Goal: Task Accomplishment & Management: Complete application form

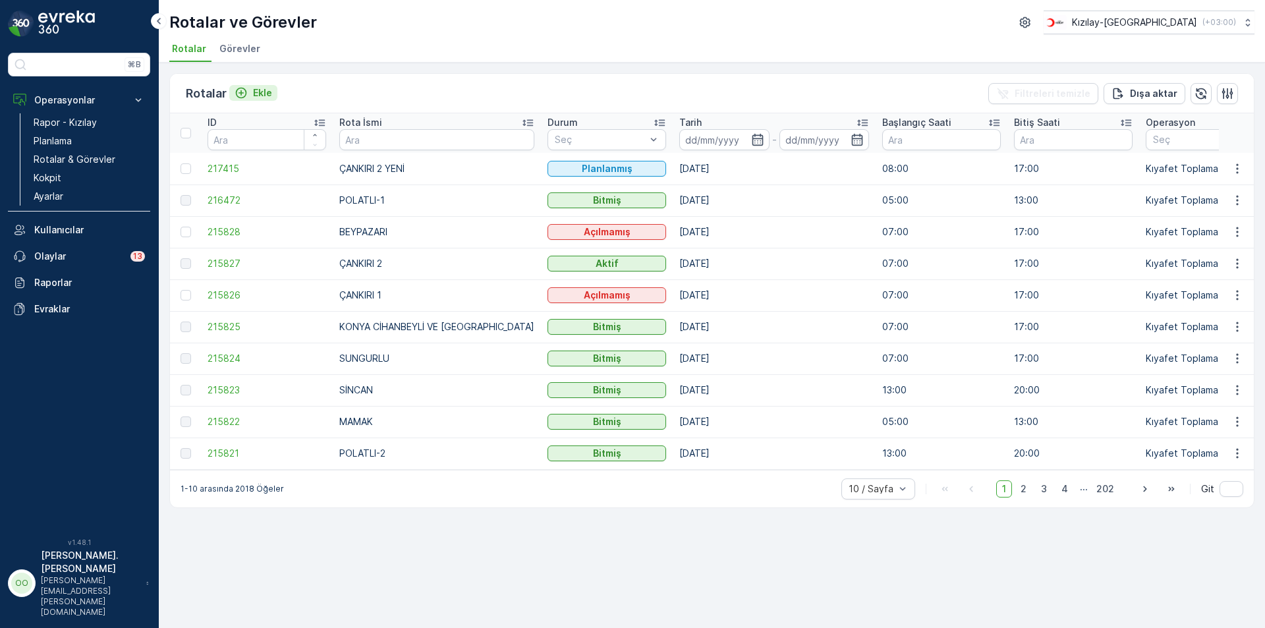
click at [253, 85] on button "Ekle" at bounding box center [253, 93] width 48 height 16
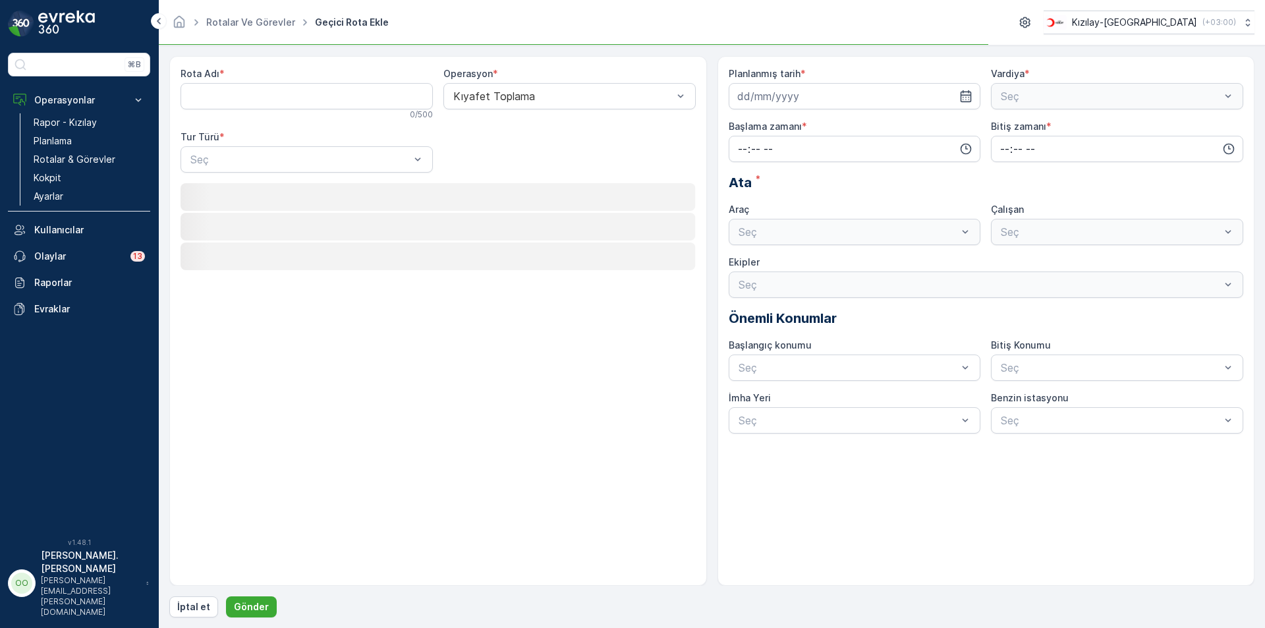
click at [273, 80] on div "Rota Adı *" at bounding box center [307, 73] width 252 height 13
click at [277, 102] on Adı "Rota Adı" at bounding box center [307, 96] width 252 height 26
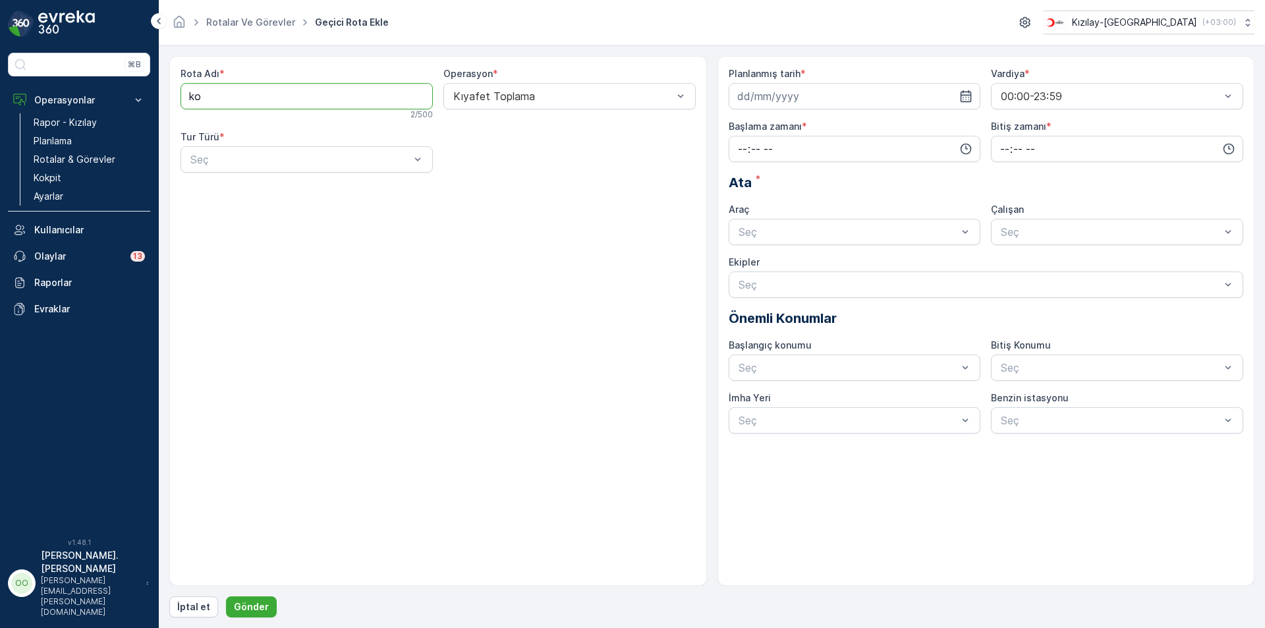
type Adı "KONYA CİHANBEYLİ VE [GEOGRAPHIC_DATA]"
click at [289, 157] on div at bounding box center [300, 160] width 222 height 12
click at [249, 188] on div "Statik" at bounding box center [306, 192] width 237 height 12
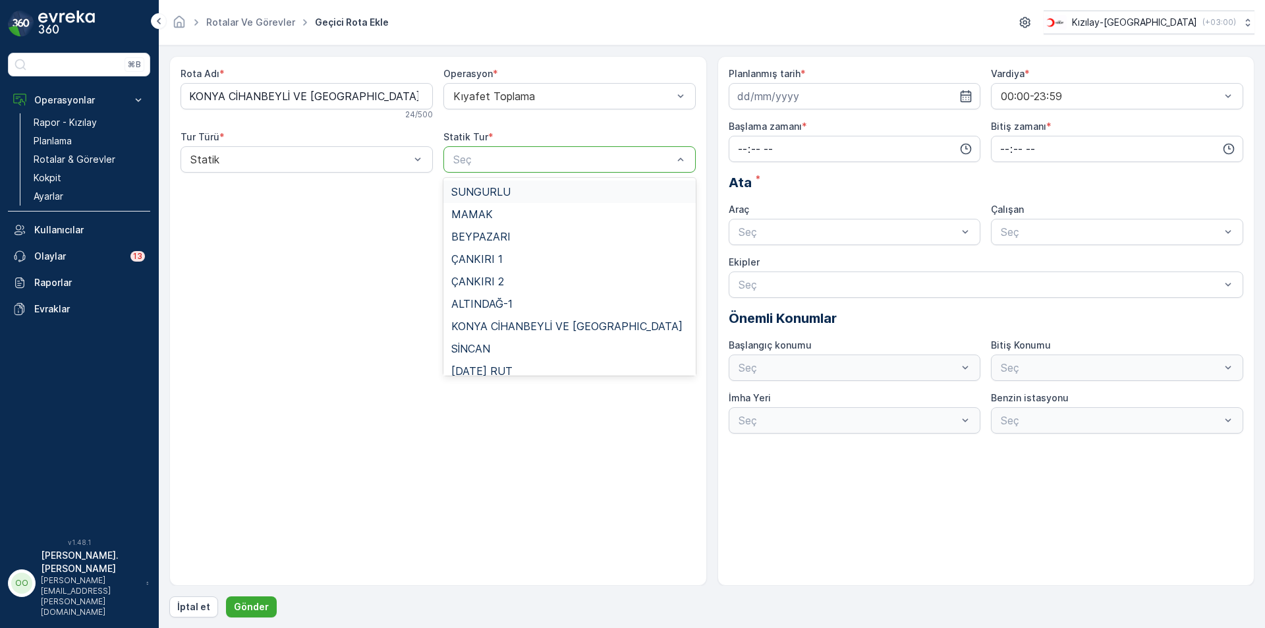
click at [489, 155] on div at bounding box center [563, 160] width 222 height 12
click at [532, 319] on div "KONYA CİHANBEYLİ VE [GEOGRAPHIC_DATA]" at bounding box center [569, 326] width 252 height 22
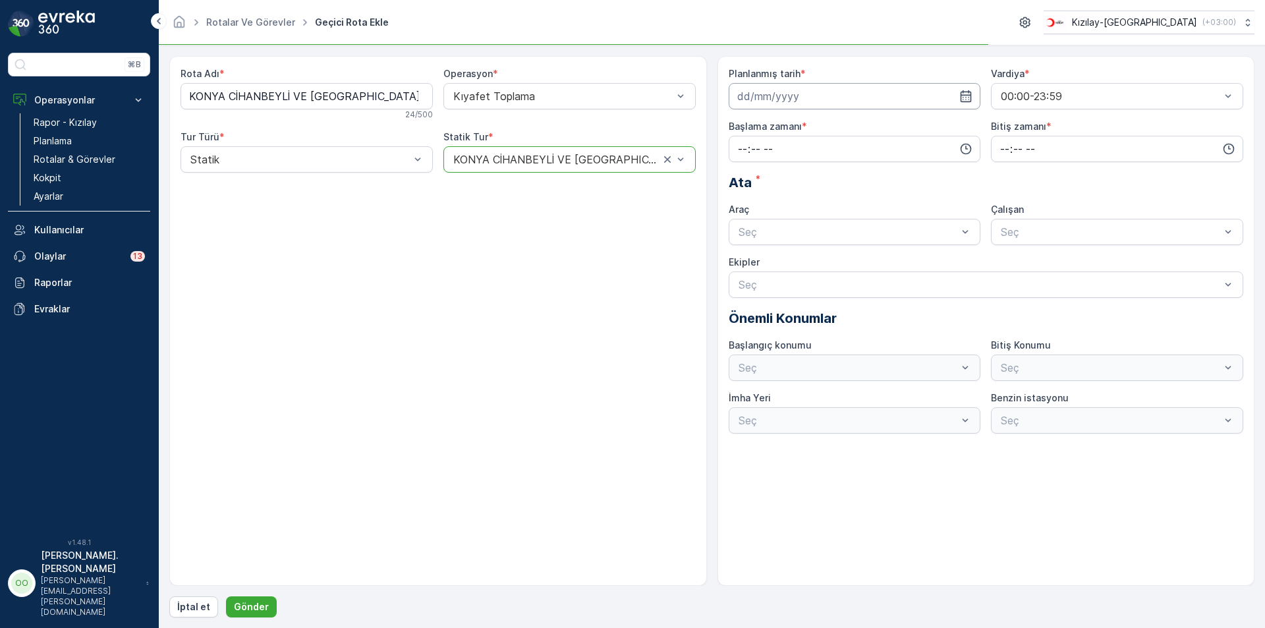
click at [795, 108] on input at bounding box center [855, 96] width 252 height 26
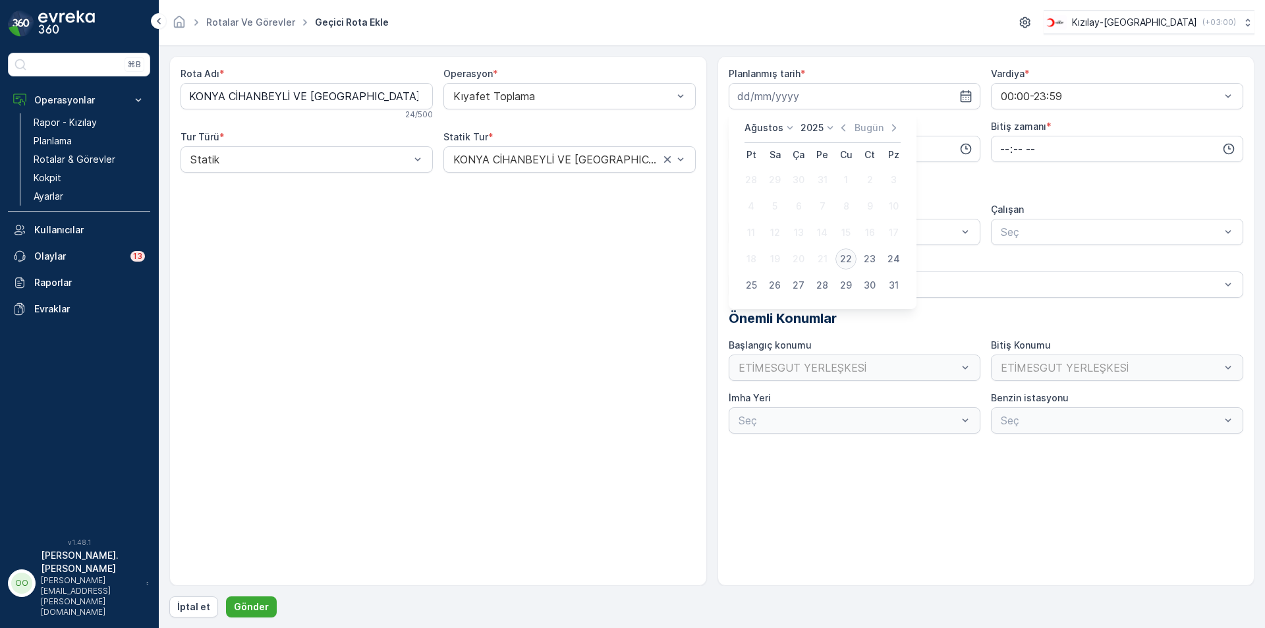
click at [841, 256] on div "22" at bounding box center [845, 258] width 21 height 21
type input "[DATE]"
click at [733, 142] on input "time" at bounding box center [855, 149] width 252 height 26
click at [738, 281] on div "09" at bounding box center [742, 274] width 22 height 18
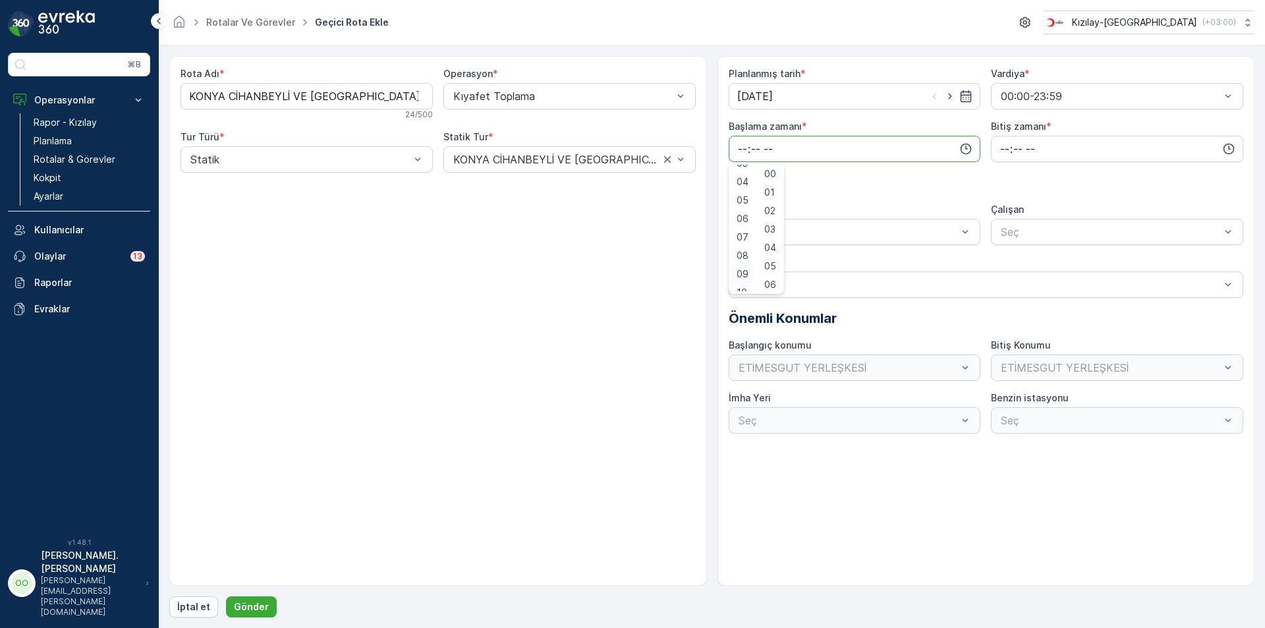
type input "09:00"
click at [775, 175] on span "00" at bounding box center [770, 173] width 12 height 13
click at [1002, 144] on input "time" at bounding box center [1117, 149] width 252 height 26
click at [1005, 285] on span "17" at bounding box center [1004, 281] width 11 height 13
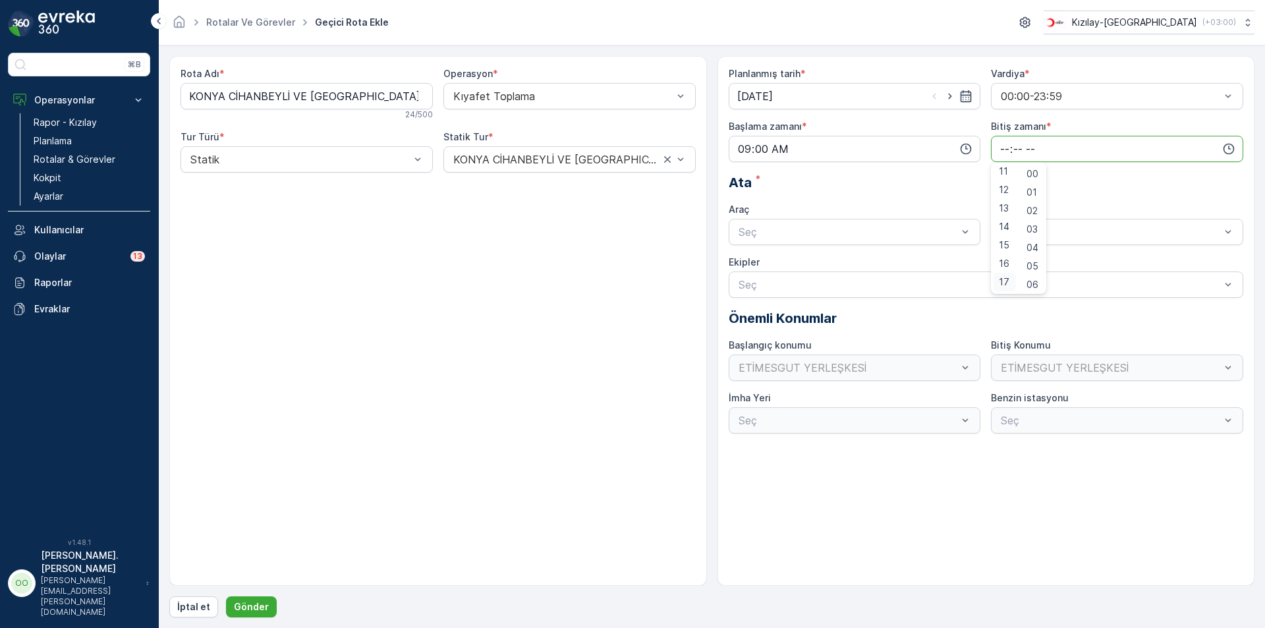
type input "17:00"
click at [839, 236] on div at bounding box center [848, 232] width 222 height 12
click at [806, 273] on div "TABLET-1" at bounding box center [855, 264] width 252 height 22
click at [265, 600] on button "Gönder" at bounding box center [251, 606] width 51 height 21
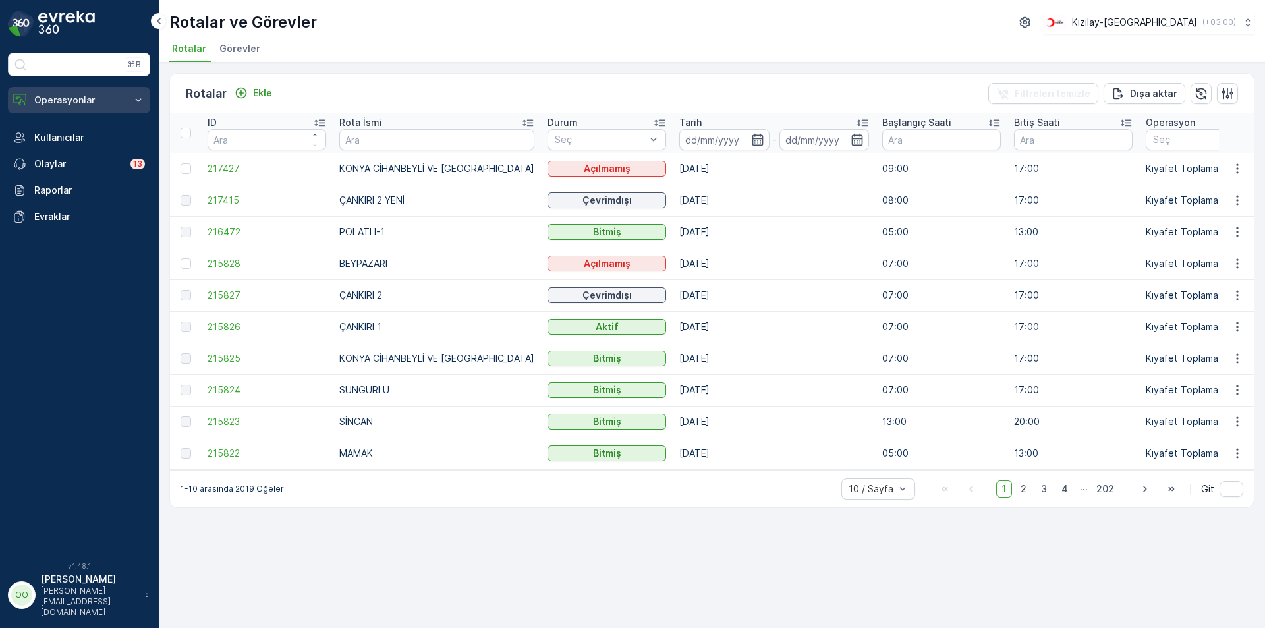
click at [94, 105] on p "Operasyonlar" at bounding box center [79, 100] width 90 height 13
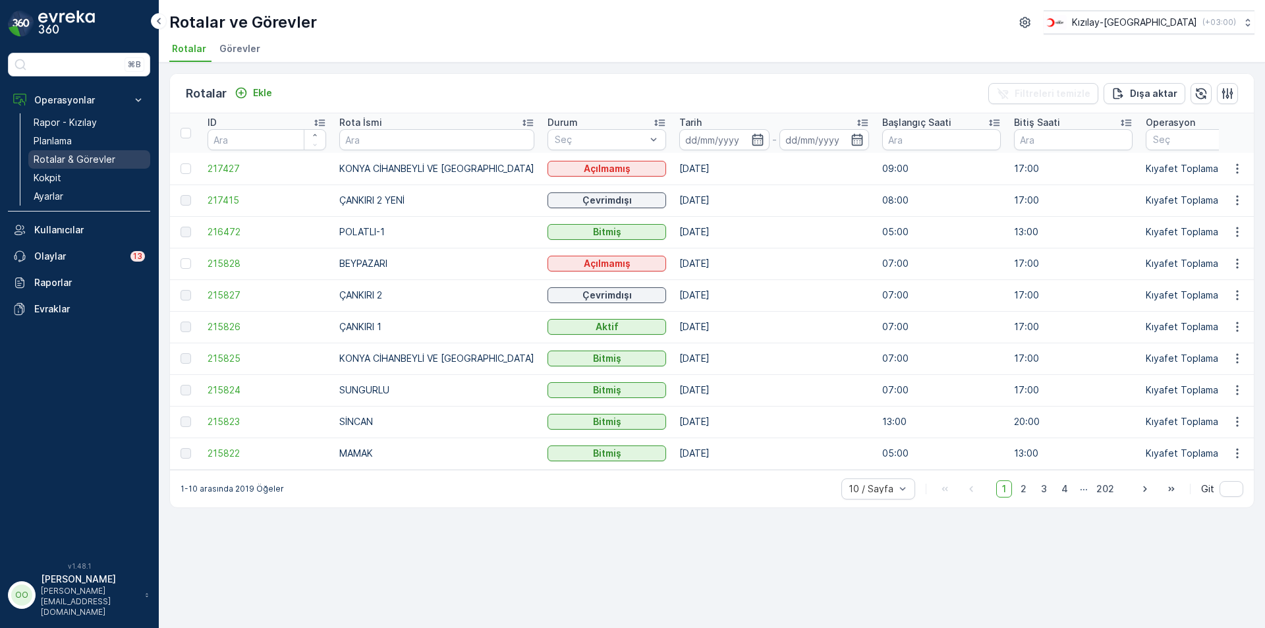
click at [74, 154] on p "Rotalar & Görevler" at bounding box center [75, 159] width 82 height 13
click at [79, 175] on link "Kokpit" at bounding box center [89, 178] width 122 height 18
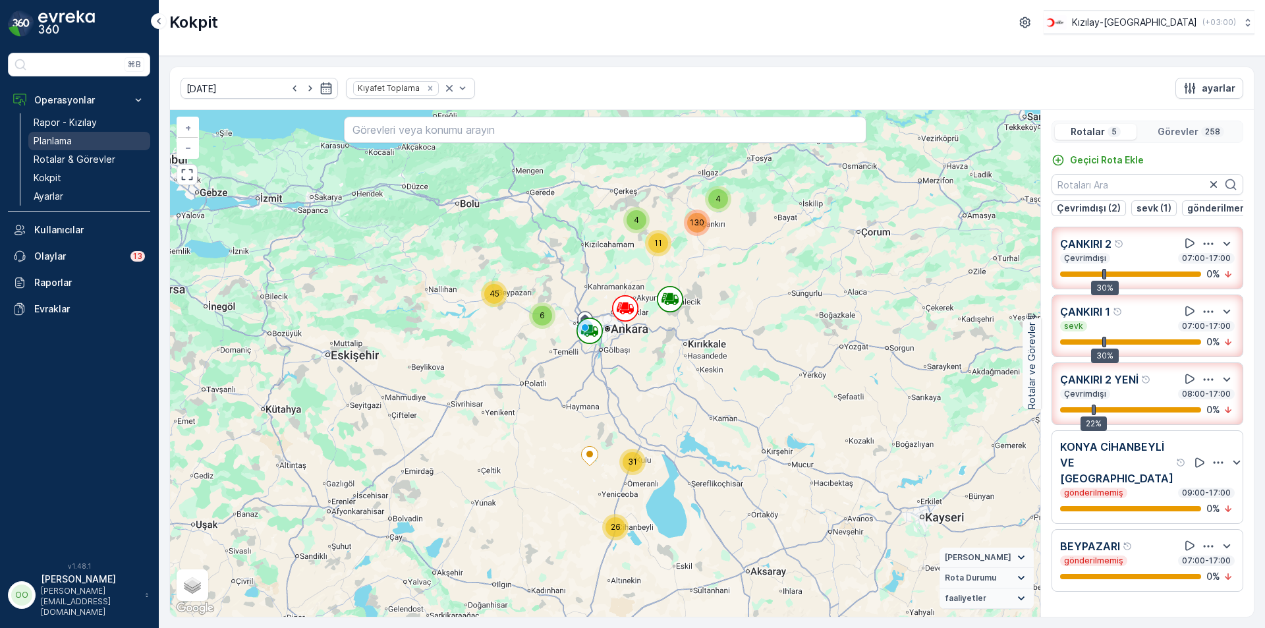
click at [67, 144] on p "Planlama" at bounding box center [53, 140] width 38 height 13
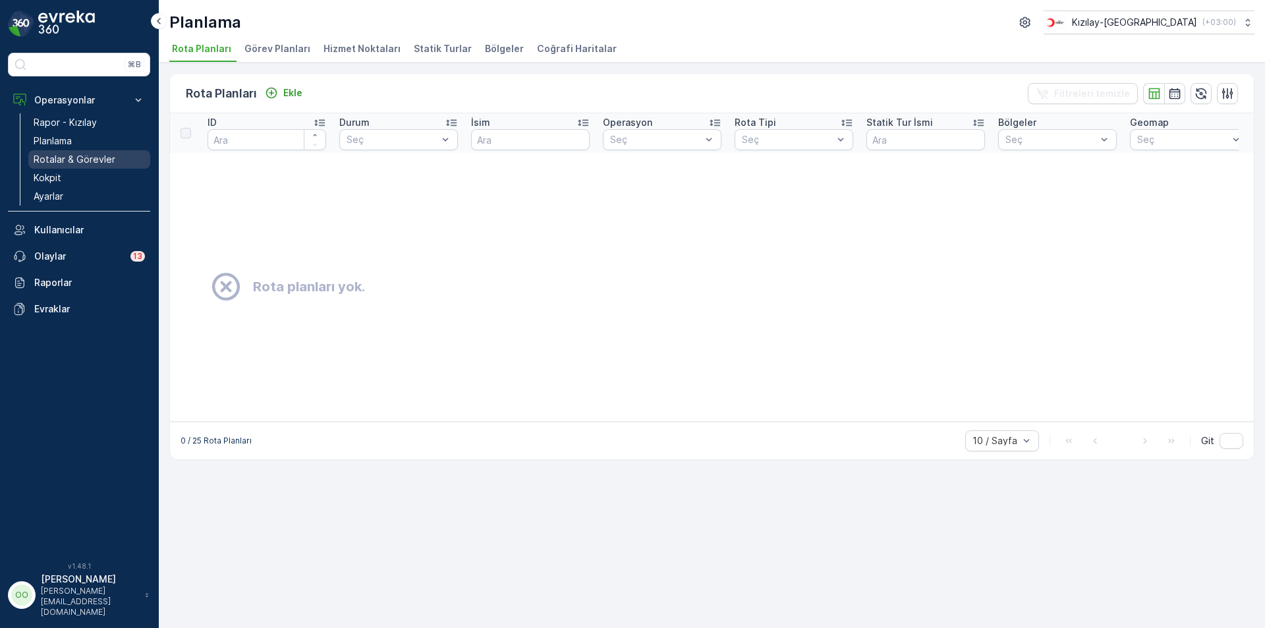
click at [96, 153] on p "Rotalar & Görevler" at bounding box center [75, 159] width 82 height 13
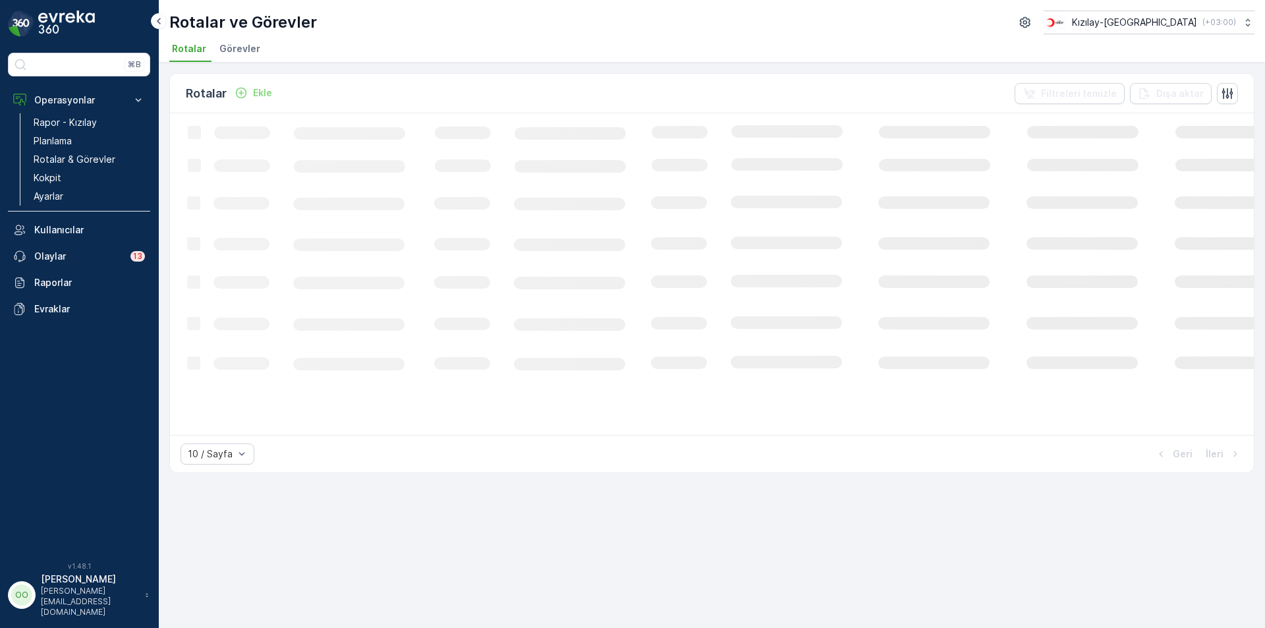
click at [264, 90] on p "Ekle" at bounding box center [262, 92] width 19 height 13
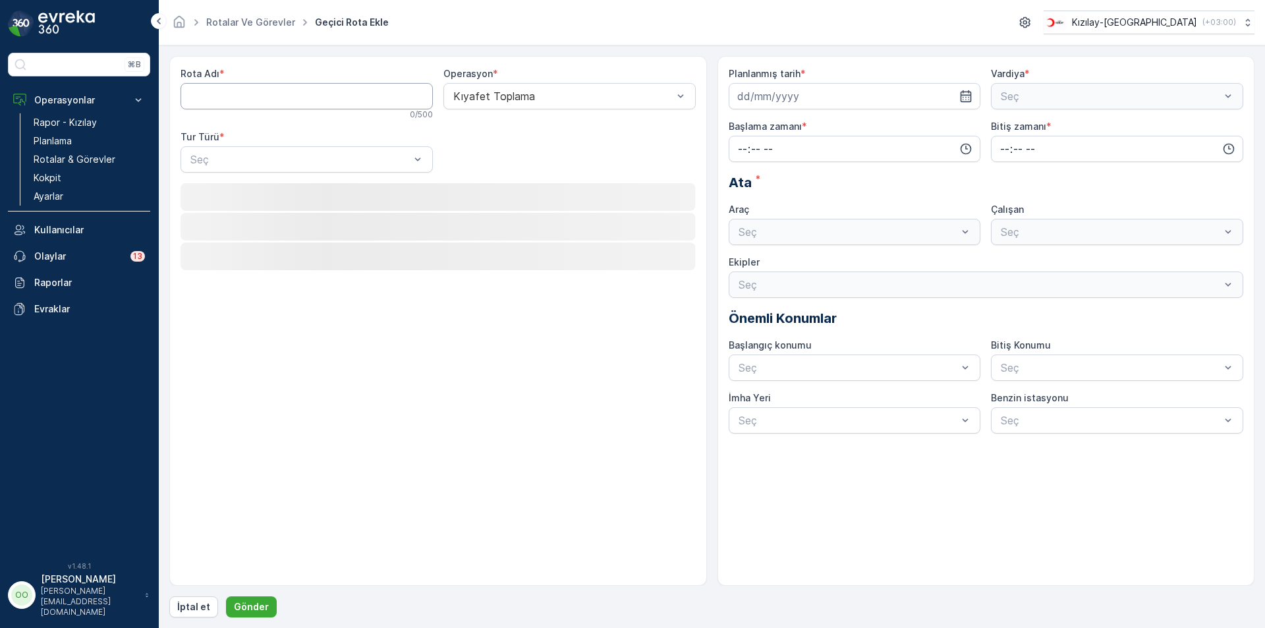
click at [252, 92] on Adı "Rota Adı" at bounding box center [307, 96] width 252 height 26
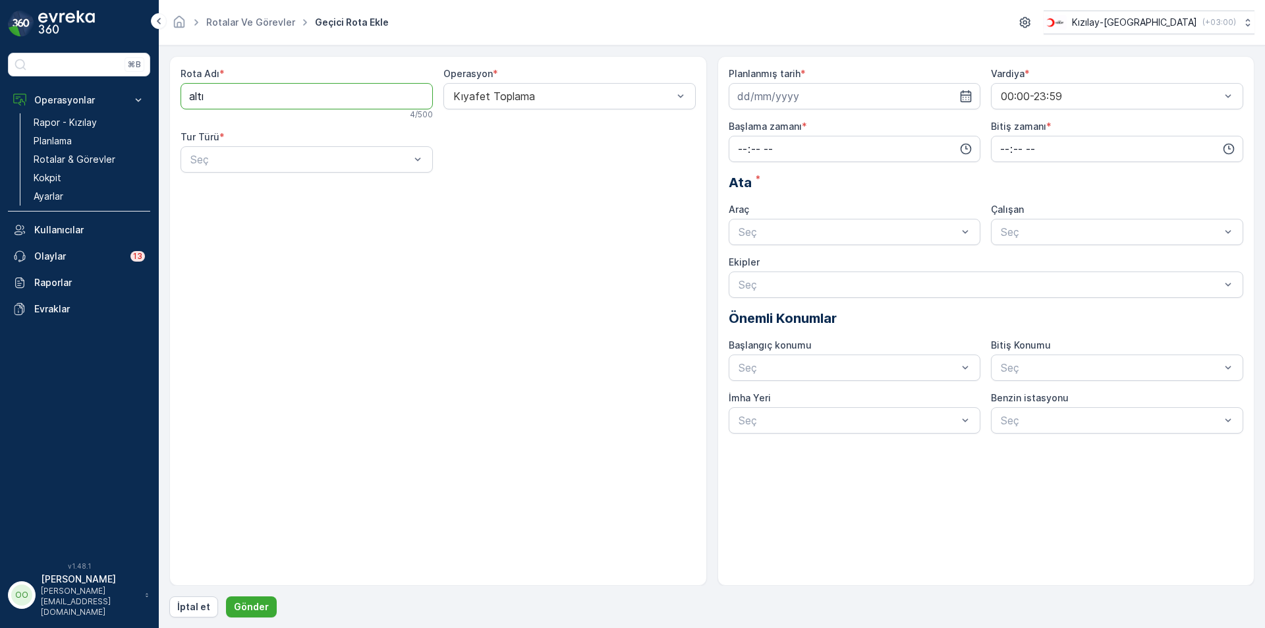
type Adı "ALTINDAĞ-1"
click at [258, 157] on div at bounding box center [300, 160] width 222 height 12
click at [241, 193] on div "Statik" at bounding box center [306, 192] width 237 height 12
click at [482, 159] on div at bounding box center [563, 160] width 222 height 12
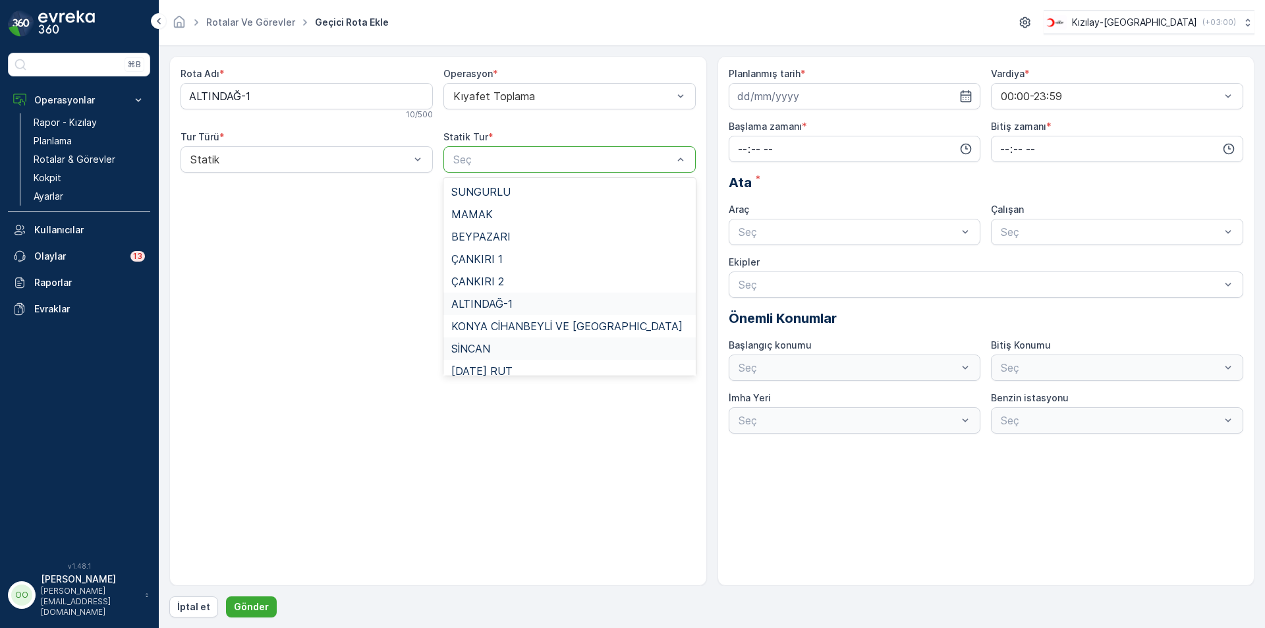
scroll to position [66, 0]
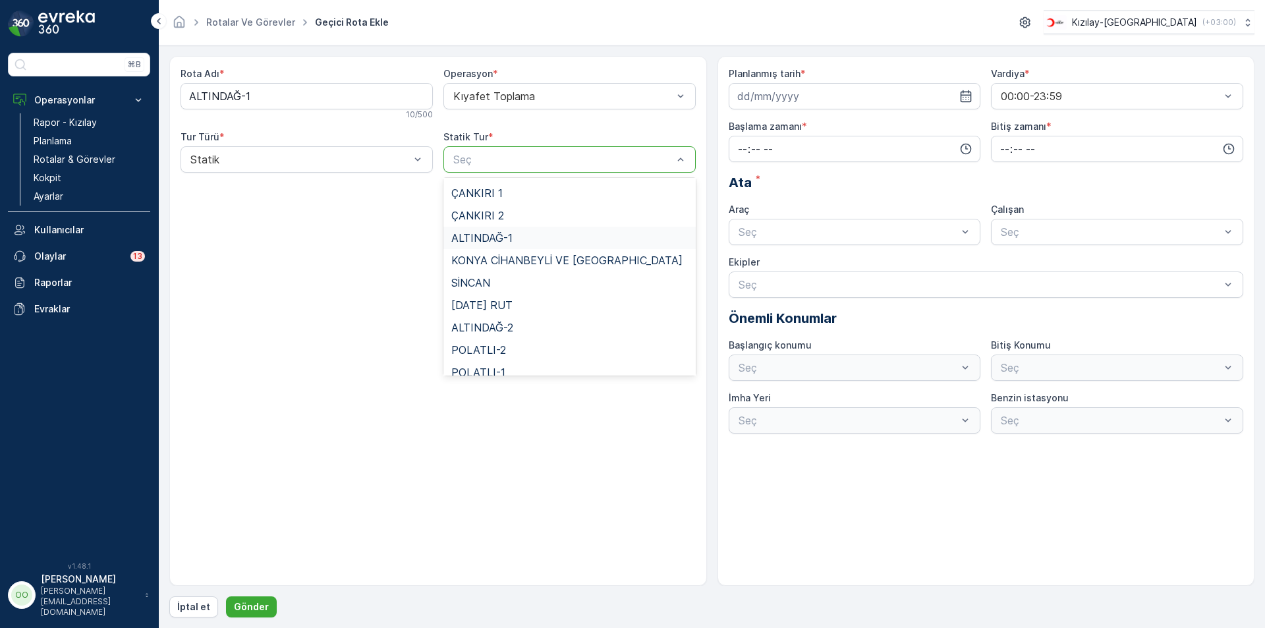
click at [553, 240] on div "ALTINDAĞ-1" at bounding box center [569, 238] width 237 height 12
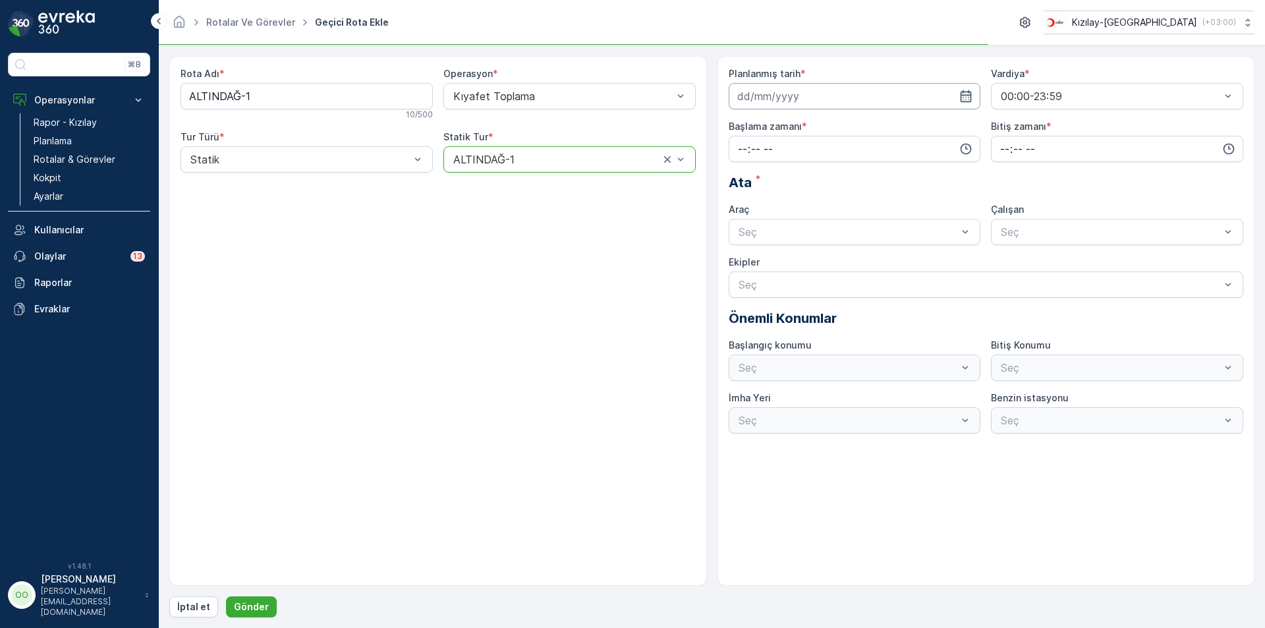
click at [868, 91] on input at bounding box center [855, 96] width 252 height 26
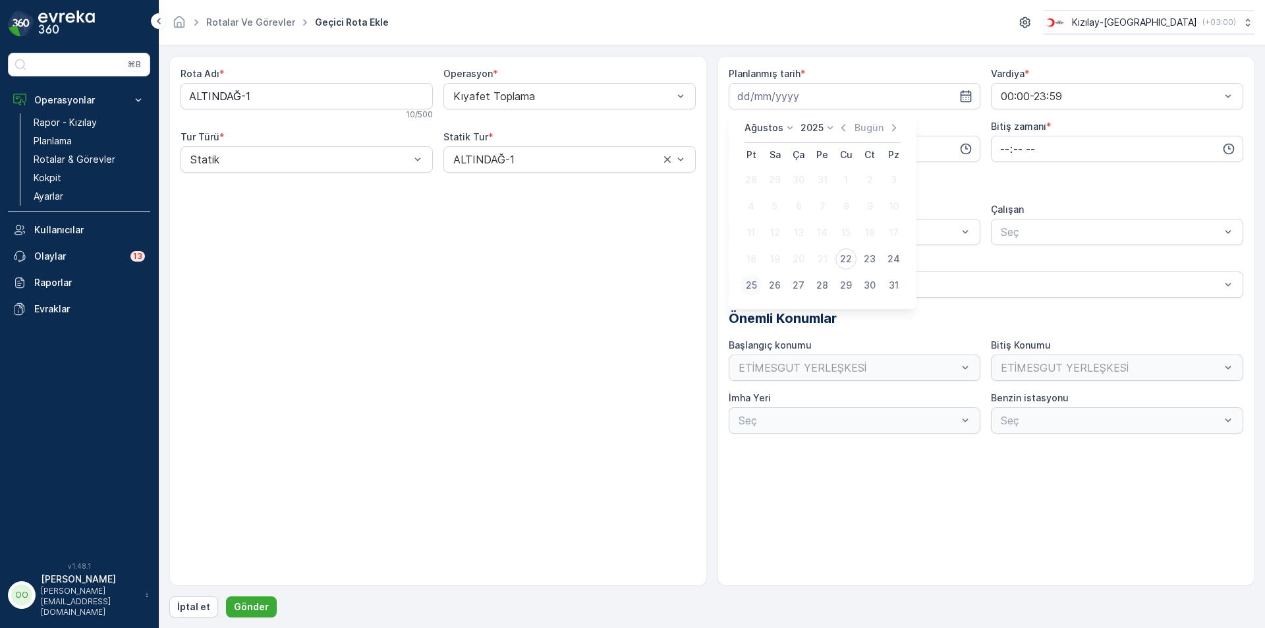
click at [756, 285] on div "25" at bounding box center [751, 285] width 21 height 21
type input "[DATE]"
click at [737, 151] on input "time" at bounding box center [855, 149] width 252 height 26
drag, startPoint x: 742, startPoint y: 250, endPoint x: 746, endPoint y: 266, distance: 17.1
click at [746, 266] on ul "00 01 02 03 04 05 06 07 08 09 10 11 12 13 14 15 16 17 18 19 20 21 22 23" at bounding box center [743, 228] width 28 height 126
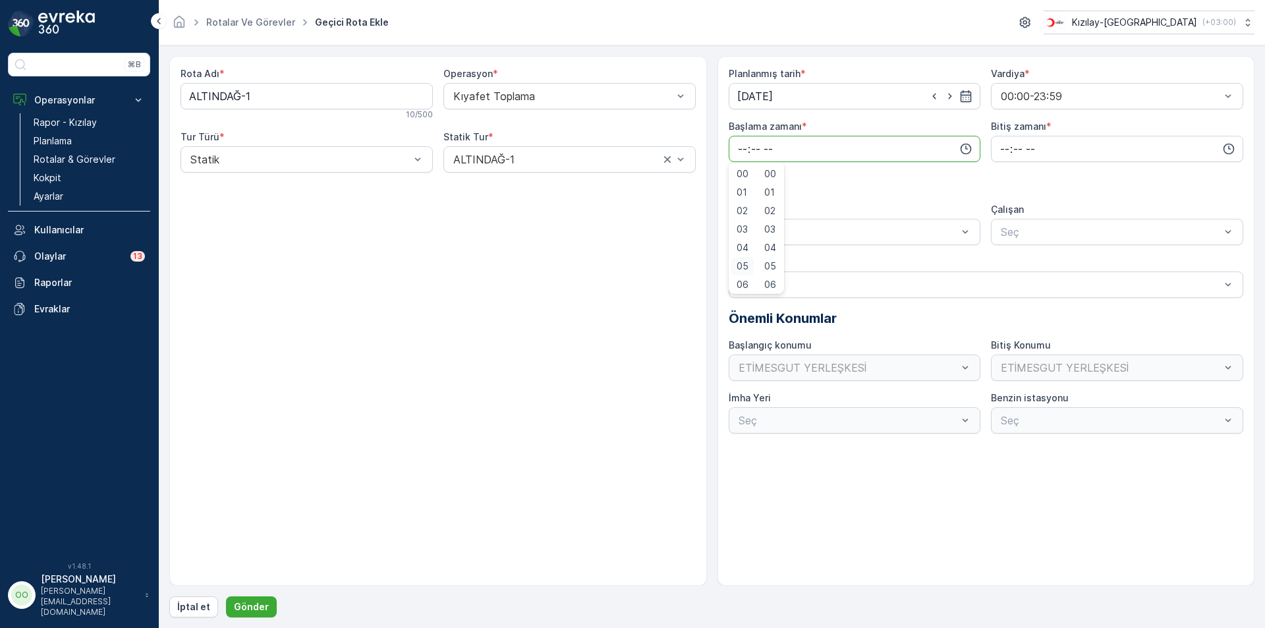
click at [746, 266] on span "05" at bounding box center [743, 266] width 12 height 13
type input "05:00"
click at [995, 146] on input "time" at bounding box center [1117, 149] width 252 height 26
click at [998, 260] on div "13" at bounding box center [1004, 263] width 22 height 18
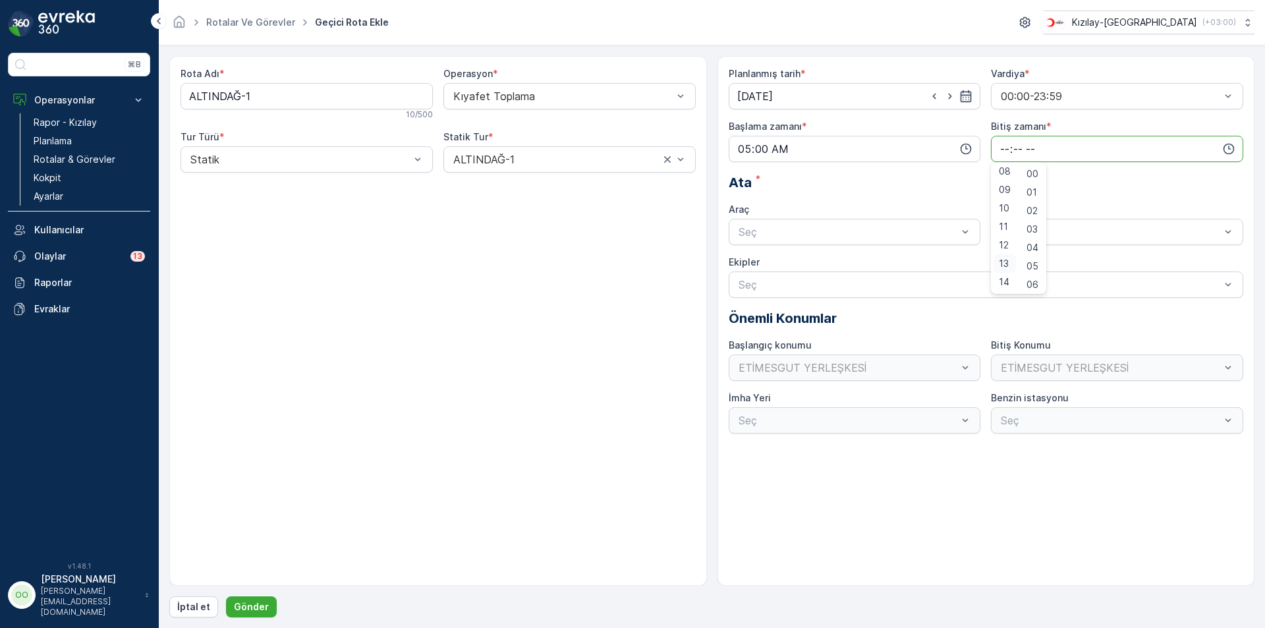
type input "13:00"
click at [848, 237] on div at bounding box center [848, 232] width 222 height 12
click at [800, 273] on div "TABLET-1" at bounding box center [855, 264] width 252 height 22
click at [262, 605] on p "Gönder" at bounding box center [251, 606] width 35 height 13
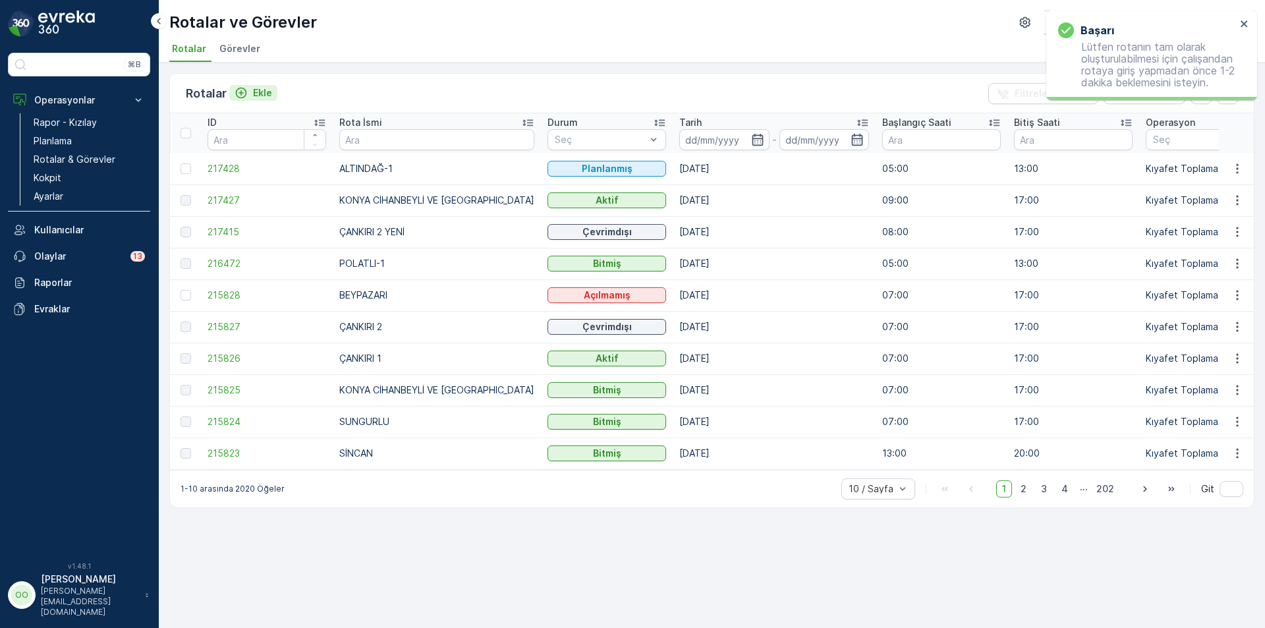
click at [254, 92] on p "Ekle" at bounding box center [262, 92] width 19 height 13
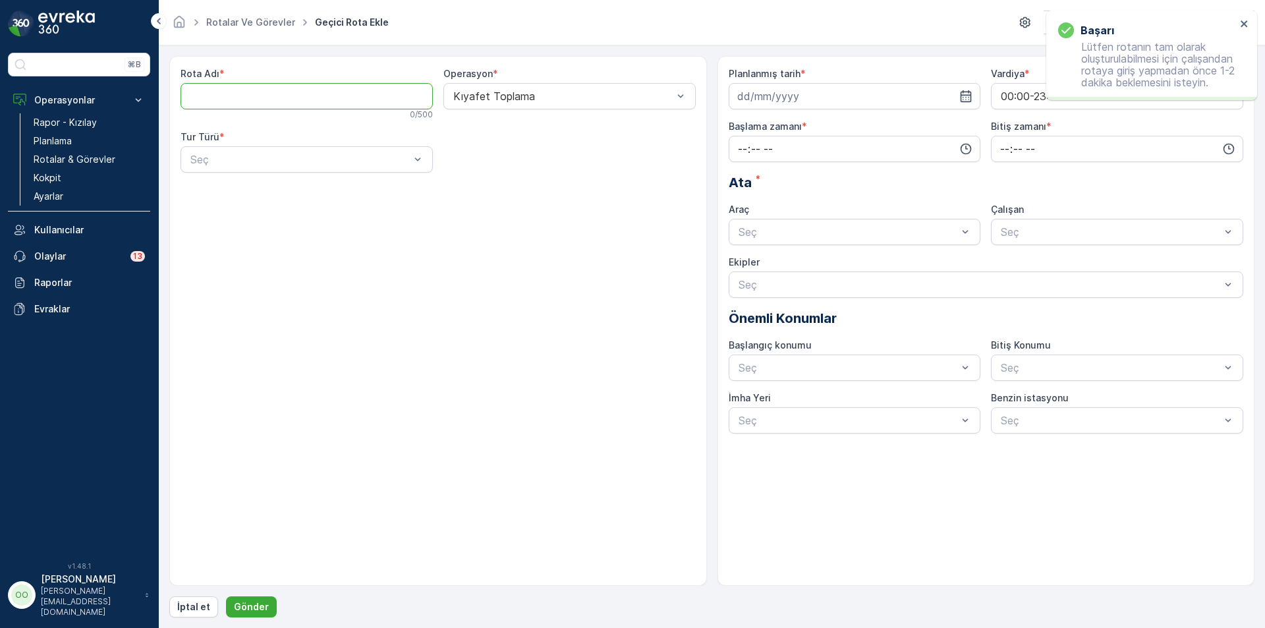
click at [304, 106] on Adı "Rota Adı" at bounding box center [307, 96] width 252 height 26
type Adı "ALTINDAĞ-2"
click at [260, 169] on div "Seç" at bounding box center [307, 159] width 252 height 26
click at [248, 186] on div "Statik" at bounding box center [306, 192] width 237 height 12
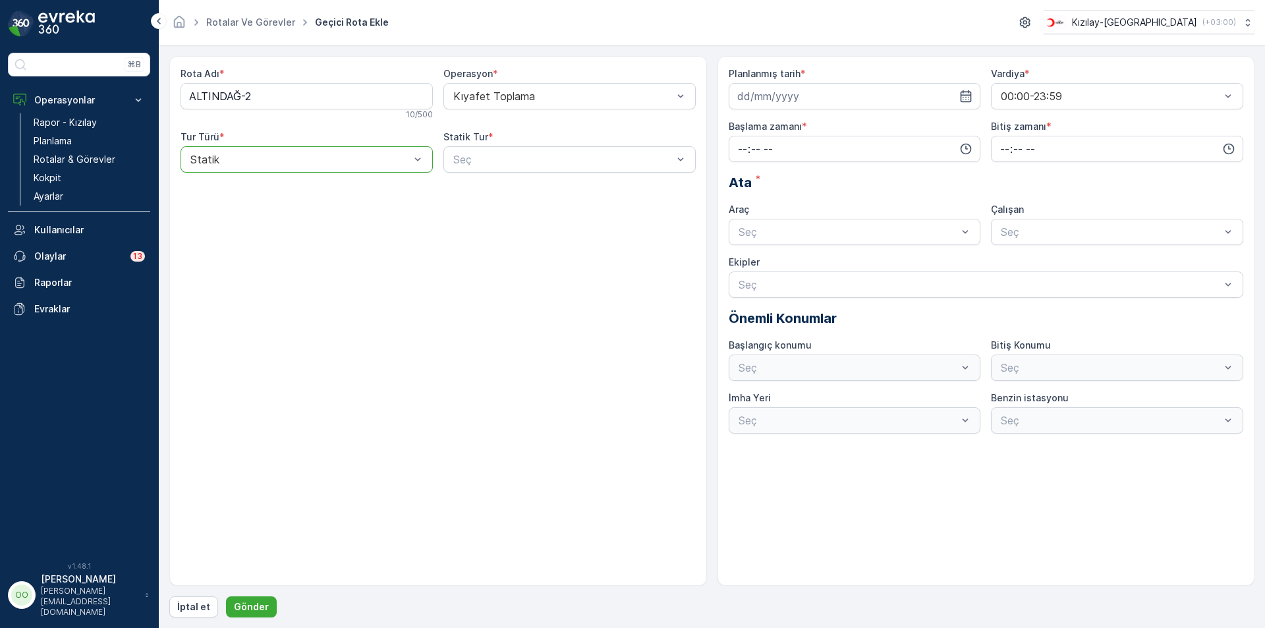
click at [555, 173] on div "Rota Adı * ALTINDAĞ-2 10 / 500 Operasyon * Kıyafet Toplama Tur Türü * option St…" at bounding box center [438, 125] width 515 height 116
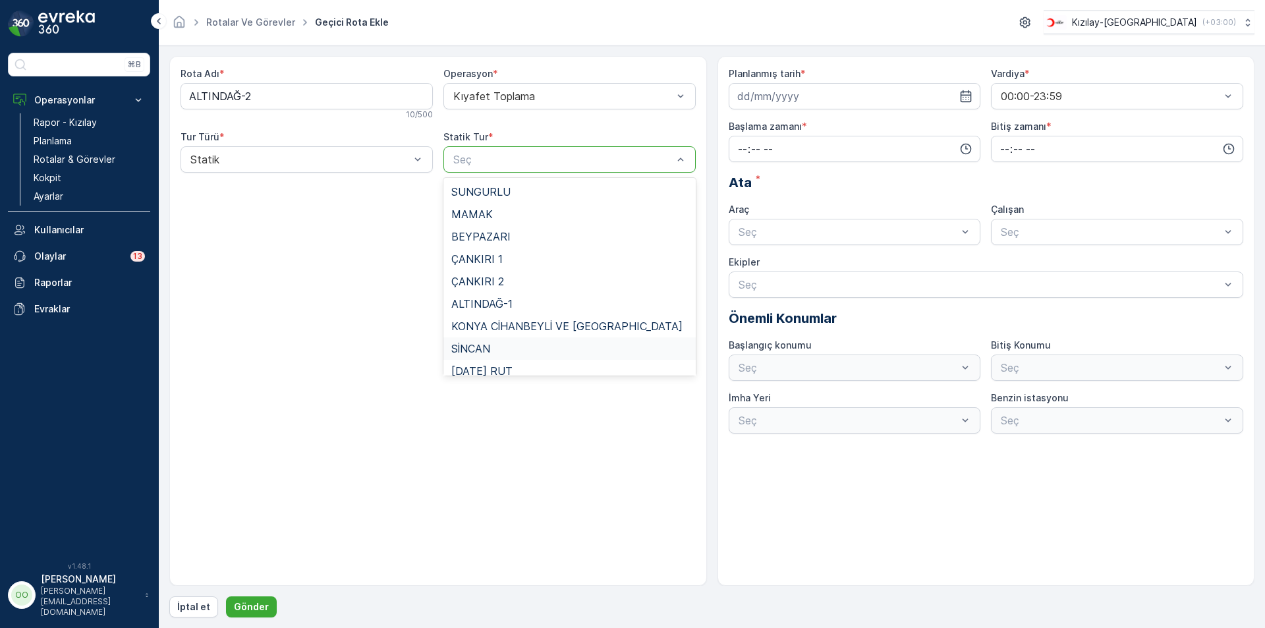
scroll to position [121, 0]
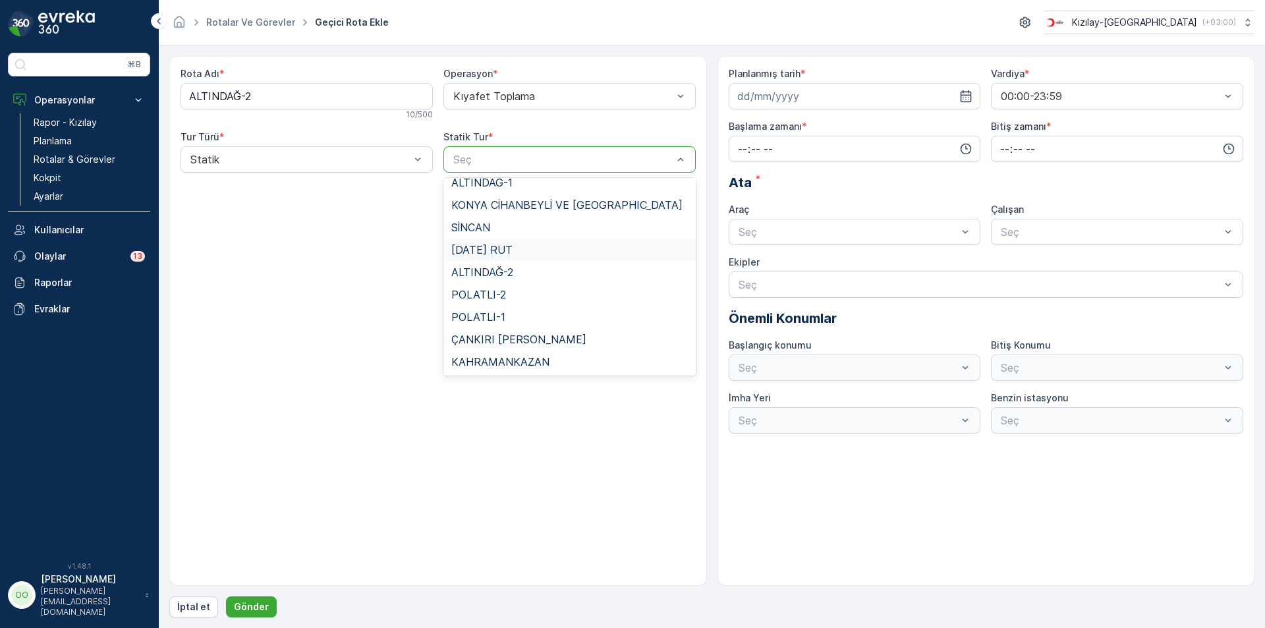
click at [507, 260] on div "[DATE] RUT" at bounding box center [569, 249] width 252 height 22
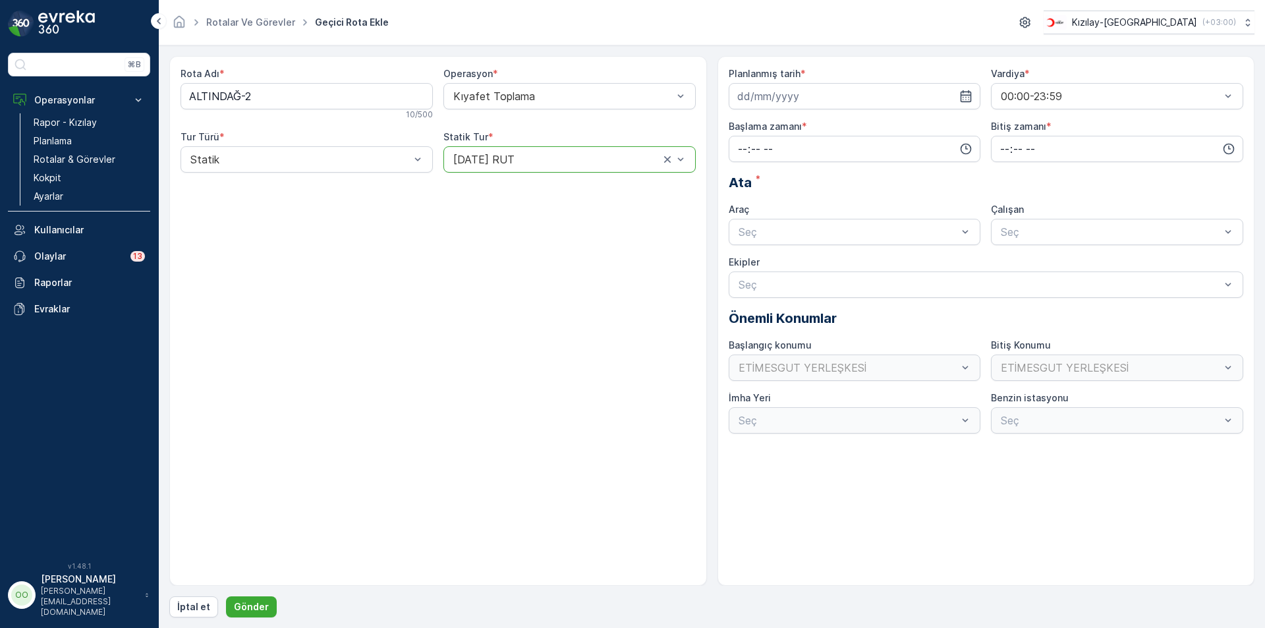
click at [505, 167] on div "[DATE] RUT" at bounding box center [569, 159] width 252 height 26
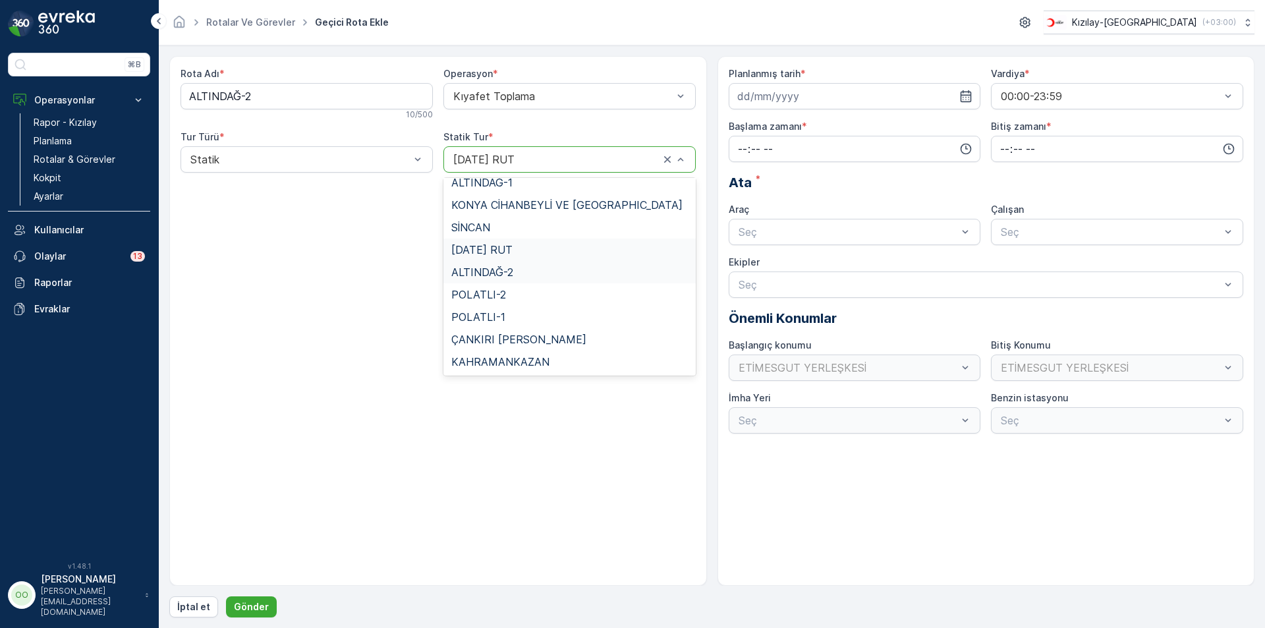
click at [501, 262] on div "ALTINDAĞ-2" at bounding box center [569, 272] width 252 height 22
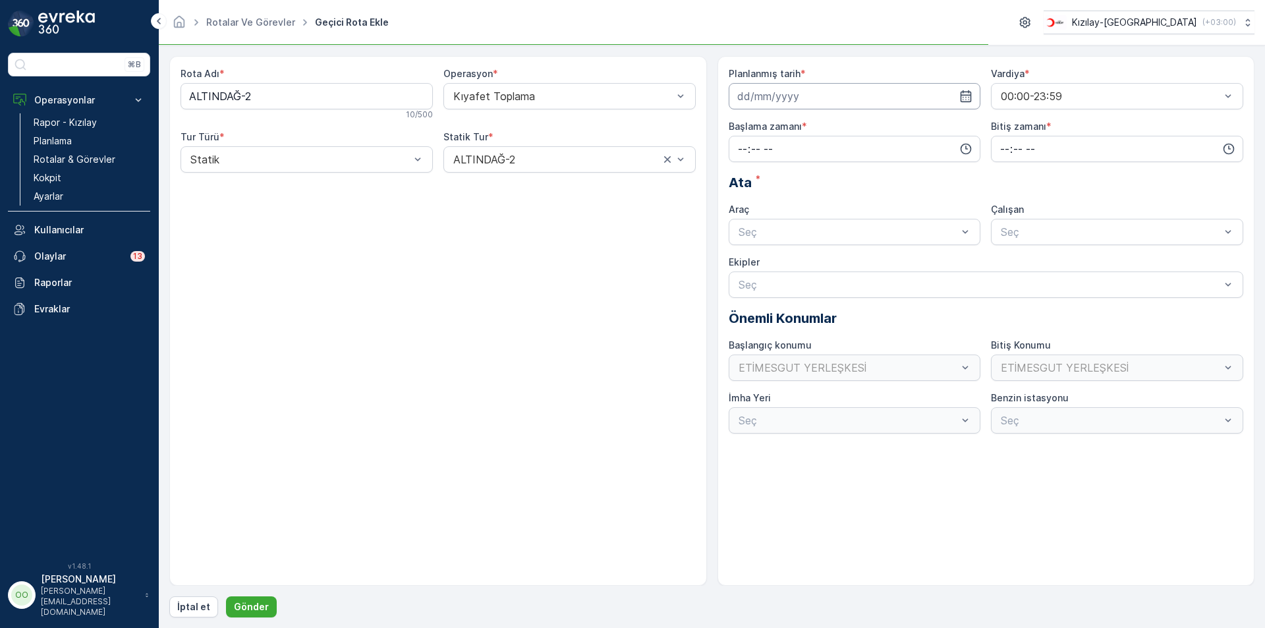
click at [777, 94] on input at bounding box center [855, 96] width 252 height 26
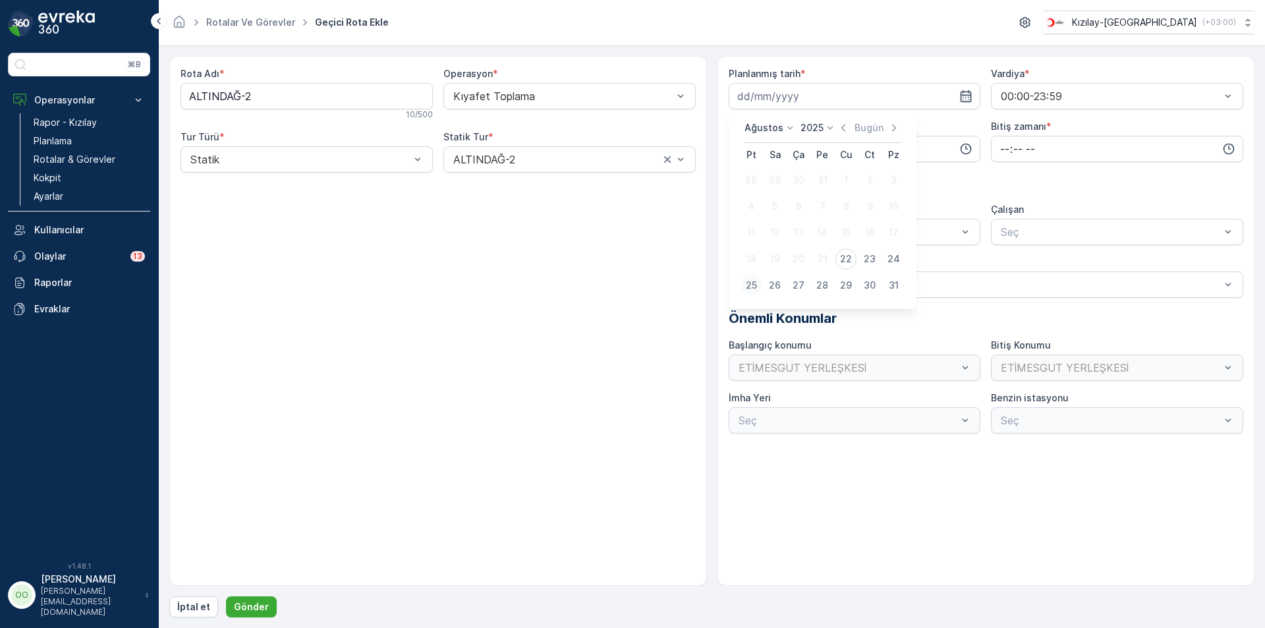
click at [748, 286] on div "25" at bounding box center [751, 285] width 21 height 21
type input "[DATE]"
click at [734, 149] on input "time" at bounding box center [855, 149] width 252 height 26
click at [748, 214] on div "13" at bounding box center [742, 221] width 22 height 18
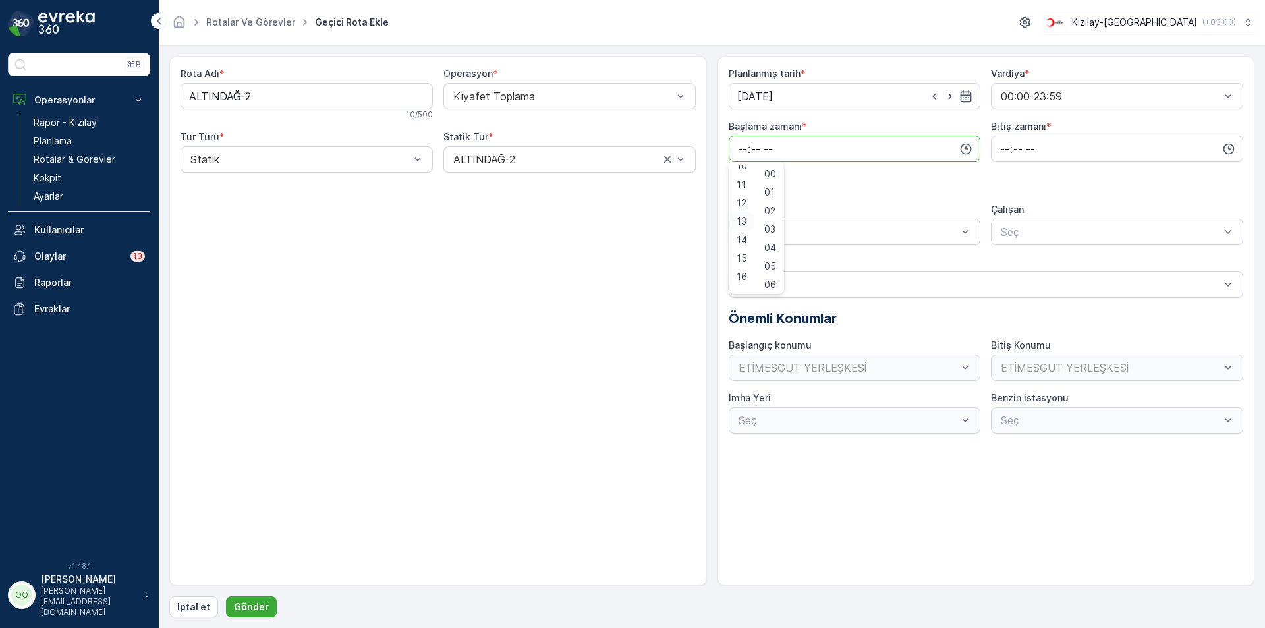
type input "13:00"
click at [1005, 152] on input "time" at bounding box center [1117, 149] width 252 height 26
click at [1003, 275] on span "20" at bounding box center [1004, 279] width 11 height 13
type input "20:00"
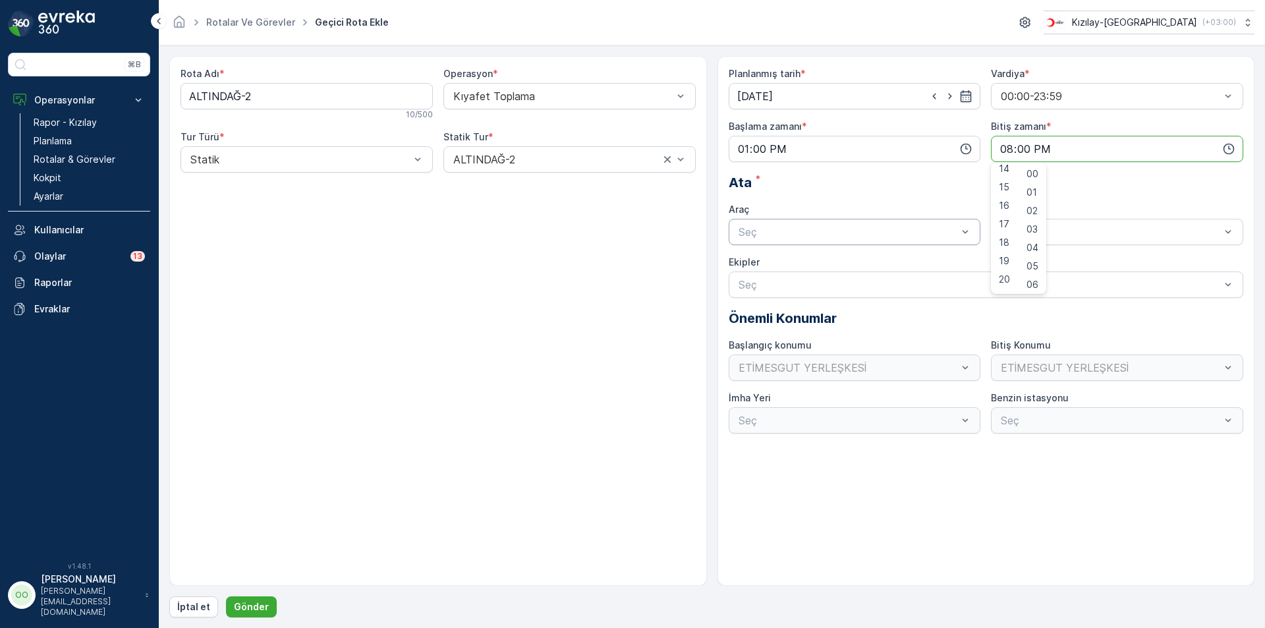
click at [841, 234] on div at bounding box center [848, 232] width 222 height 12
click at [802, 255] on div "TABLET-1" at bounding box center [855, 264] width 252 height 22
click at [259, 600] on p "Gönder" at bounding box center [251, 606] width 35 height 13
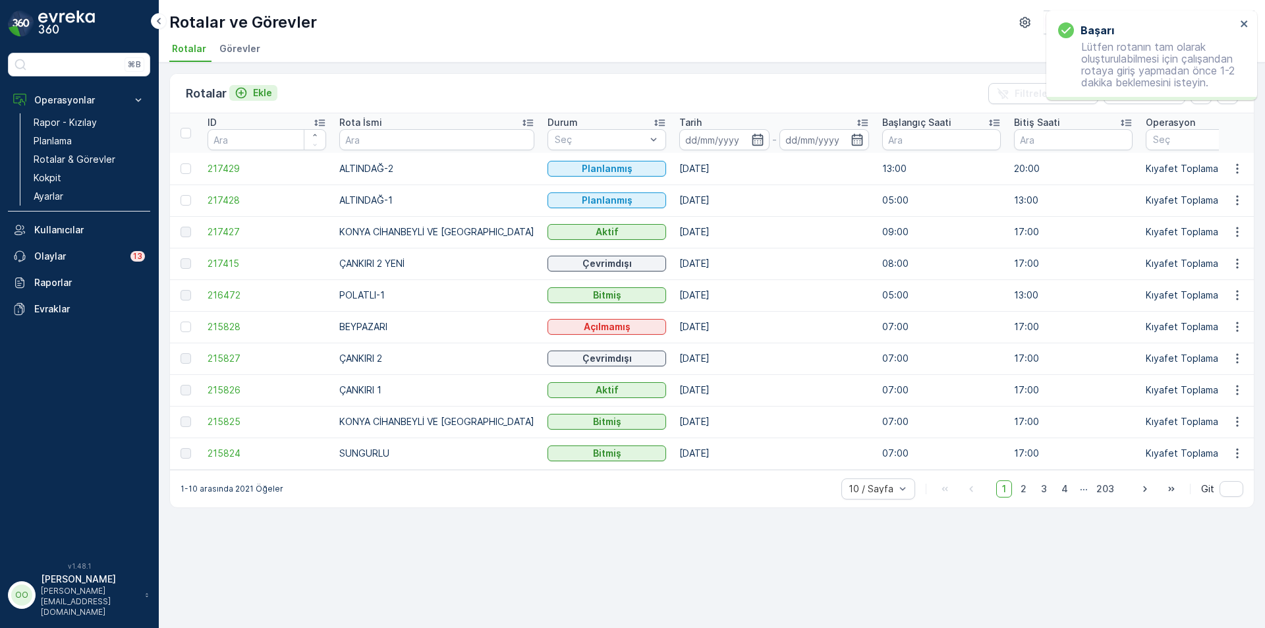
click at [255, 98] on p "Ekle" at bounding box center [262, 92] width 19 height 13
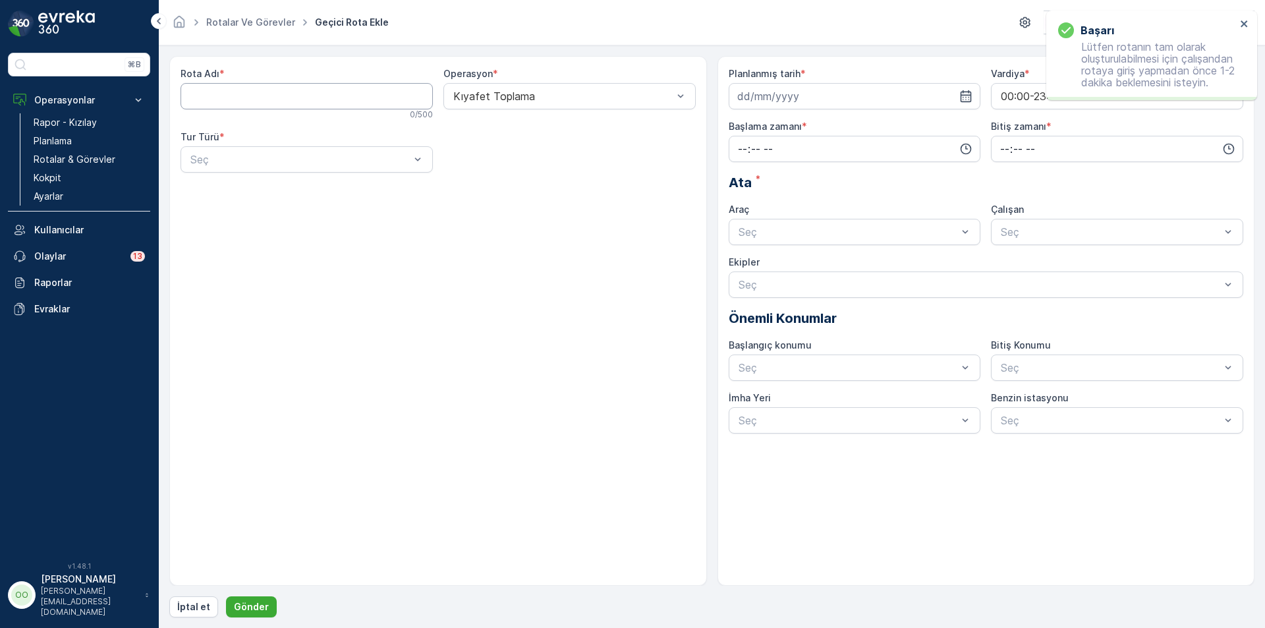
click at [255, 98] on Adı "Rota Adı" at bounding box center [307, 96] width 252 height 26
type Adı "MAMAK"
click at [268, 159] on div at bounding box center [300, 160] width 222 height 12
click at [252, 191] on div "Statik" at bounding box center [306, 192] width 237 height 12
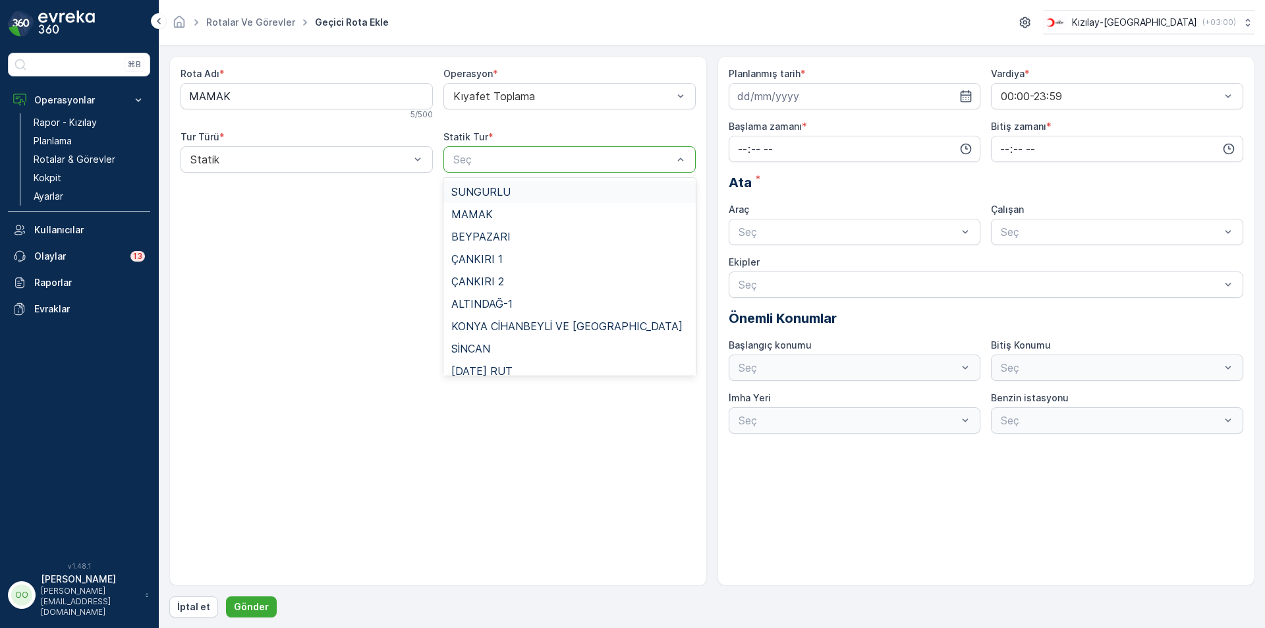
click at [495, 172] on div "Seç" at bounding box center [569, 159] width 252 height 26
click at [491, 224] on div "MAMAK" at bounding box center [569, 214] width 252 height 22
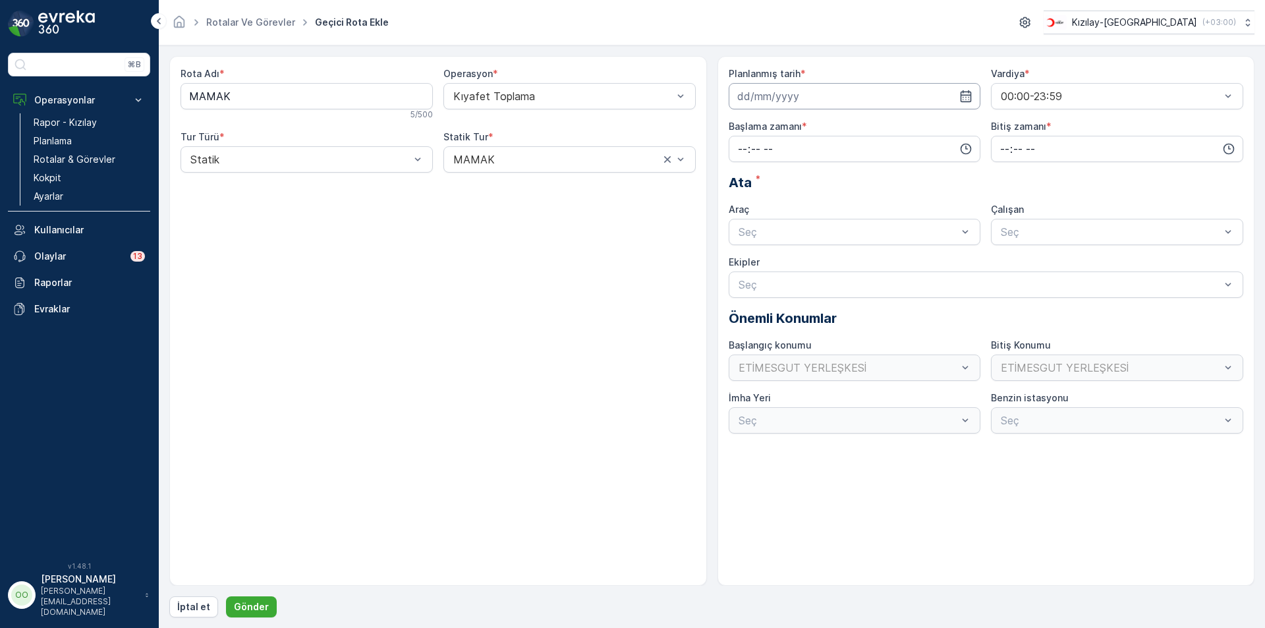
click at [907, 88] on input at bounding box center [855, 96] width 252 height 26
click at [783, 290] on div "26" at bounding box center [774, 285] width 21 height 21
type input "[DATE]"
click at [739, 152] on input "time" at bounding box center [855, 149] width 252 height 26
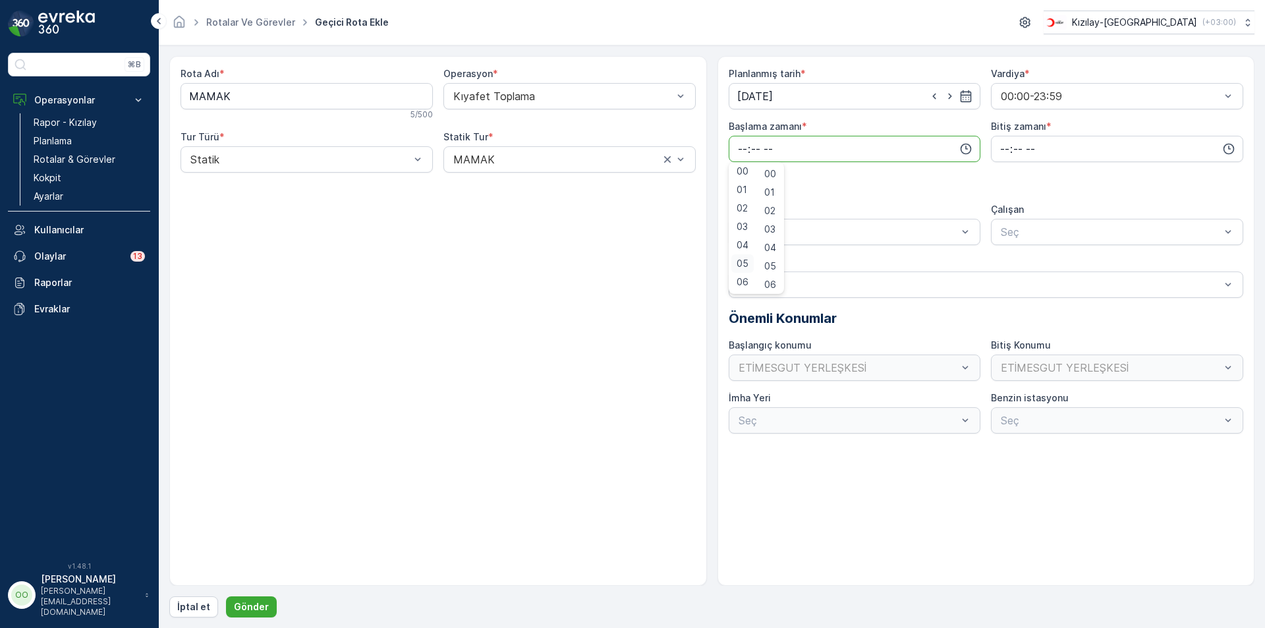
click at [741, 266] on span "05" at bounding box center [743, 263] width 12 height 13
type input "05:00"
click at [999, 157] on input "time" at bounding box center [1117, 149] width 252 height 26
click at [1001, 204] on span "13" at bounding box center [1004, 205] width 10 height 13
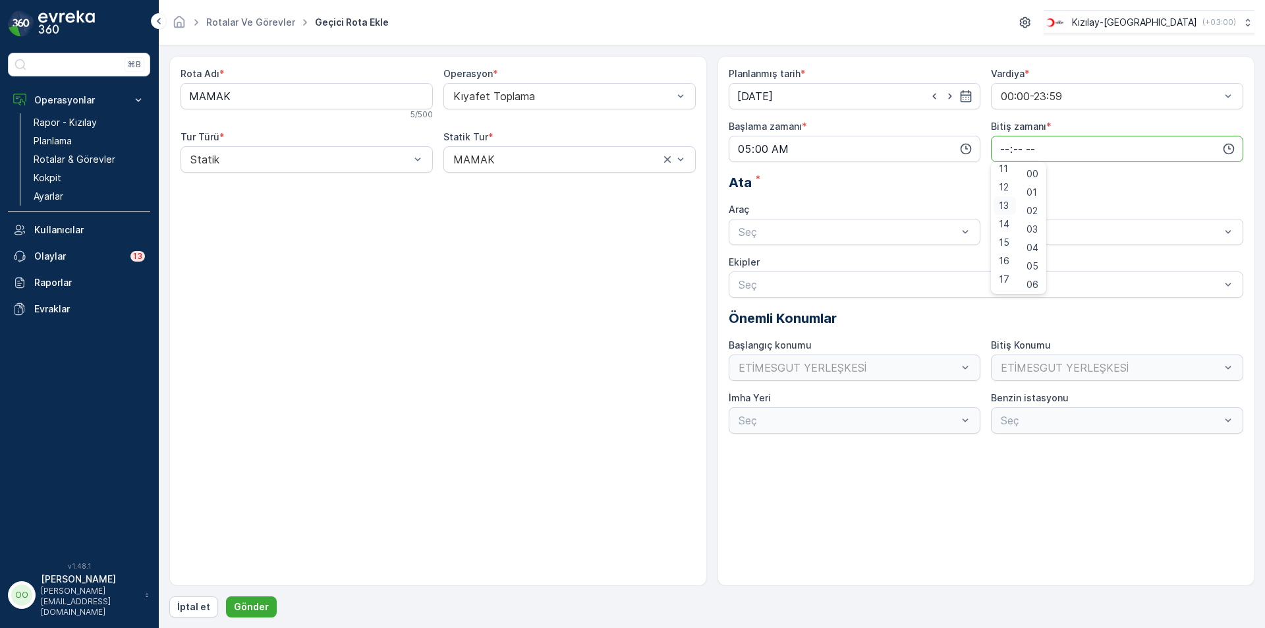
type input "13:00"
click at [846, 231] on div at bounding box center [848, 232] width 222 height 12
click at [777, 263] on span "TABLET-1" at bounding box center [761, 264] width 49 height 12
click at [266, 602] on button "Gönder" at bounding box center [251, 606] width 51 height 21
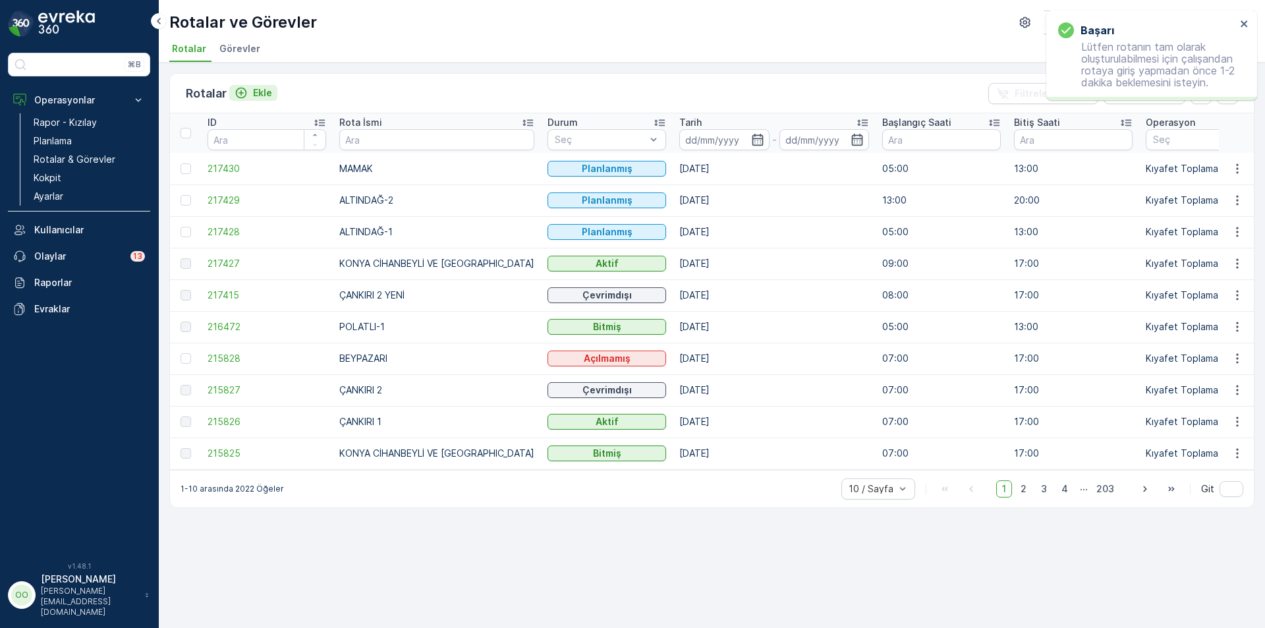
click at [264, 94] on p "Ekle" at bounding box center [262, 92] width 19 height 13
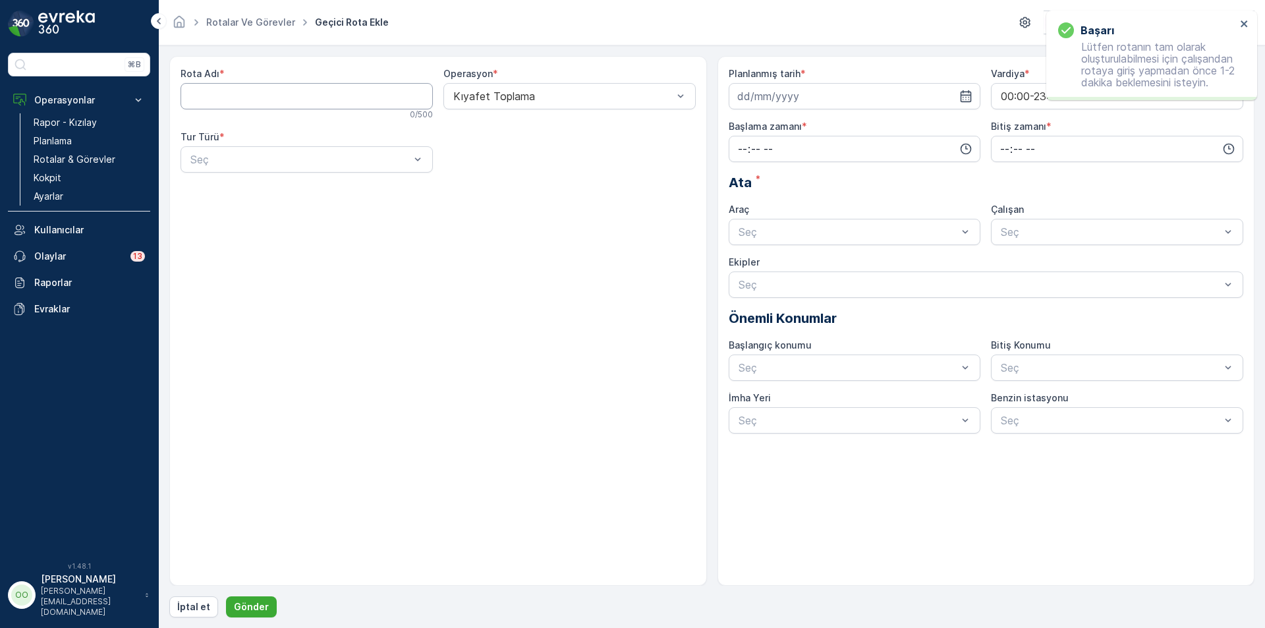
click at [264, 94] on Adı "Rota Adı" at bounding box center [307, 96] width 252 height 26
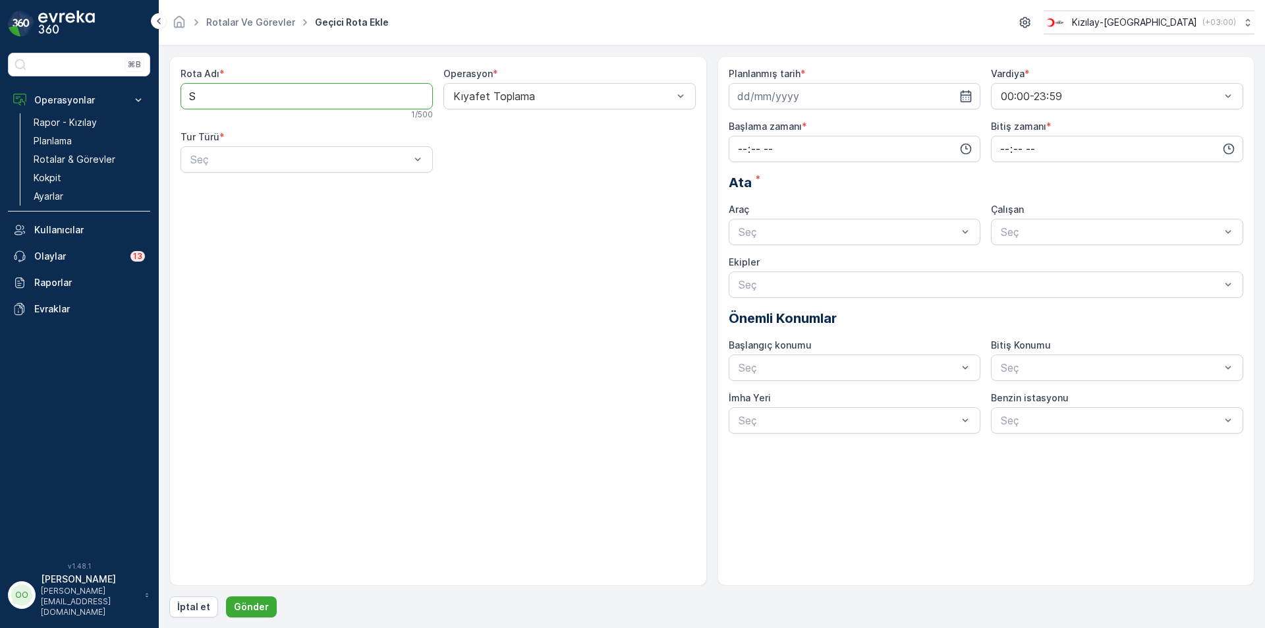
type Adı "SİNCAN"
click at [254, 185] on div "Statik" at bounding box center [307, 192] width 252 height 22
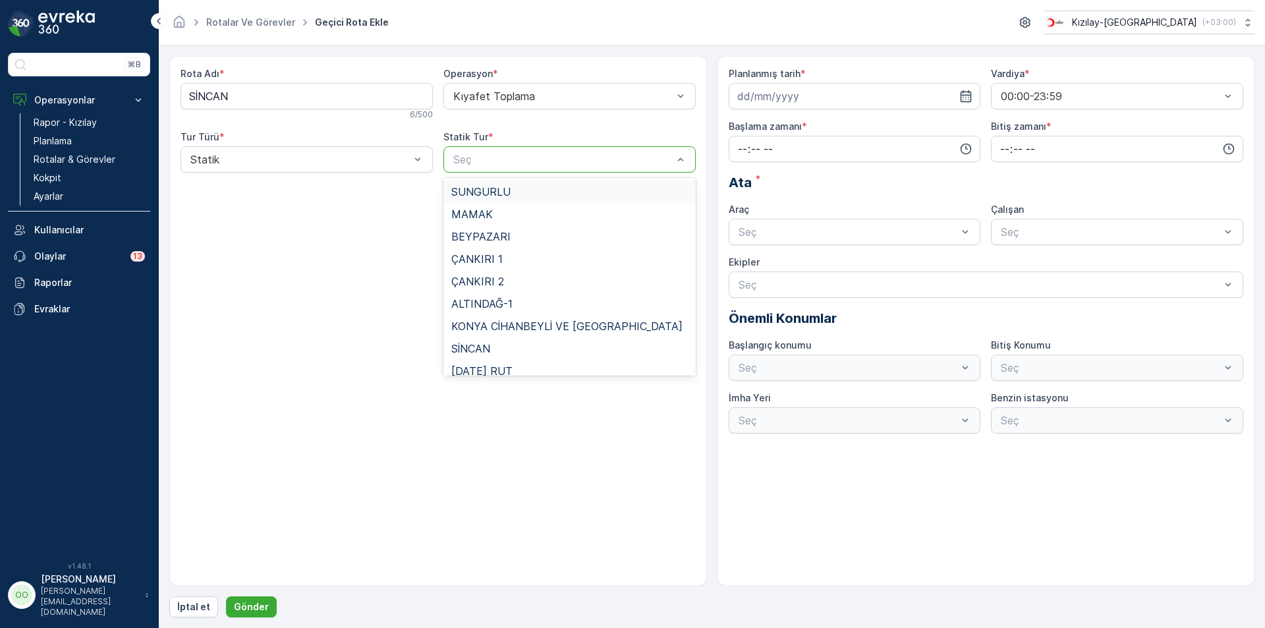
click at [484, 157] on div at bounding box center [563, 160] width 222 height 12
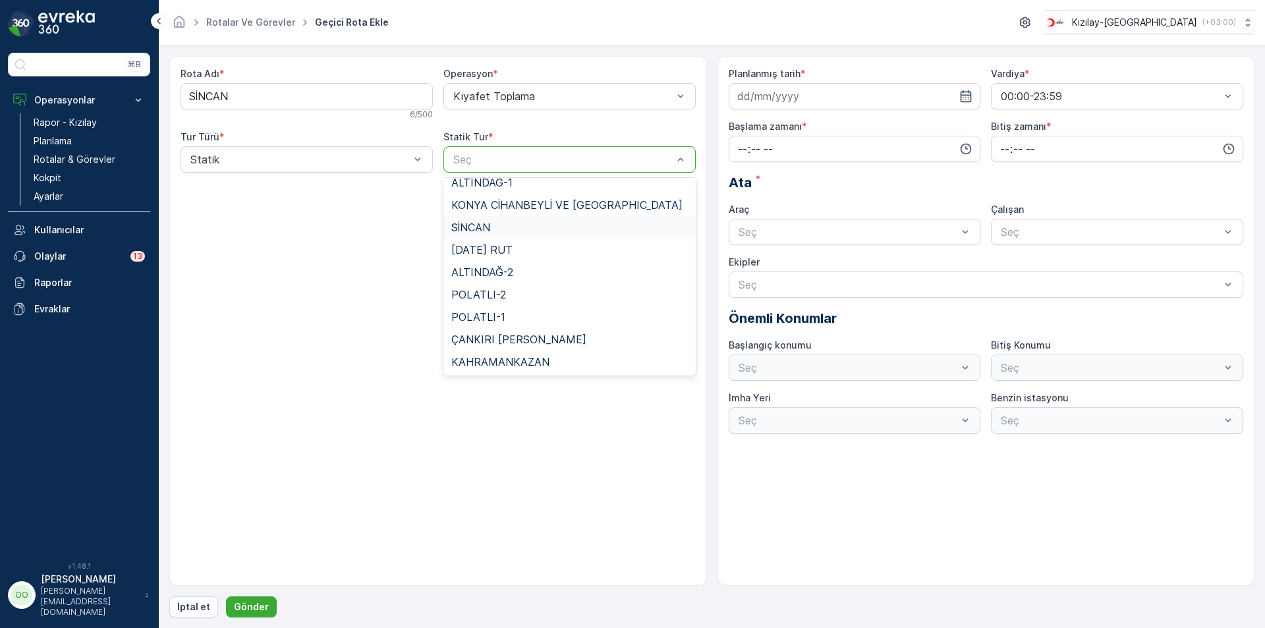
click at [497, 230] on div "SİNCAN" at bounding box center [569, 227] width 237 height 12
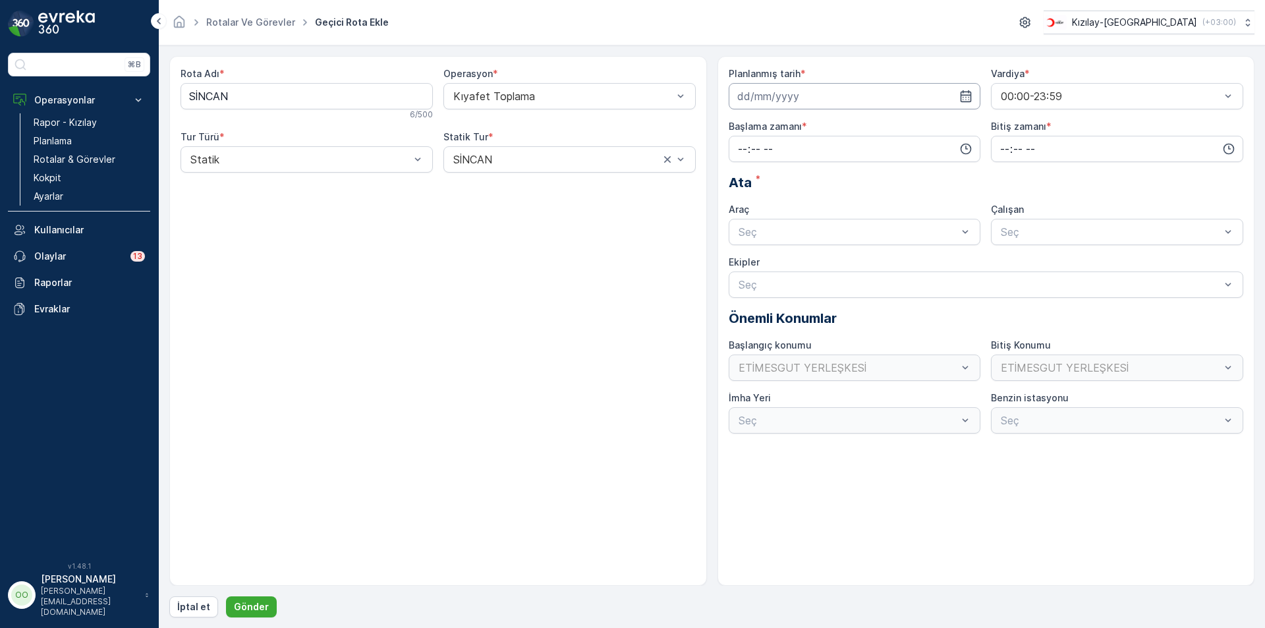
click at [814, 99] on input at bounding box center [855, 96] width 252 height 26
click at [771, 288] on div "26" at bounding box center [774, 285] width 21 height 21
type input "[DATE]"
click at [745, 149] on input "time" at bounding box center [855, 149] width 252 height 26
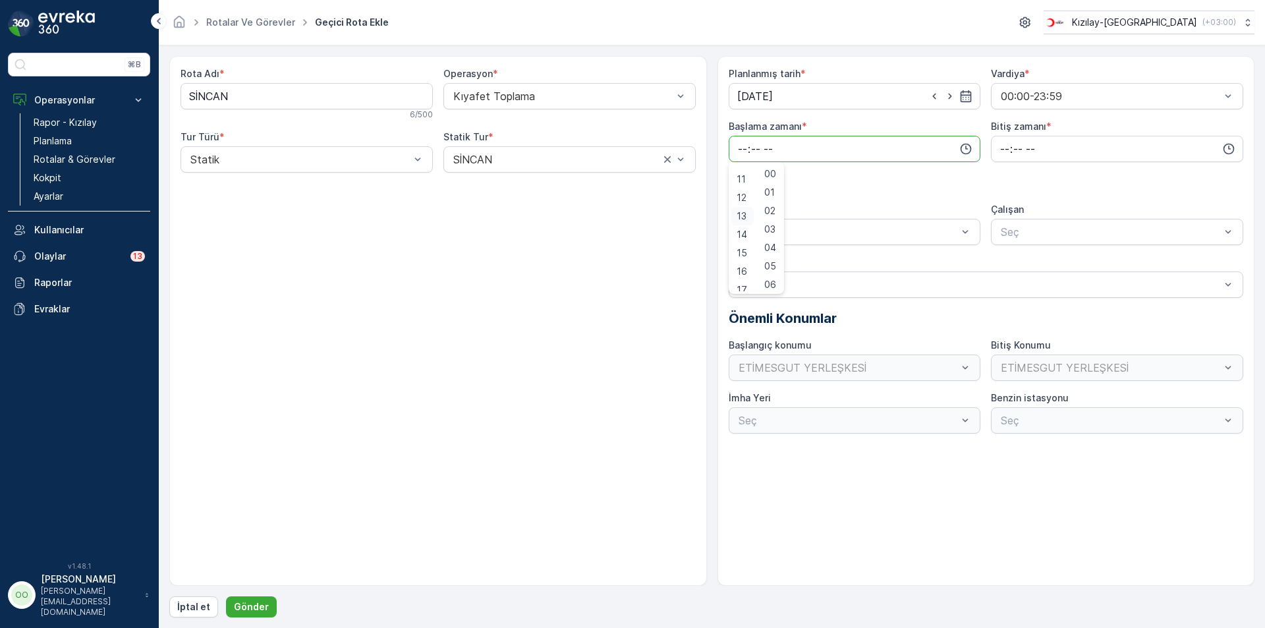
click at [743, 211] on span "13" at bounding box center [742, 216] width 10 height 13
type input "13:00"
click at [1001, 150] on input "time" at bounding box center [1117, 149] width 252 height 26
click at [1007, 275] on span "20" at bounding box center [1004, 279] width 11 height 13
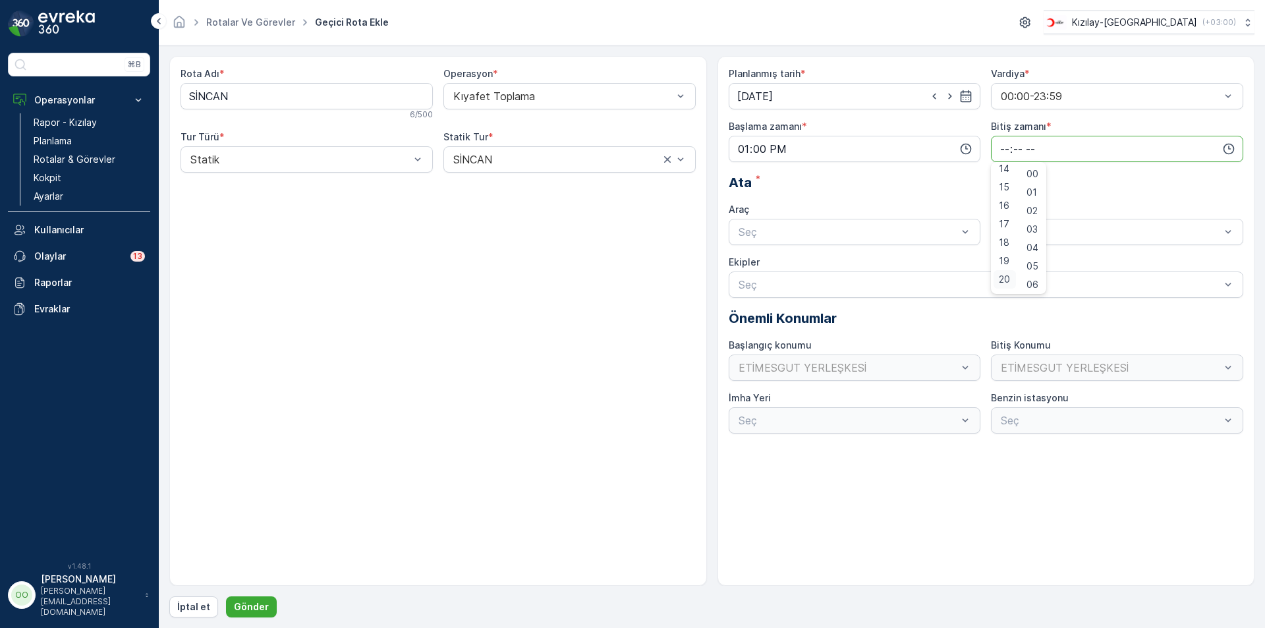
type input "20:00"
click at [856, 233] on div at bounding box center [848, 232] width 222 height 12
click at [795, 262] on div "TABLET-1" at bounding box center [855, 264] width 237 height 12
click at [256, 603] on p "Gönder" at bounding box center [251, 606] width 35 height 13
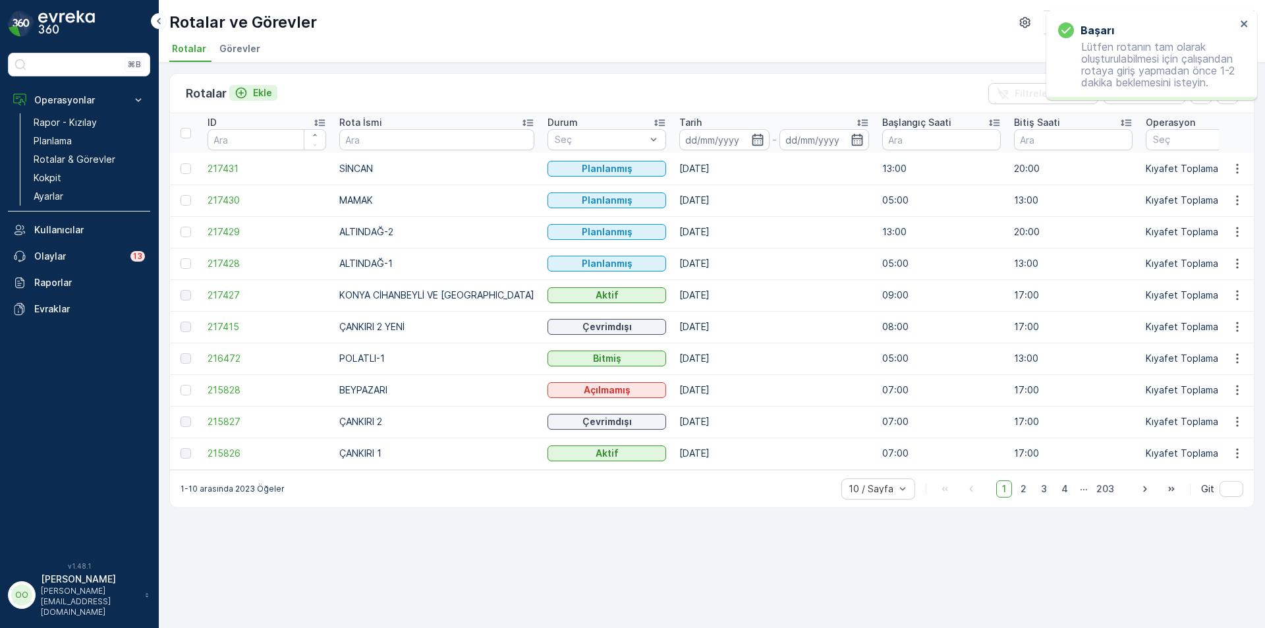
click at [242, 86] on icon "Ekle" at bounding box center [241, 92] width 13 height 13
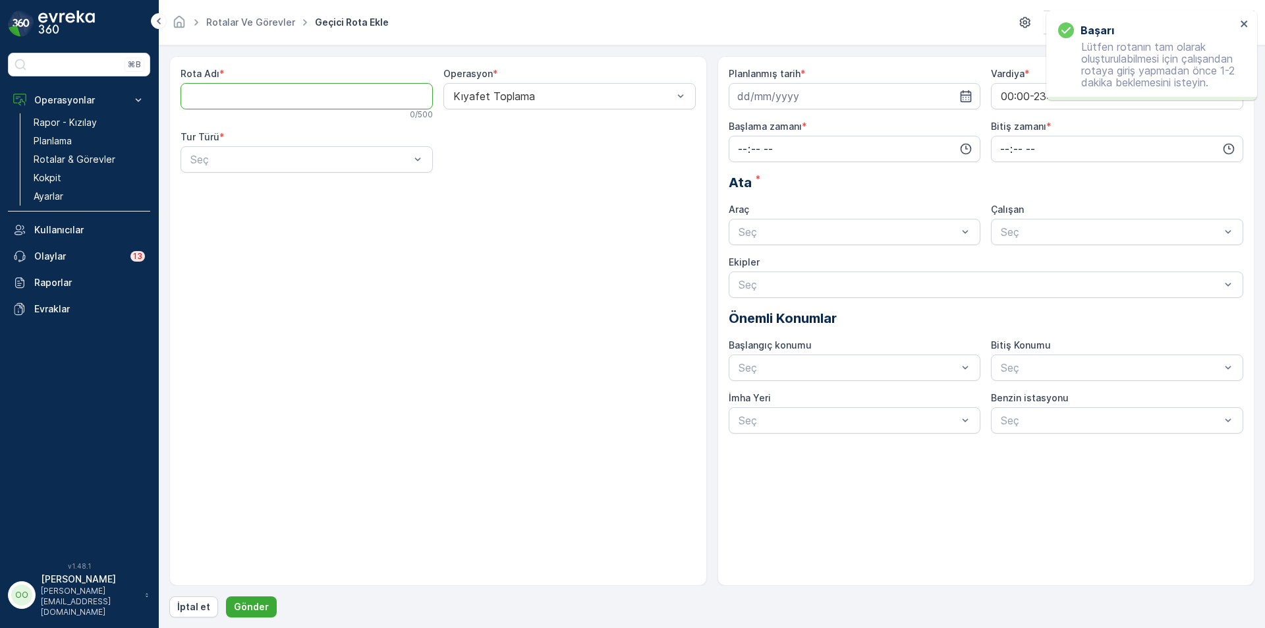
click at [242, 86] on Adı "Rota Adı" at bounding box center [307, 96] width 252 height 26
type Adı "BEYPAZARI"
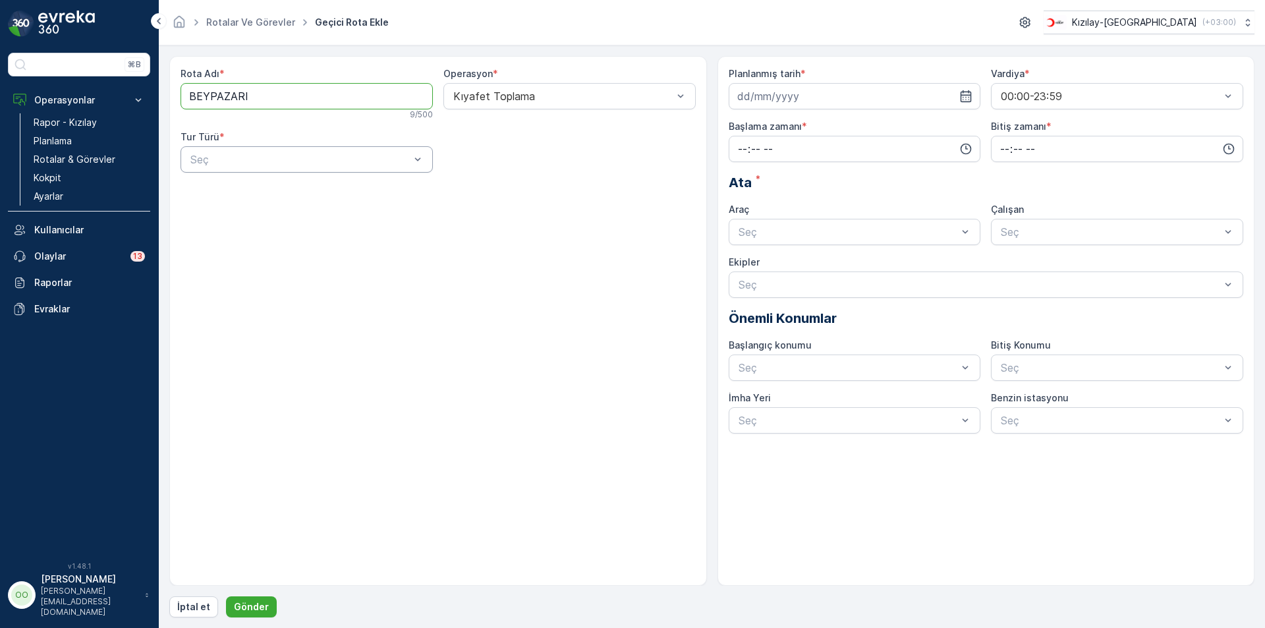
click at [236, 155] on div at bounding box center [300, 160] width 222 height 12
click at [224, 188] on div "Statik" at bounding box center [306, 192] width 237 height 12
click at [517, 146] on div "Statik Tur * Seç" at bounding box center [569, 151] width 252 height 42
click at [517, 150] on div "Seç" at bounding box center [569, 159] width 252 height 26
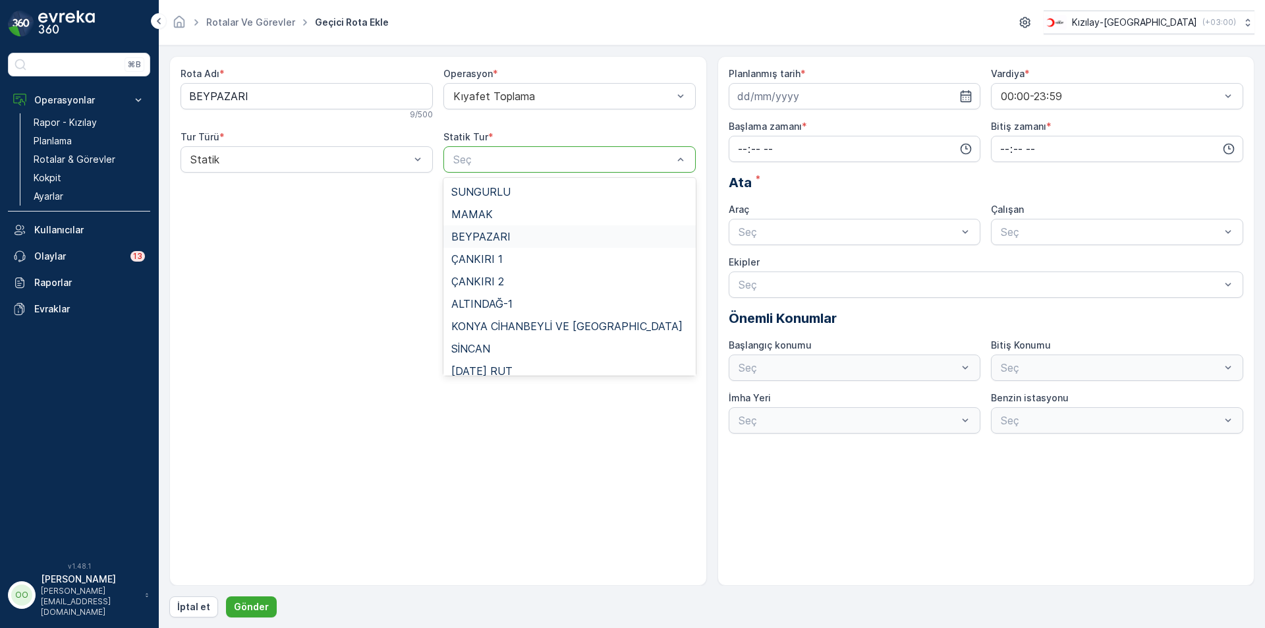
click at [515, 238] on div "BEYPAZARI" at bounding box center [569, 237] width 237 height 12
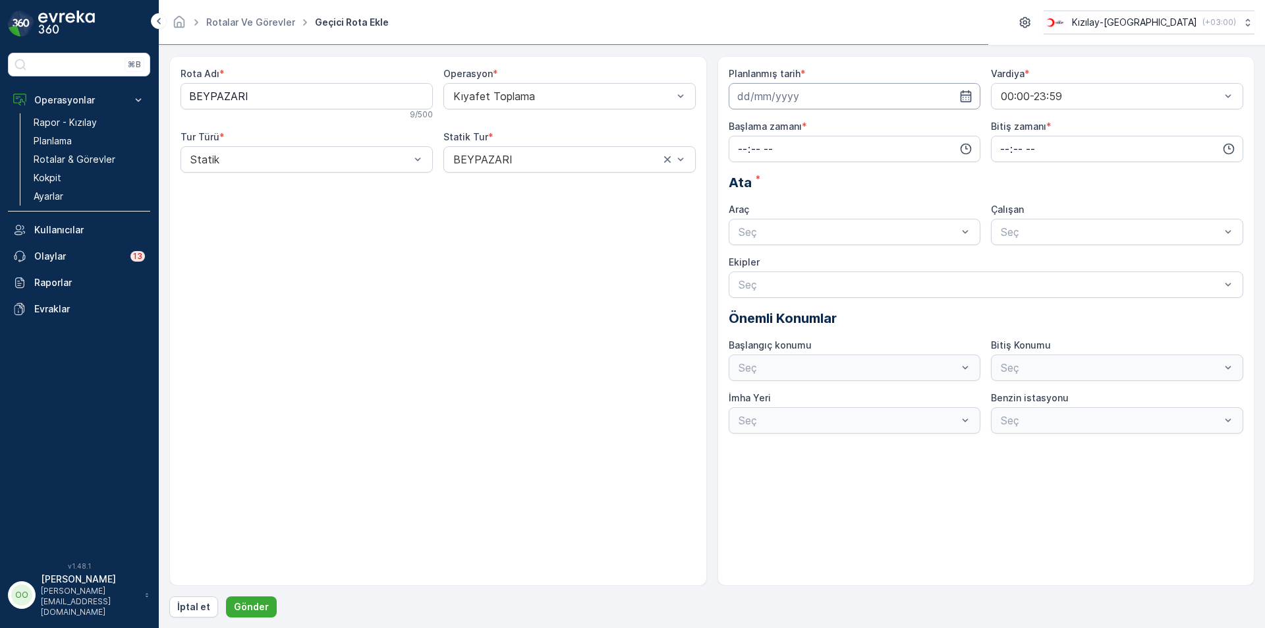
click at [820, 96] on input at bounding box center [855, 96] width 252 height 26
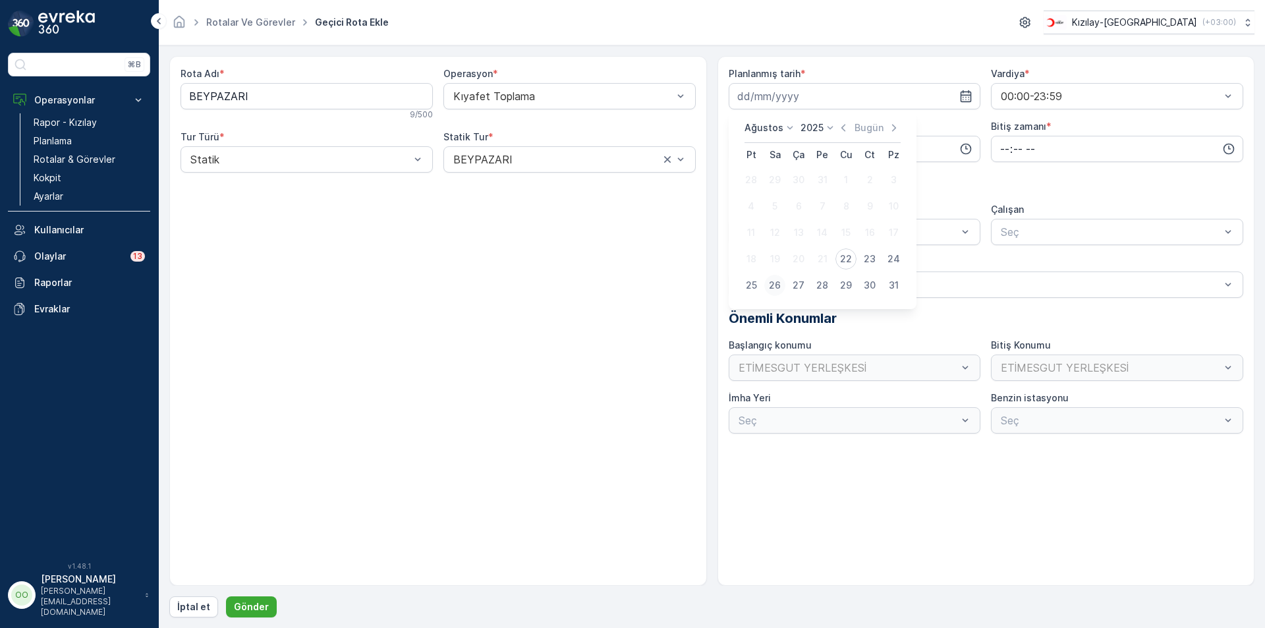
click at [777, 289] on div "26" at bounding box center [774, 285] width 21 height 21
type input "[DATE]"
click at [735, 148] on input "time" at bounding box center [855, 149] width 252 height 26
click at [741, 196] on div "08" at bounding box center [742, 190] width 22 height 18
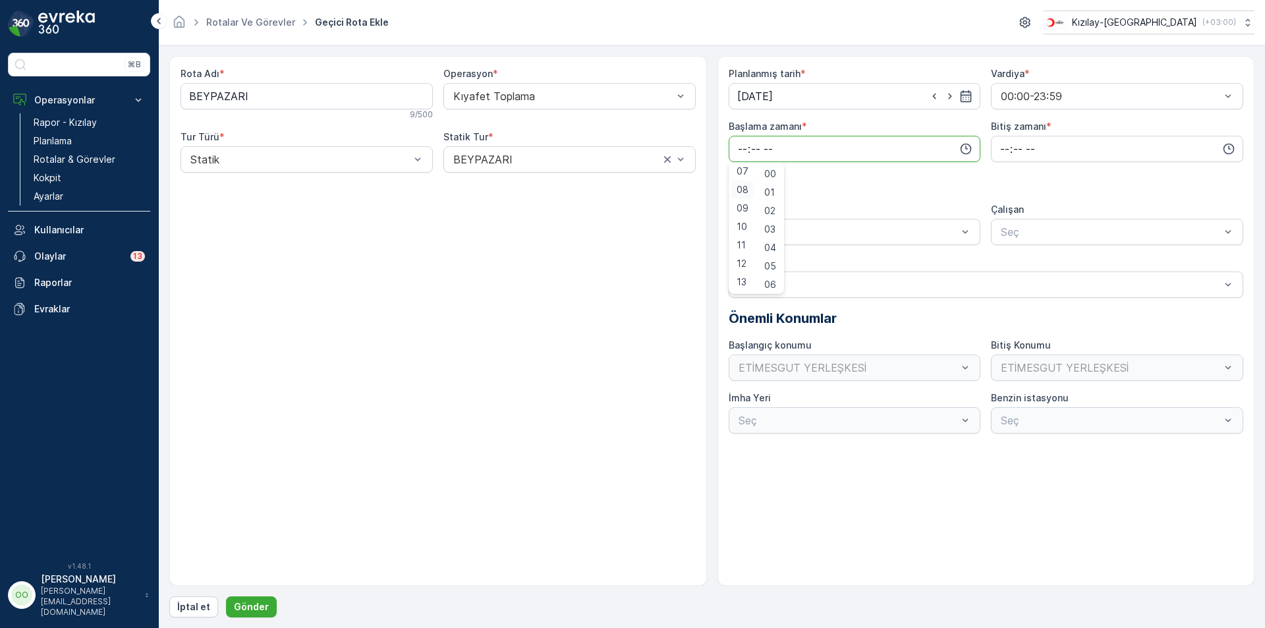
type input "08:00"
click at [1011, 152] on input "time" at bounding box center [1117, 149] width 252 height 26
click at [1011, 230] on div "17" at bounding box center [1004, 224] width 22 height 18
type input "17:00"
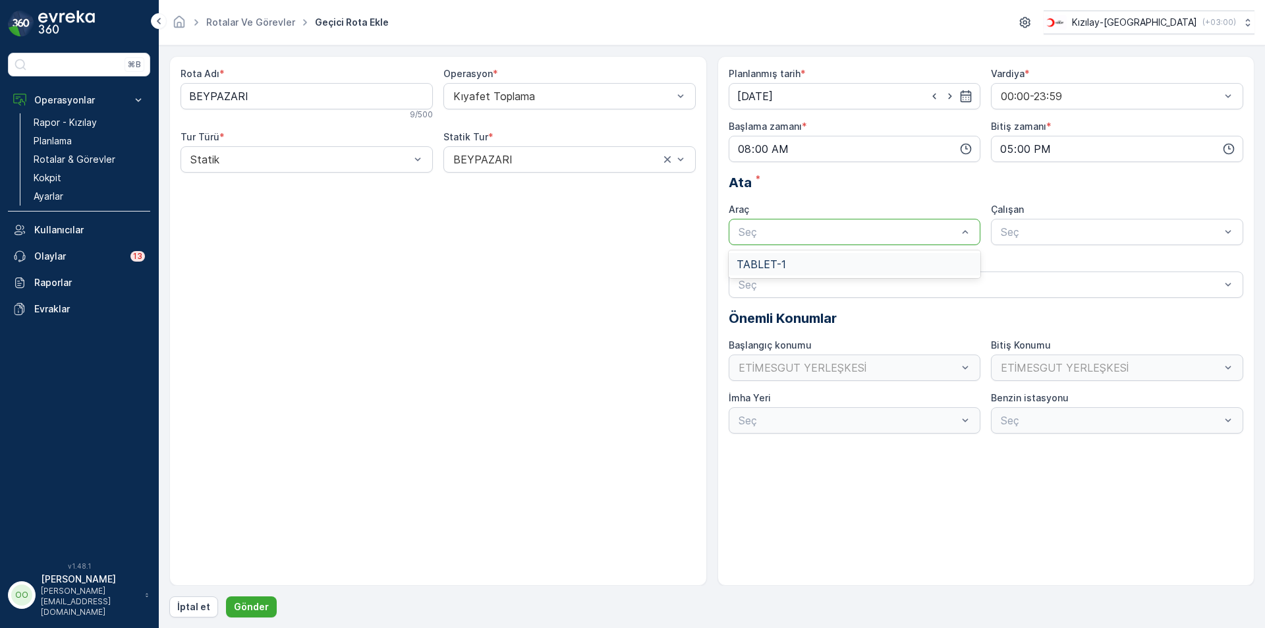
click at [787, 255] on div "TABLET-1" at bounding box center [855, 264] width 252 height 22
click at [228, 603] on button "Gönder" at bounding box center [251, 606] width 51 height 21
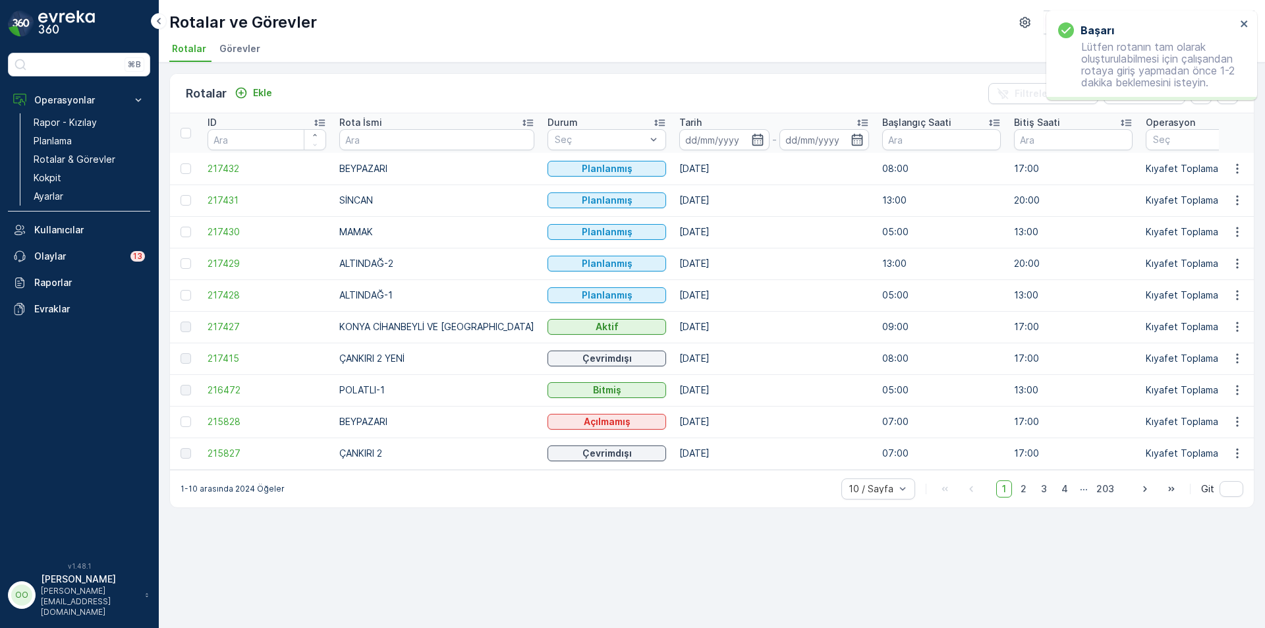
click at [277, 92] on div "Rotalar Ekle Filtreleri temizle Dışa aktar" at bounding box center [712, 94] width 1084 height 40
click at [258, 94] on p "Ekle" at bounding box center [262, 92] width 19 height 13
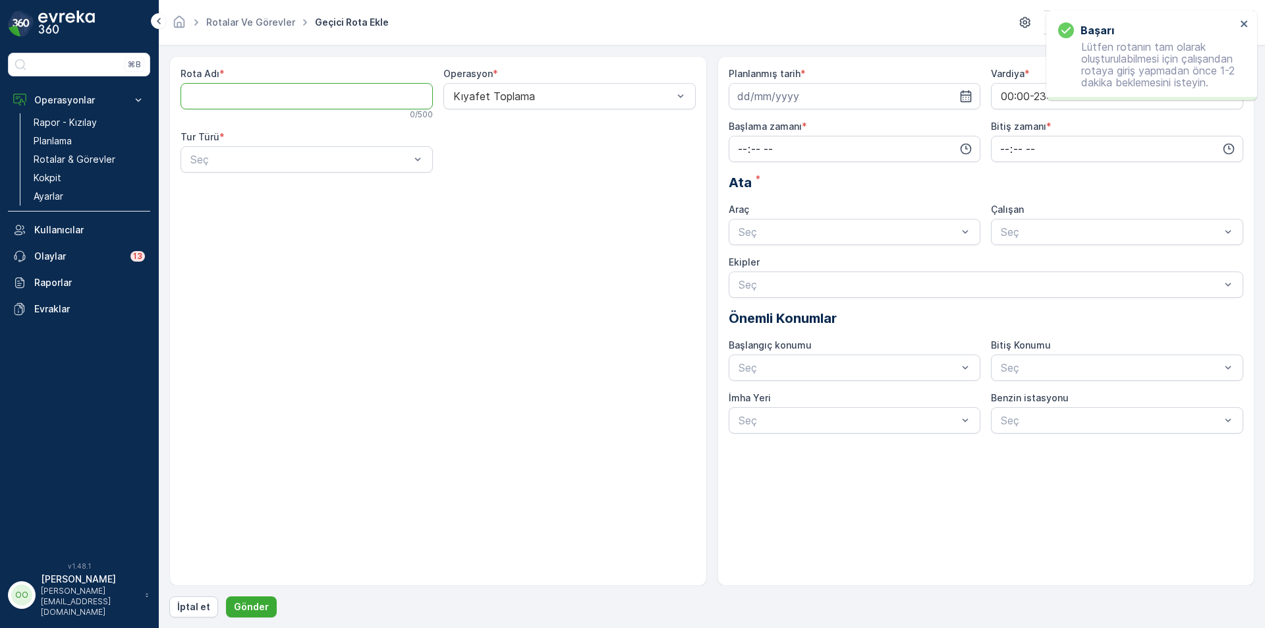
click at [258, 94] on Adı "Rota Adı" at bounding box center [307, 96] width 252 height 26
type Adı "POLATLI-1"
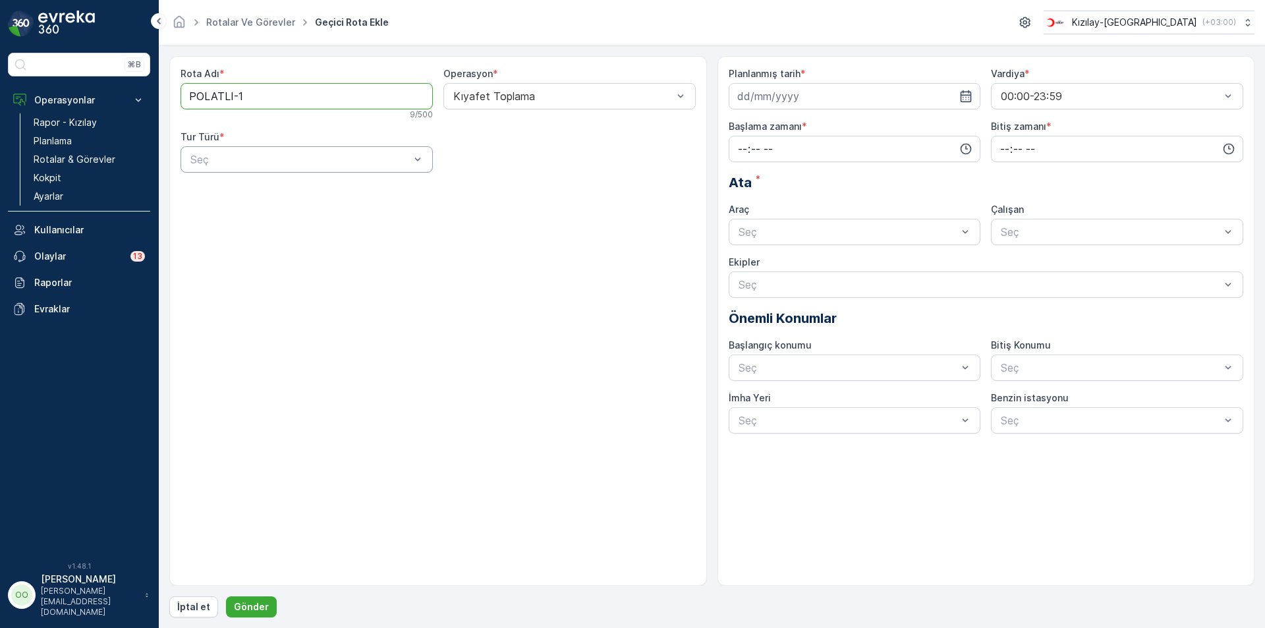
click at [247, 154] on div at bounding box center [300, 160] width 222 height 12
click at [228, 188] on div "Statik" at bounding box center [306, 192] width 237 height 12
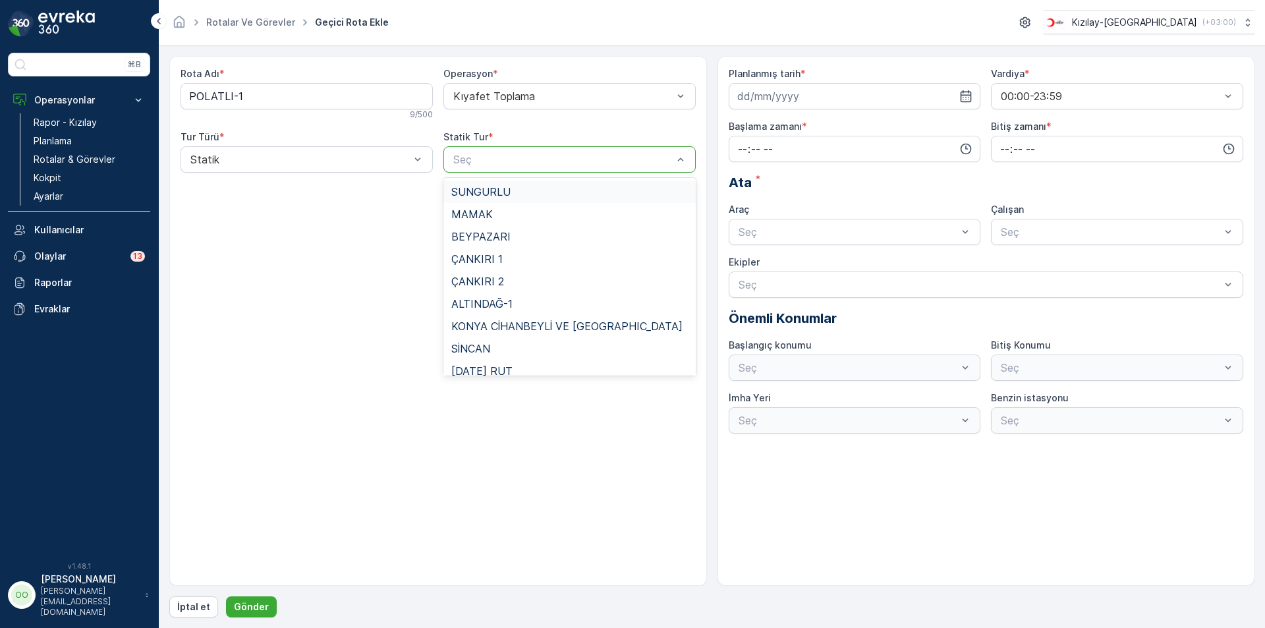
click at [521, 156] on div at bounding box center [563, 160] width 222 height 12
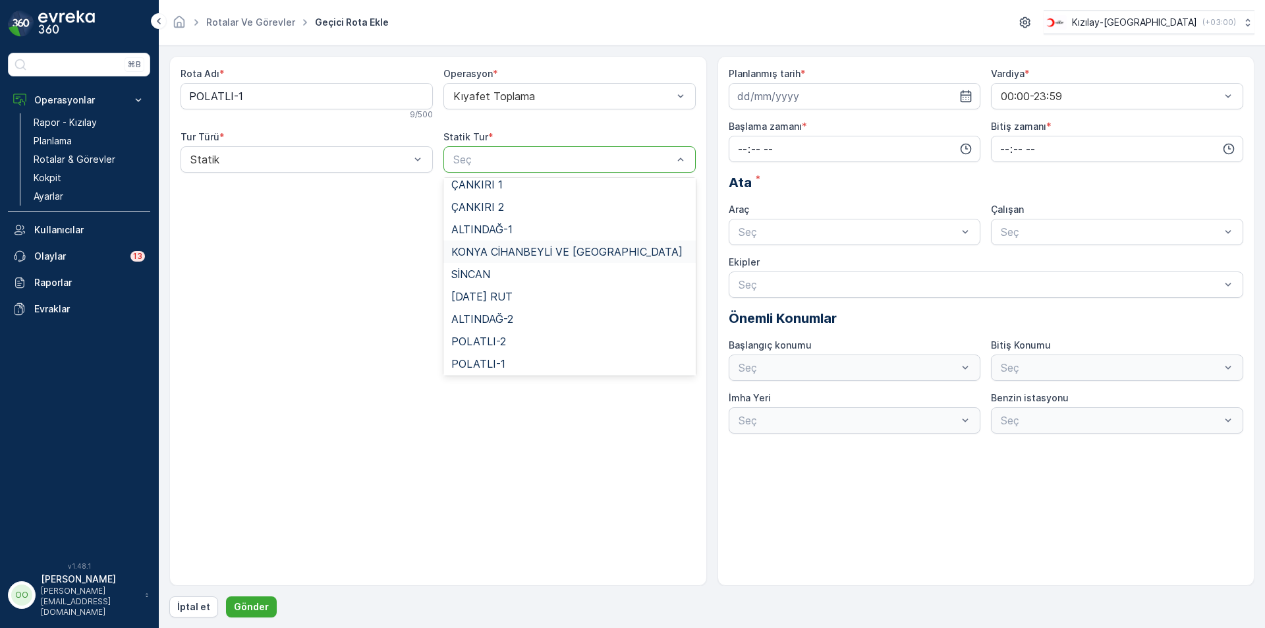
scroll to position [121, 0]
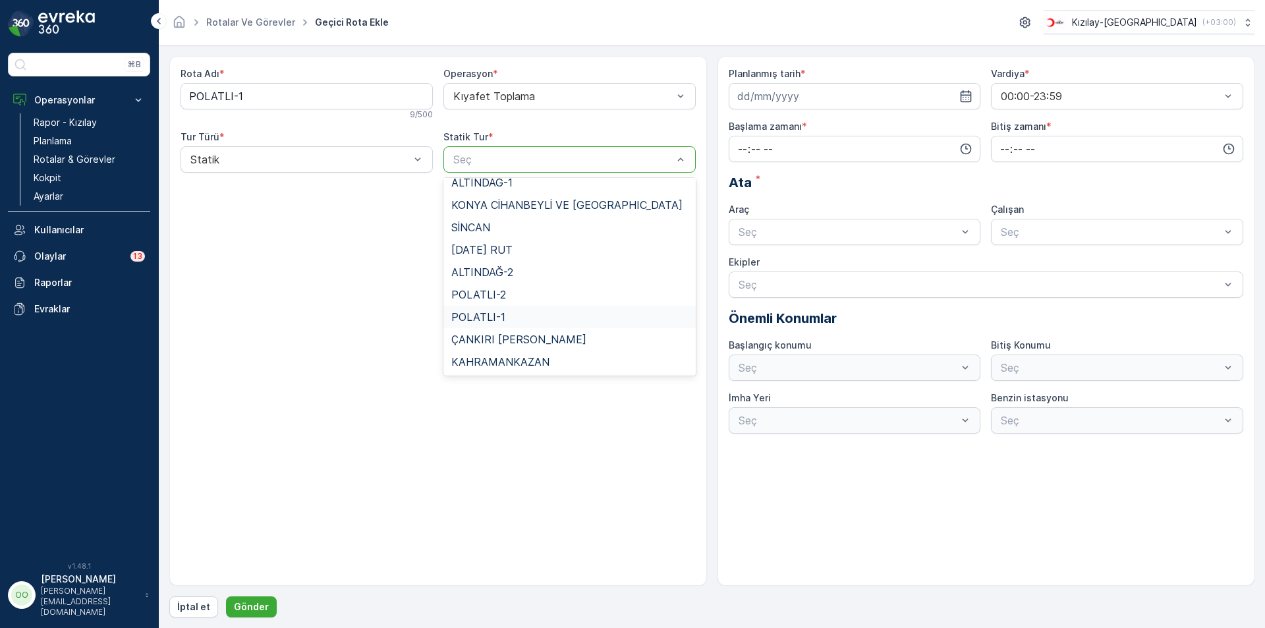
click at [502, 322] on span "POLATLI-1" at bounding box center [478, 317] width 54 height 12
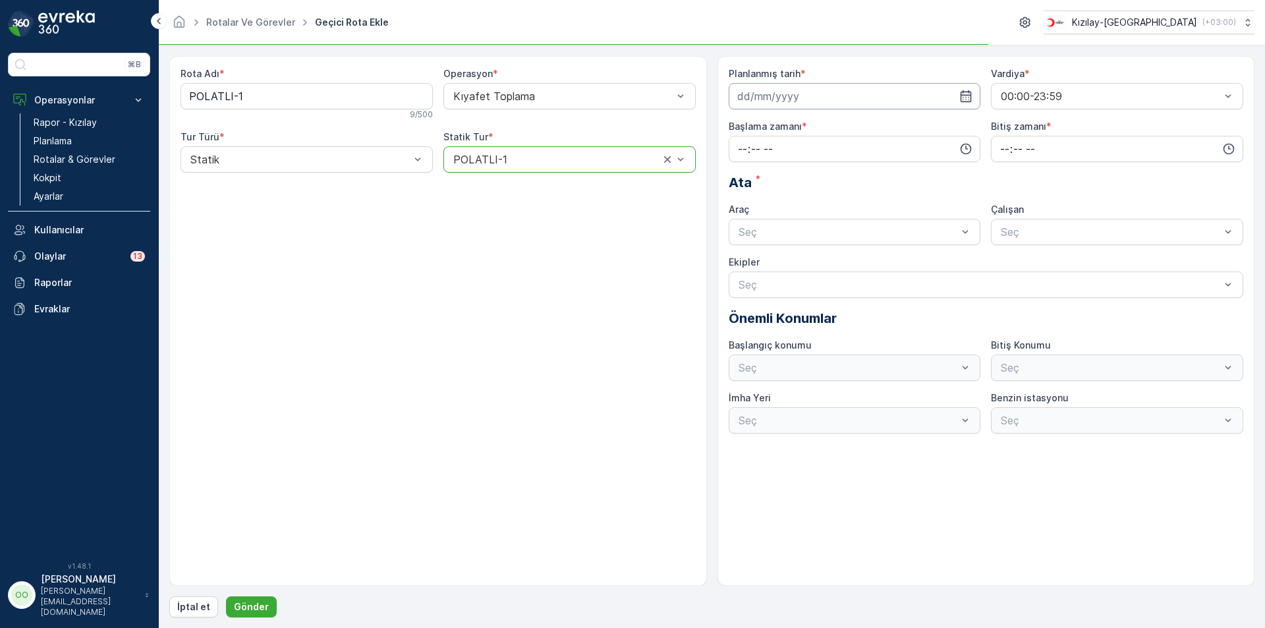
click at [823, 84] on input at bounding box center [855, 96] width 252 height 26
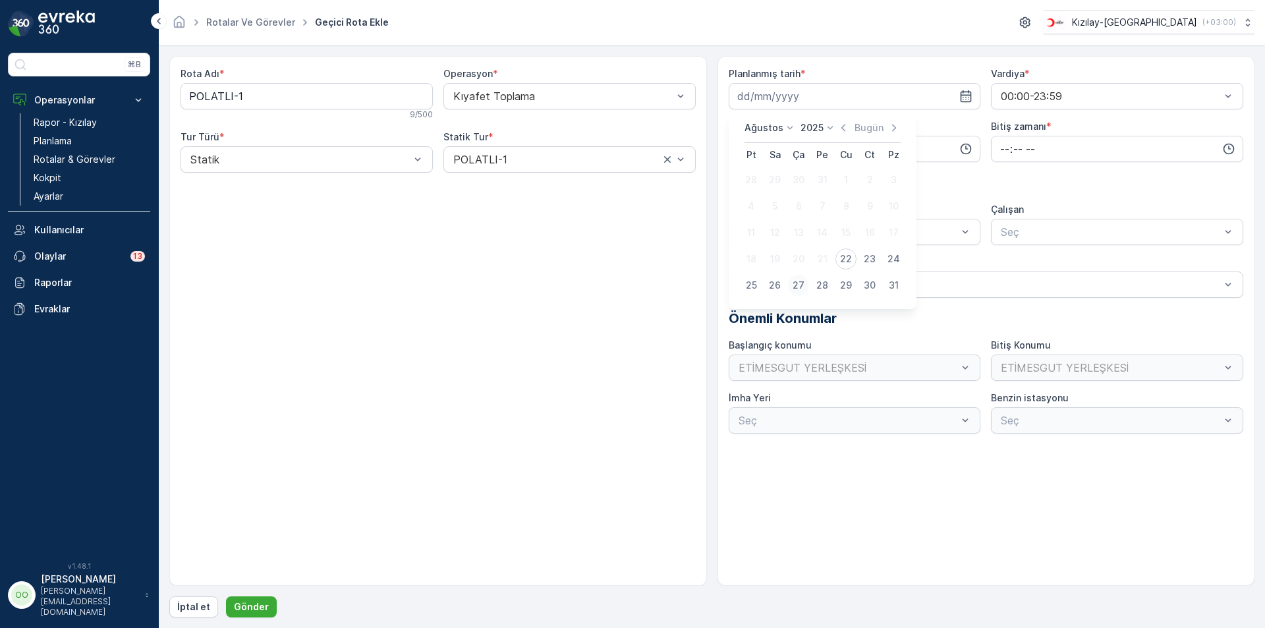
click at [797, 289] on div "27" at bounding box center [798, 285] width 21 height 21
type input "[DATE]"
click at [737, 158] on input "time" at bounding box center [855, 149] width 252 height 26
click at [741, 206] on span "05" at bounding box center [743, 200] width 12 height 13
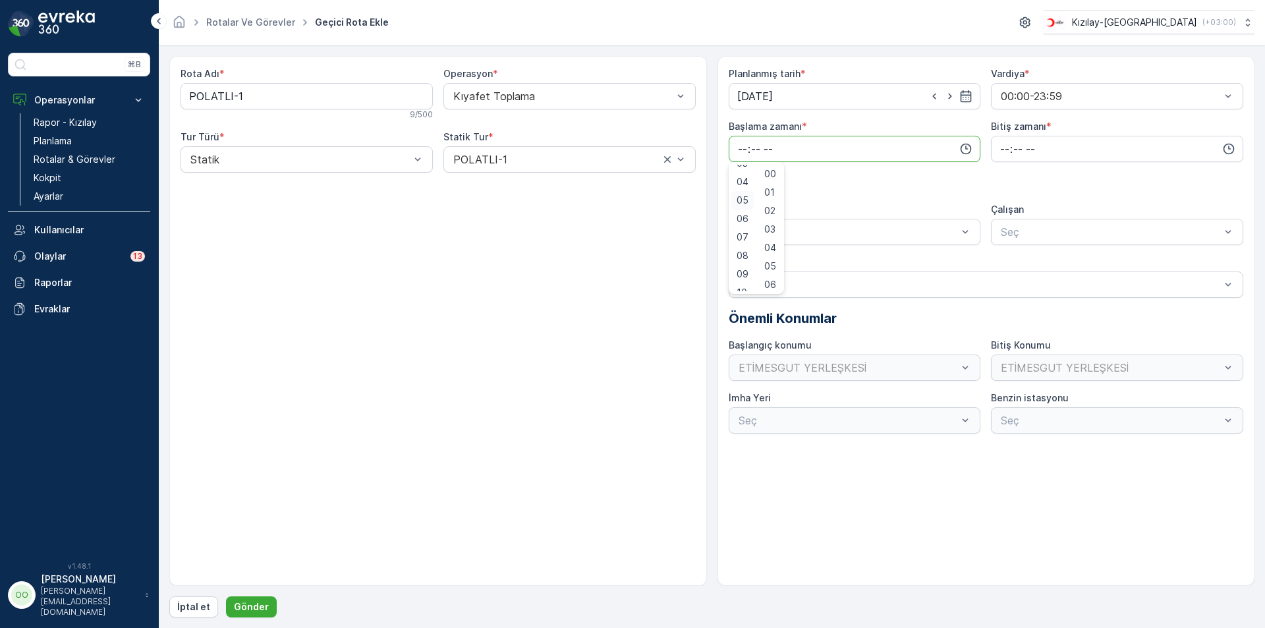
type input "05:00"
click at [992, 146] on input "time" at bounding box center [1117, 149] width 252 height 26
click at [1007, 274] on div "13" at bounding box center [1004, 282] width 22 height 18
type input "13:00"
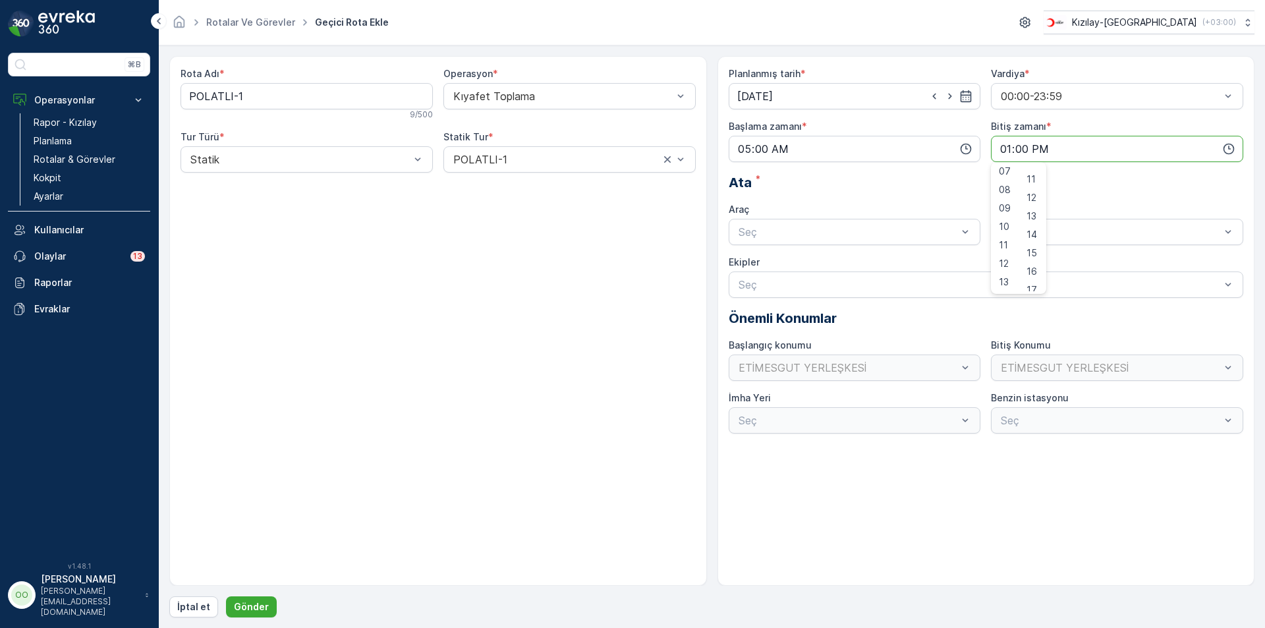
click at [851, 250] on div "Planlanmış tarih * [DATE] Vardiya * 00:00-23:59 Başlama zamanı * 05:00 Bitiş za…" at bounding box center [986, 250] width 515 height 366
click at [833, 233] on div at bounding box center [848, 232] width 222 height 12
click at [791, 262] on div "TABLET-1" at bounding box center [855, 264] width 237 height 12
click at [252, 610] on p "Gönder" at bounding box center [251, 606] width 35 height 13
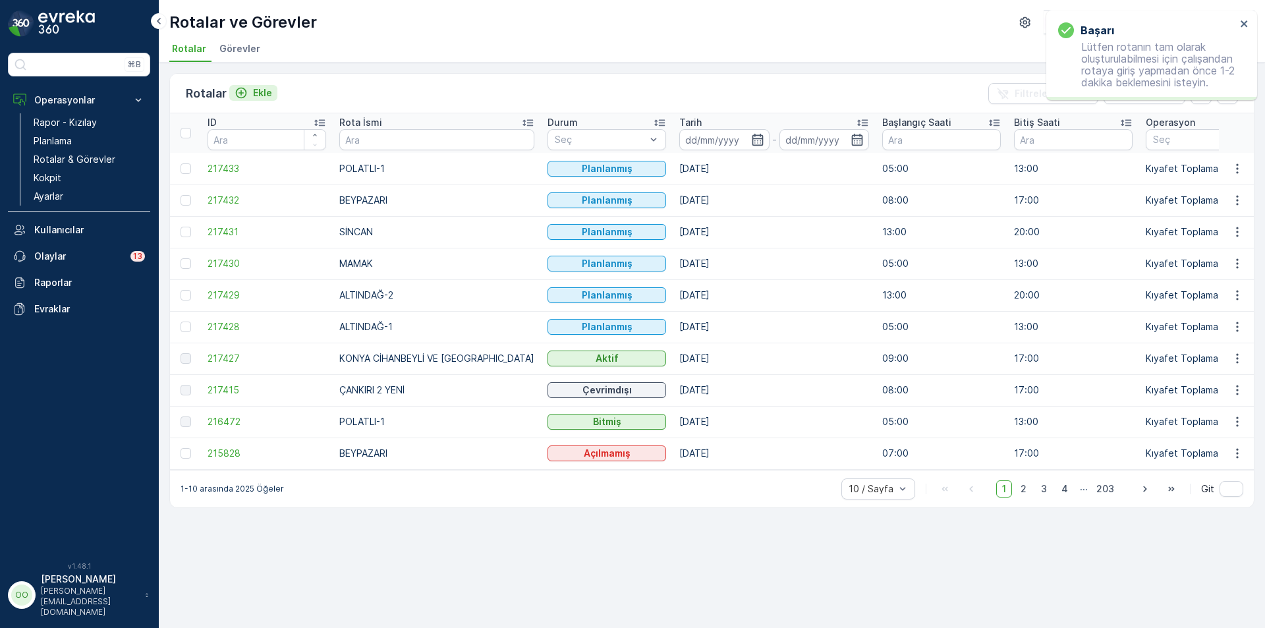
click at [263, 94] on p "Ekle" at bounding box center [262, 92] width 19 height 13
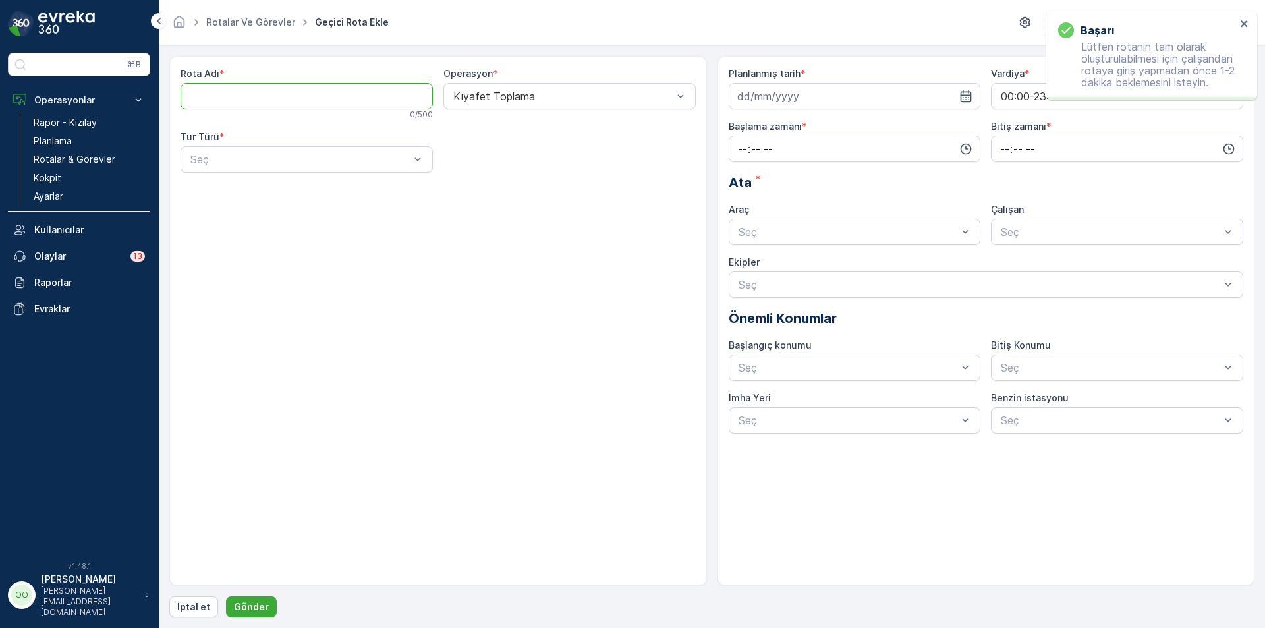
click at [263, 94] on Adı "Rota Adı" at bounding box center [307, 96] width 252 height 26
type Adı "POLATLI-2"
click at [242, 189] on div "Statik" at bounding box center [306, 192] width 237 height 12
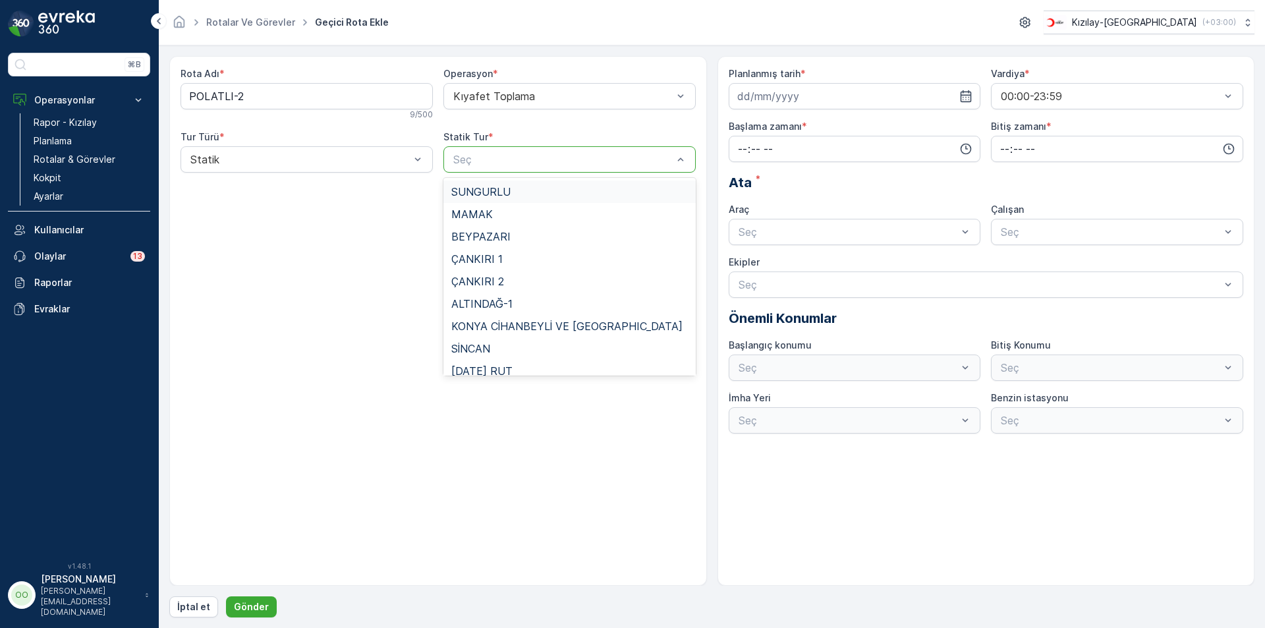
click at [517, 161] on div at bounding box center [563, 160] width 222 height 12
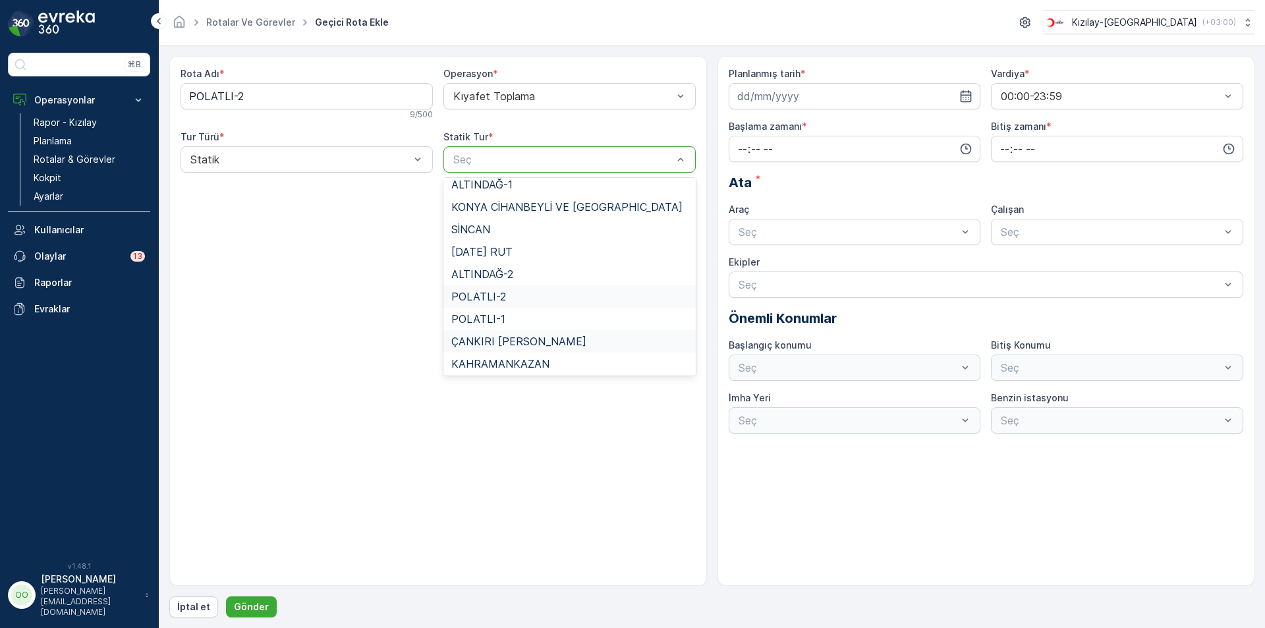
scroll to position [121, 0]
click at [517, 298] on div "POLATLI-2" at bounding box center [569, 295] width 237 height 12
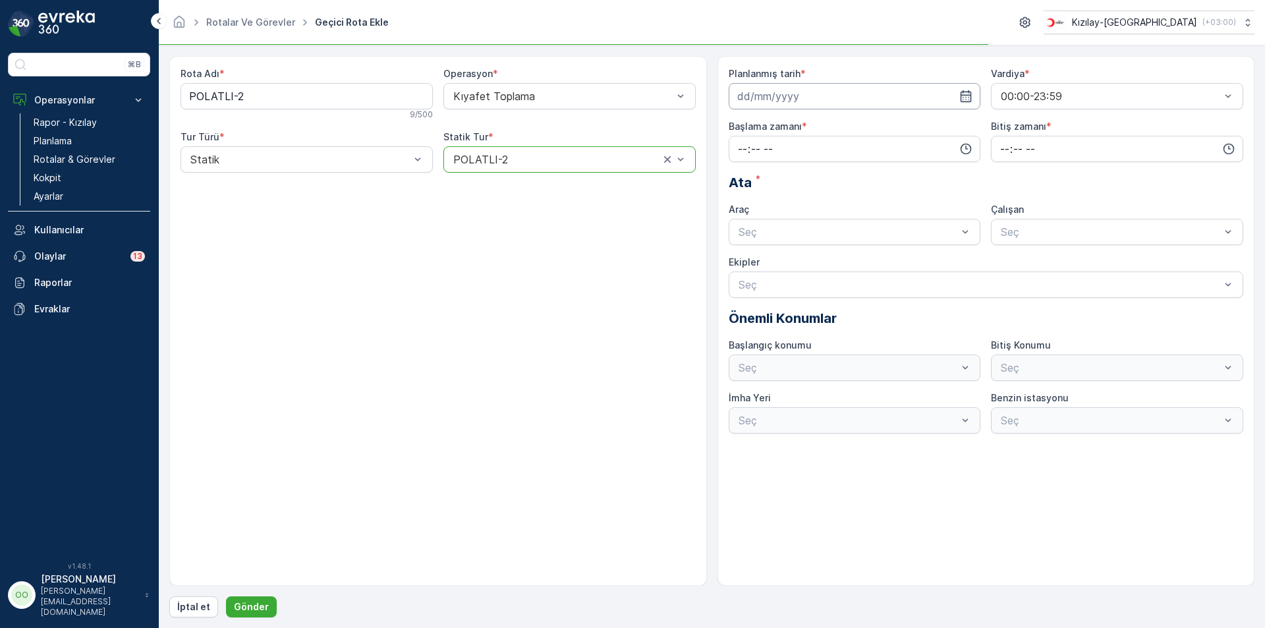
click at [829, 93] on input at bounding box center [855, 96] width 252 height 26
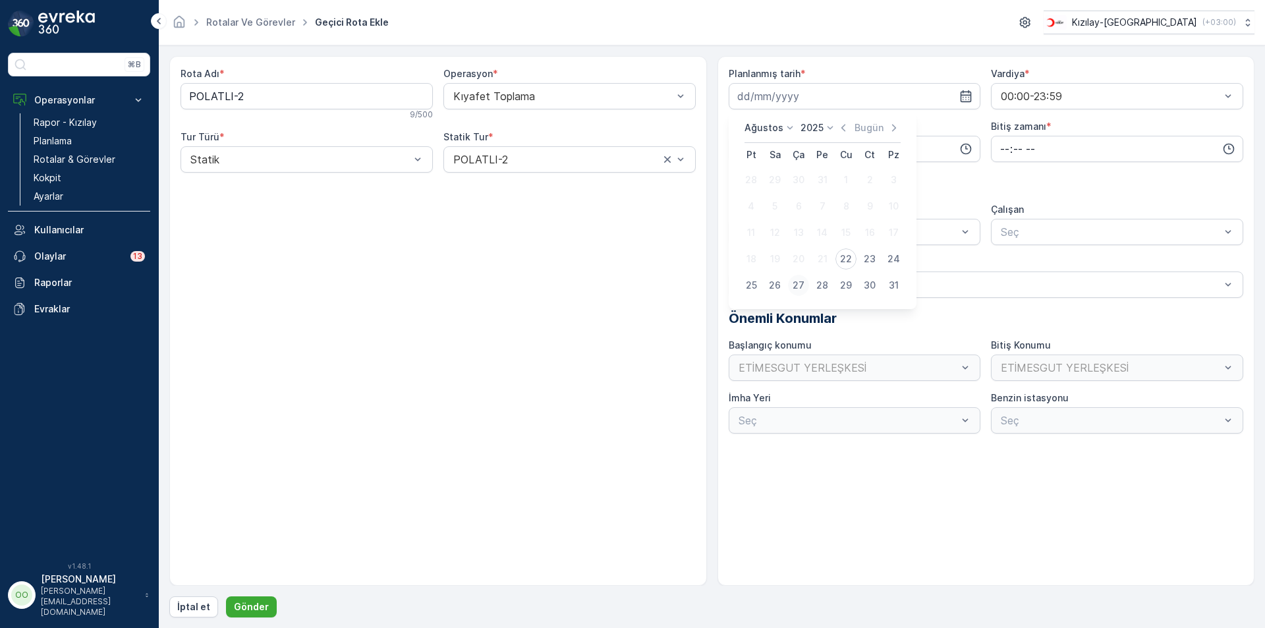
click at [797, 291] on div "27" at bounding box center [798, 285] width 21 height 21
type input "[DATE]"
click at [731, 145] on input "time" at bounding box center [855, 149] width 252 height 26
click at [743, 228] on div "13" at bounding box center [742, 237] width 22 height 18
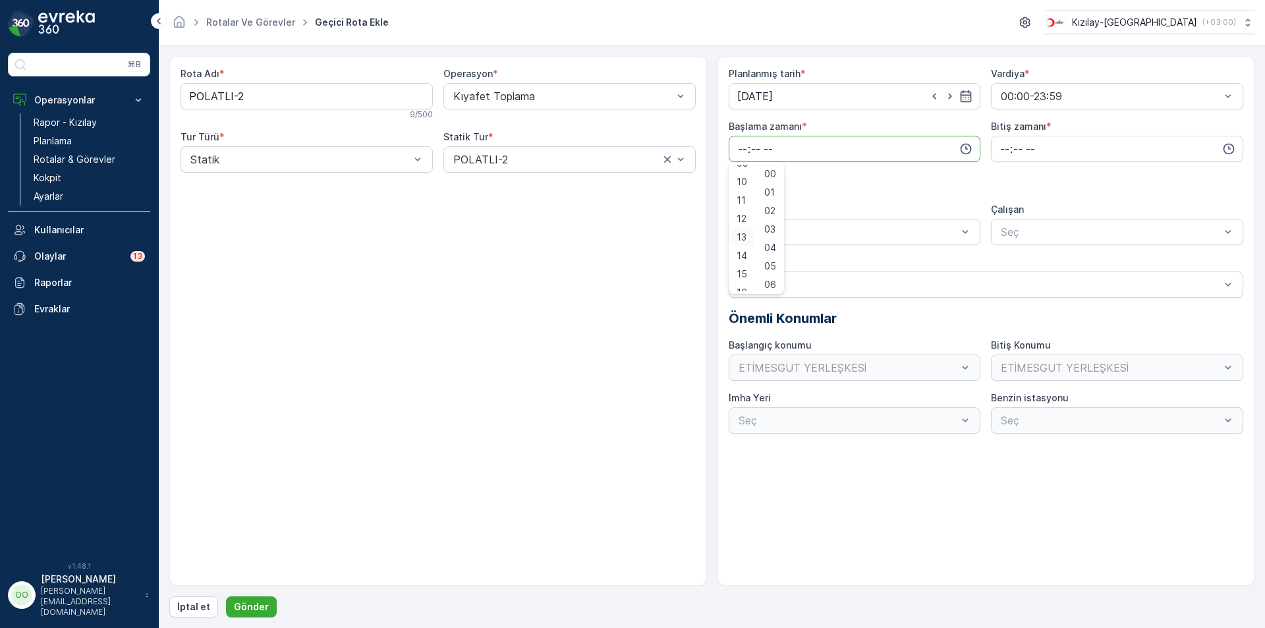
type input "13:00"
click at [994, 152] on input "time" at bounding box center [1117, 149] width 252 height 26
click at [1007, 224] on span "20" at bounding box center [1004, 226] width 11 height 13
type input "20:00"
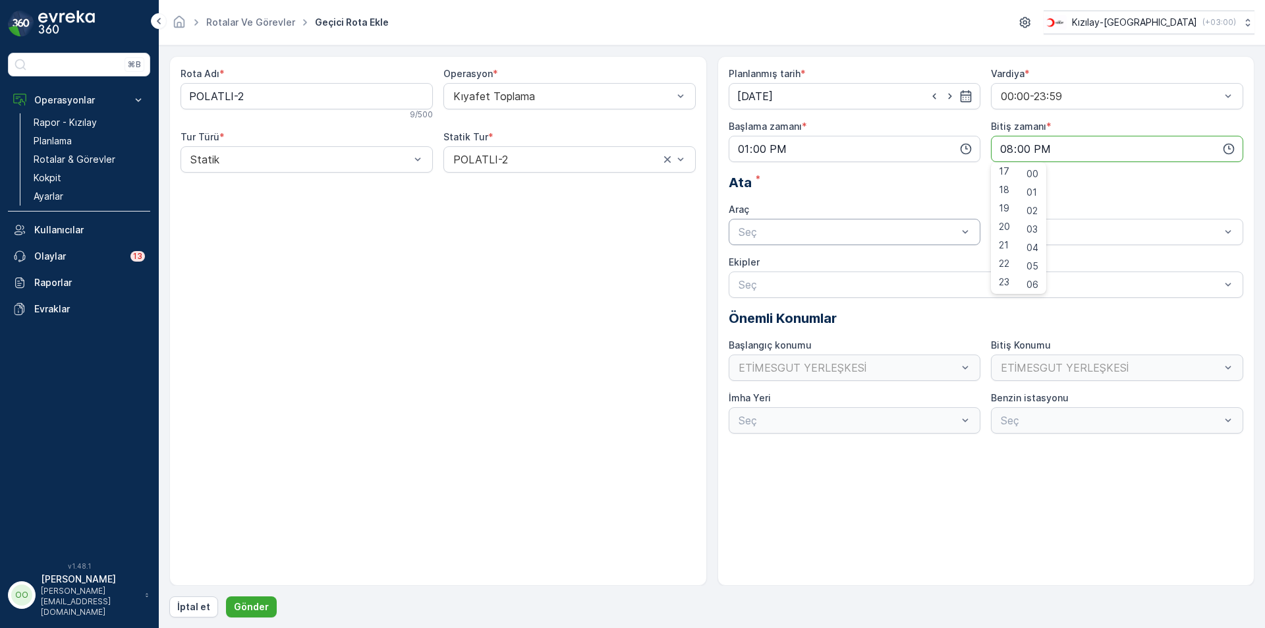
click at [897, 221] on div "Seç" at bounding box center [855, 232] width 252 height 26
click at [780, 268] on span "TABLET-1" at bounding box center [761, 264] width 49 height 12
click at [266, 602] on button "Gönder" at bounding box center [251, 606] width 51 height 21
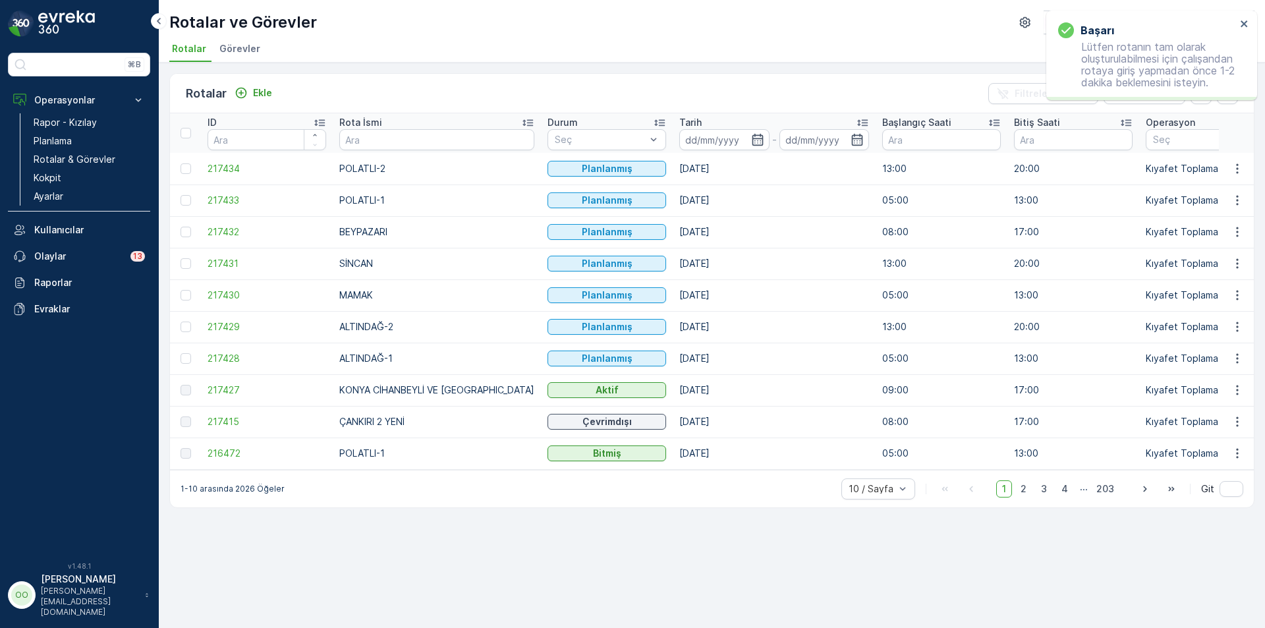
click at [252, 80] on div "Rotalar Ekle Filtreleri temizle Dışa aktar" at bounding box center [712, 94] width 1084 height 40
click at [253, 84] on div "Rotalar Ekle" at bounding box center [232, 93] width 92 height 18
click at [258, 88] on p "Ekle" at bounding box center [262, 92] width 19 height 13
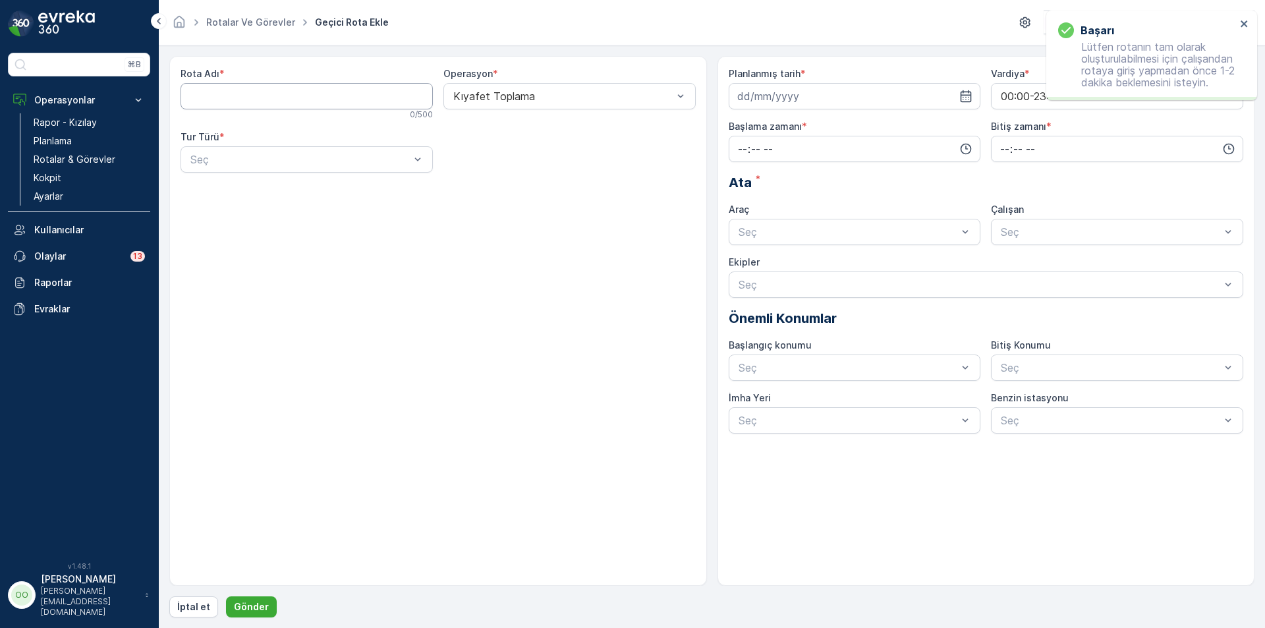
click at [258, 88] on Adı "Rota Adı" at bounding box center [307, 96] width 252 height 26
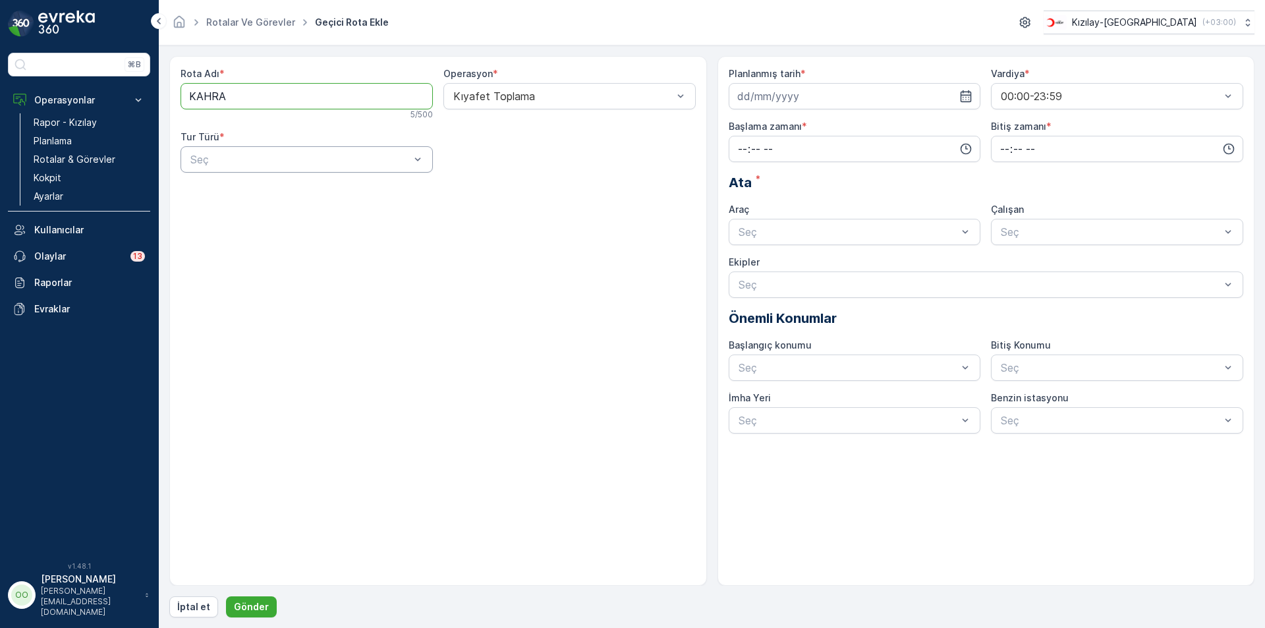
type Adı "KAHRAMANKAZAN"
click at [246, 190] on div "Statik" at bounding box center [306, 192] width 237 height 12
click at [531, 148] on div "Seç" at bounding box center [569, 159] width 252 height 26
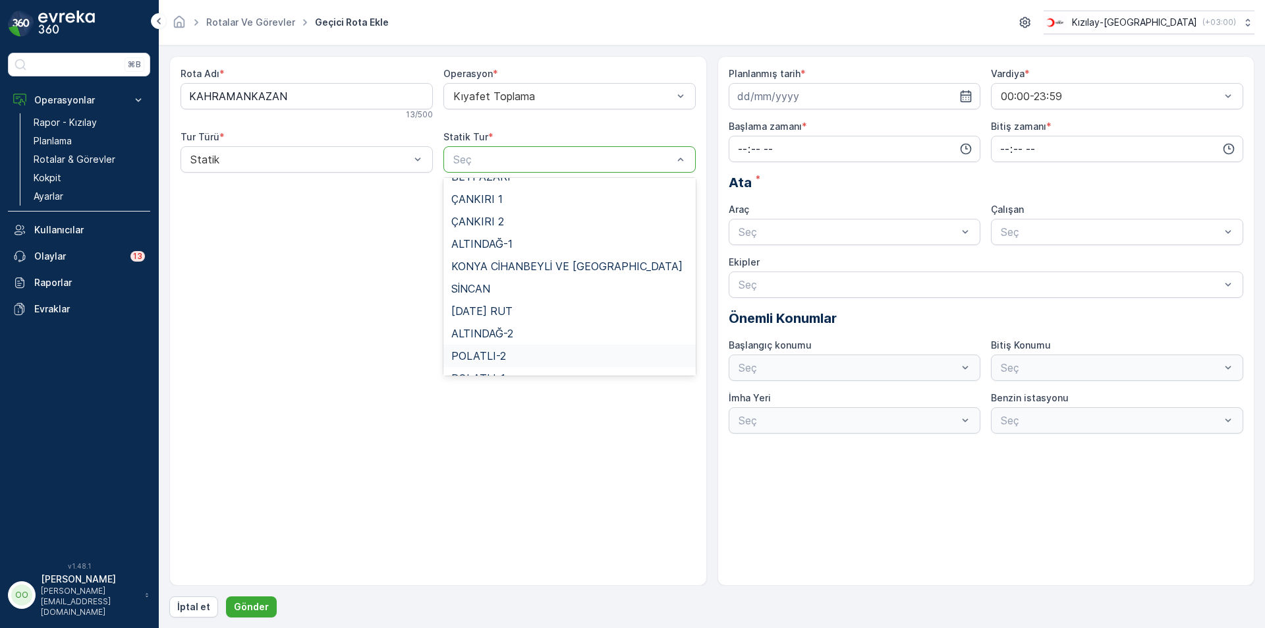
scroll to position [121, 0]
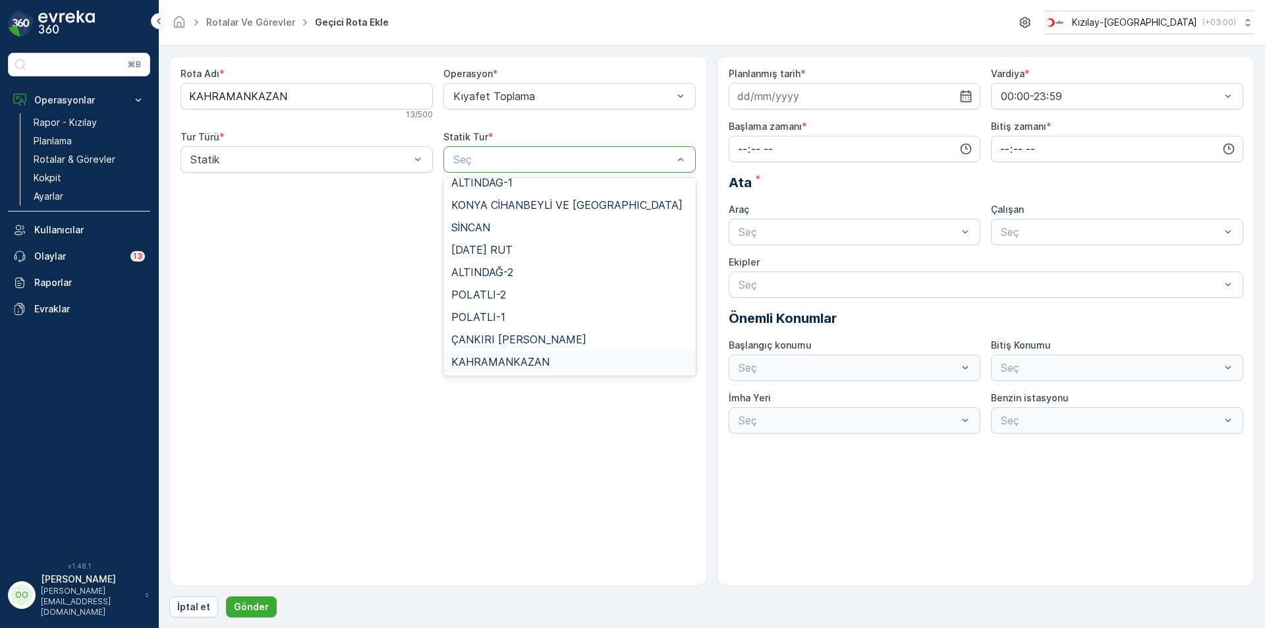
click at [524, 363] on span "KAHRAMANKAZAN" at bounding box center [500, 362] width 98 height 12
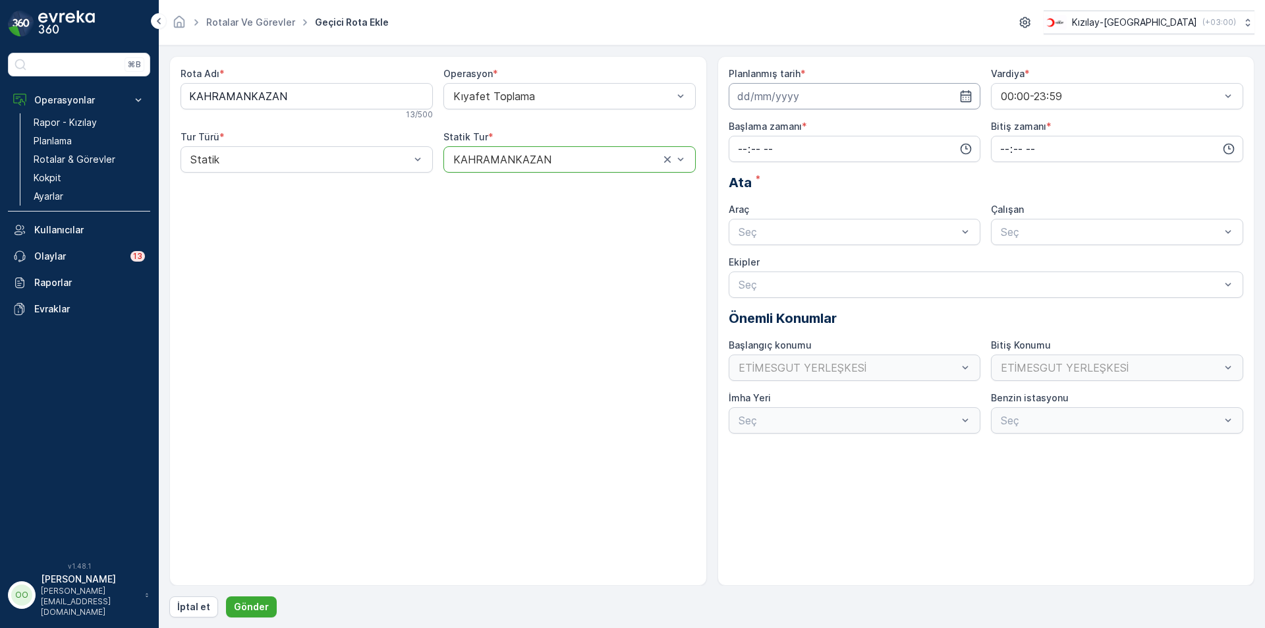
click at [783, 99] on input at bounding box center [855, 96] width 252 height 26
click at [799, 287] on div "27" at bounding box center [798, 285] width 21 height 21
type input "[DATE]"
click at [742, 148] on input "time" at bounding box center [855, 149] width 252 height 26
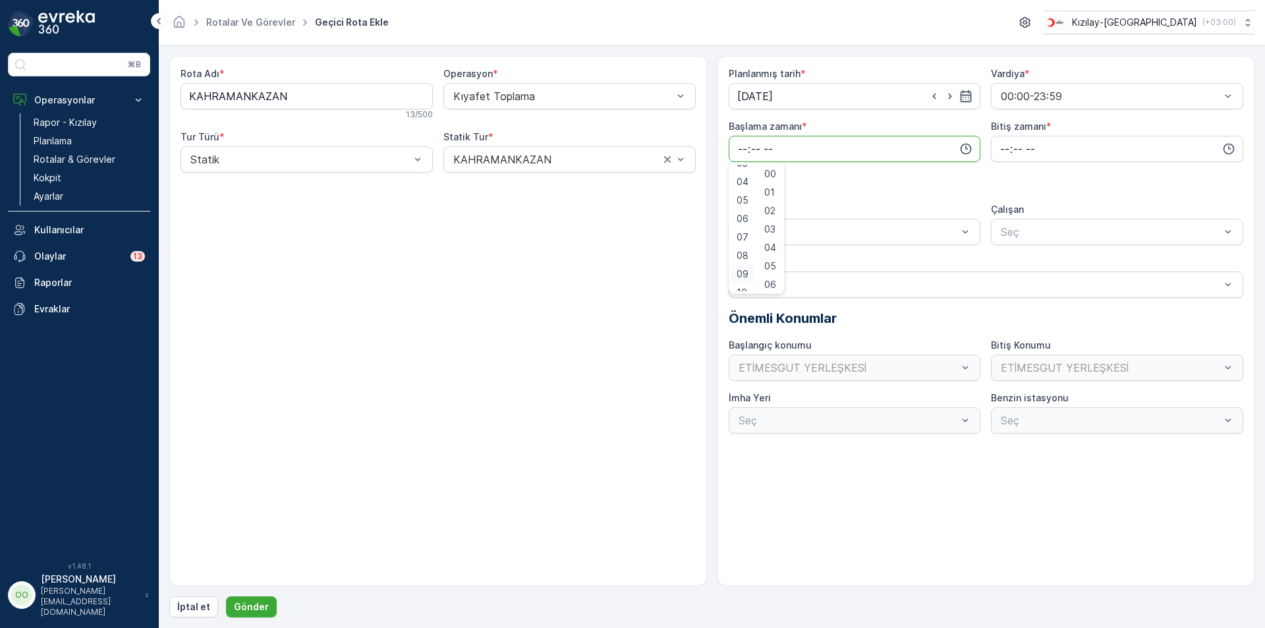
click at [739, 266] on div "09" at bounding box center [742, 274] width 22 height 18
click at [735, 251] on div "08" at bounding box center [742, 255] width 22 height 18
type input "08:00"
click at [1003, 146] on input "time" at bounding box center [1117, 149] width 252 height 26
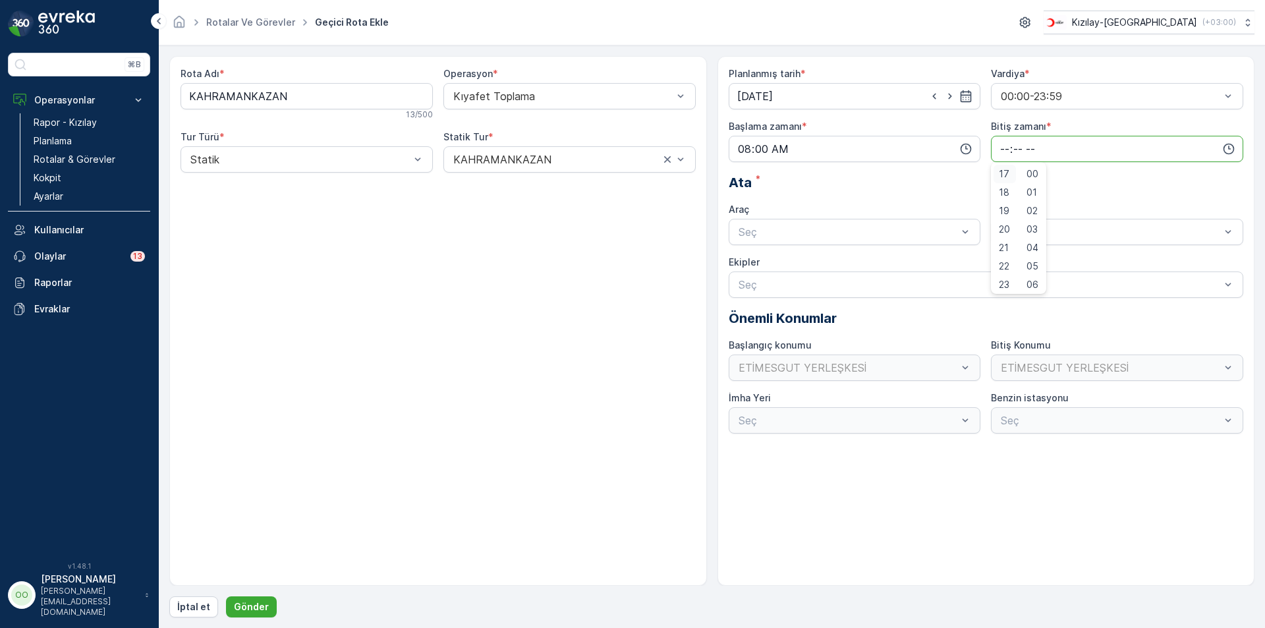
click at [1003, 177] on span "17" at bounding box center [1004, 173] width 11 height 13
type input "17:00"
click at [841, 230] on div at bounding box center [848, 232] width 222 height 12
click at [747, 267] on span "TABLET-1" at bounding box center [761, 264] width 49 height 12
click at [265, 602] on button "Gönder" at bounding box center [251, 606] width 51 height 21
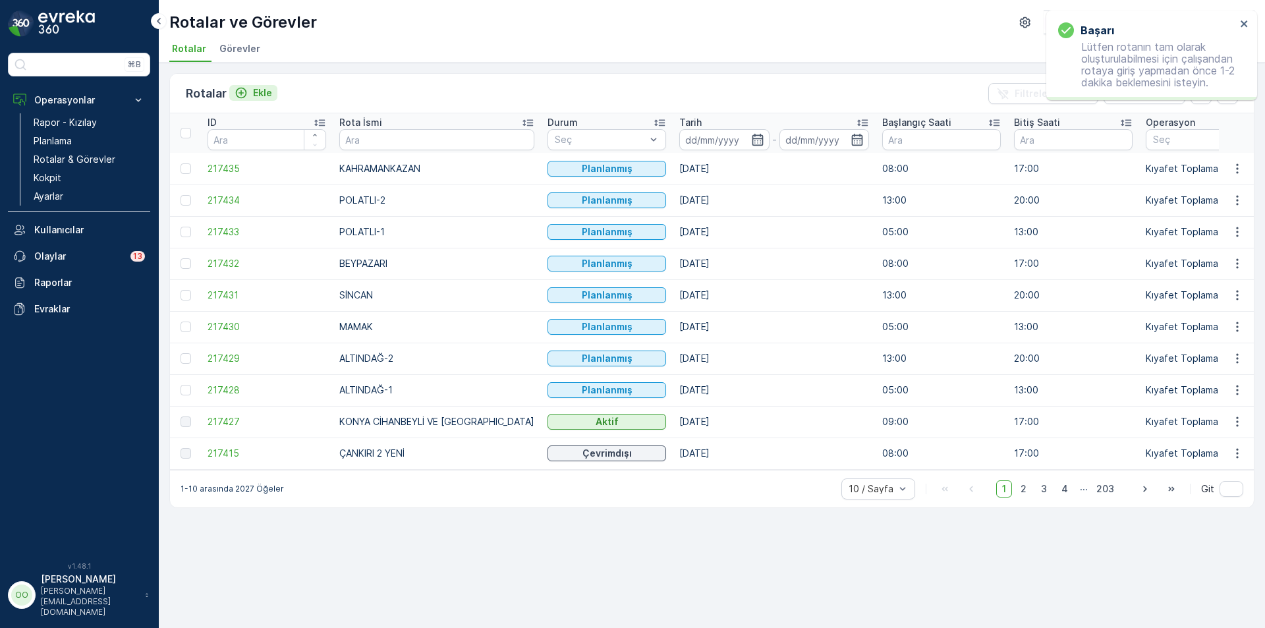
click at [259, 95] on p "Ekle" at bounding box center [262, 92] width 19 height 13
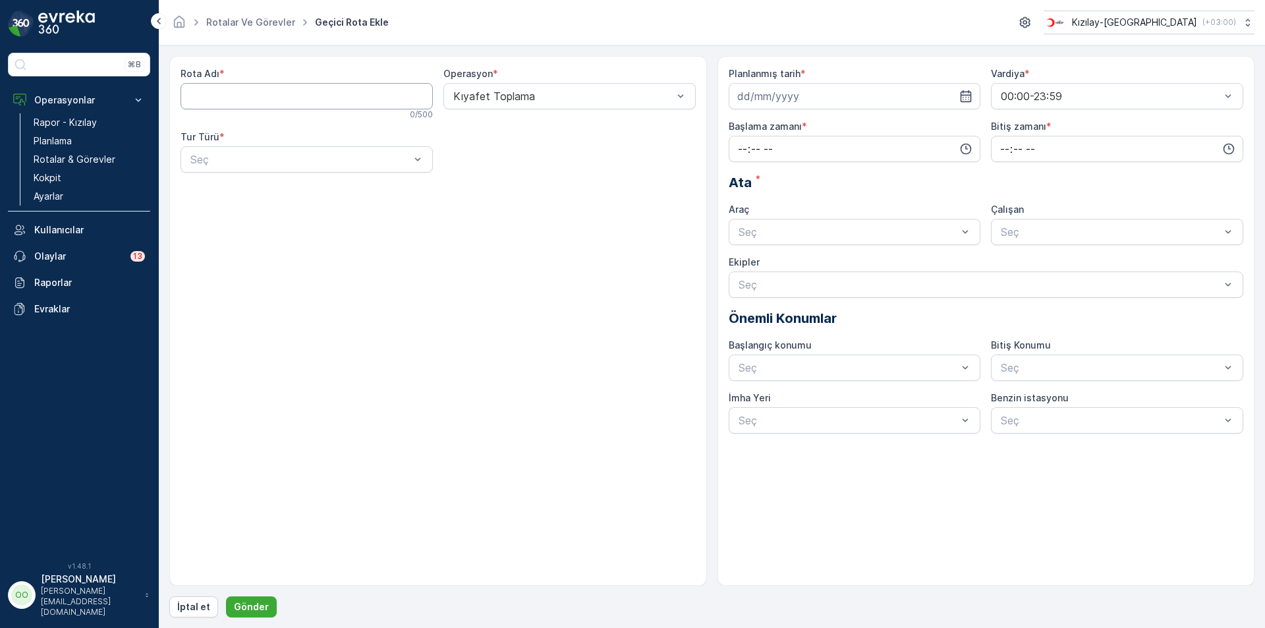
click at [259, 95] on Adı "Rota Adı" at bounding box center [307, 96] width 252 height 26
click at [208, 173] on div "Rota Adı * 0 / 500 Operasyon * Kıyafet Toplama Tur Türü * Seç" at bounding box center [438, 125] width 515 height 116
click at [222, 164] on div at bounding box center [300, 160] width 222 height 12
click at [229, 197] on div "Statik" at bounding box center [306, 192] width 237 height 12
click at [252, 99] on Adı "Rota Adı" at bounding box center [307, 96] width 252 height 26
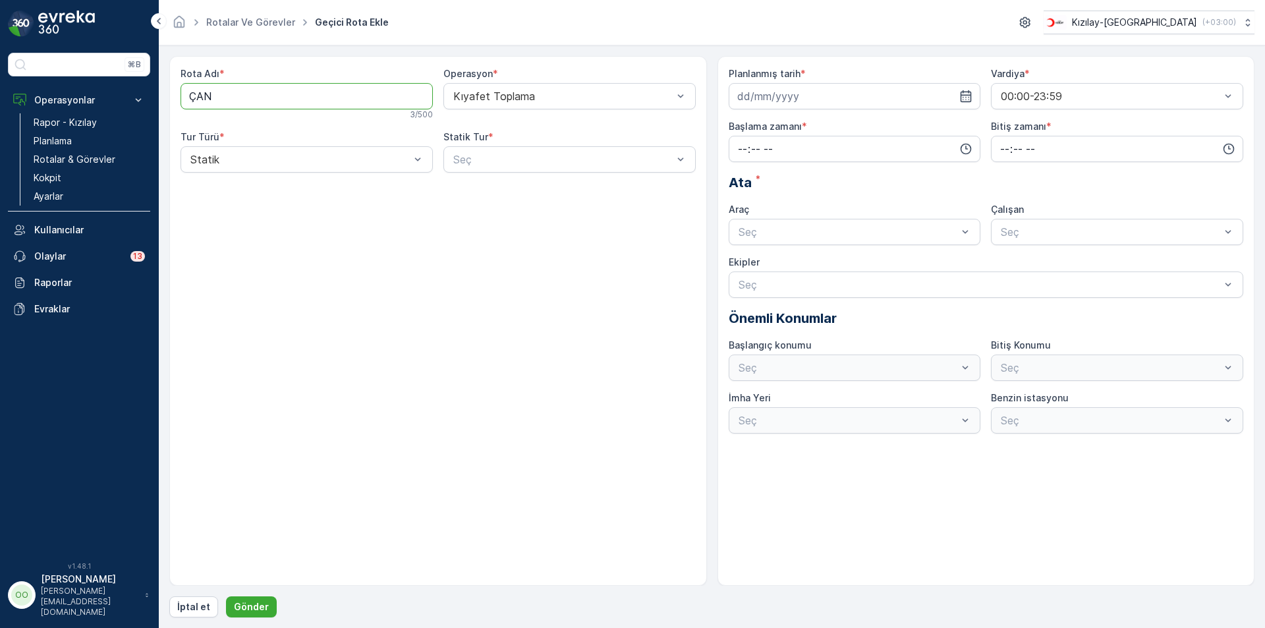
type Adı "ÇANKIRI 1"
click at [461, 161] on div at bounding box center [563, 160] width 222 height 12
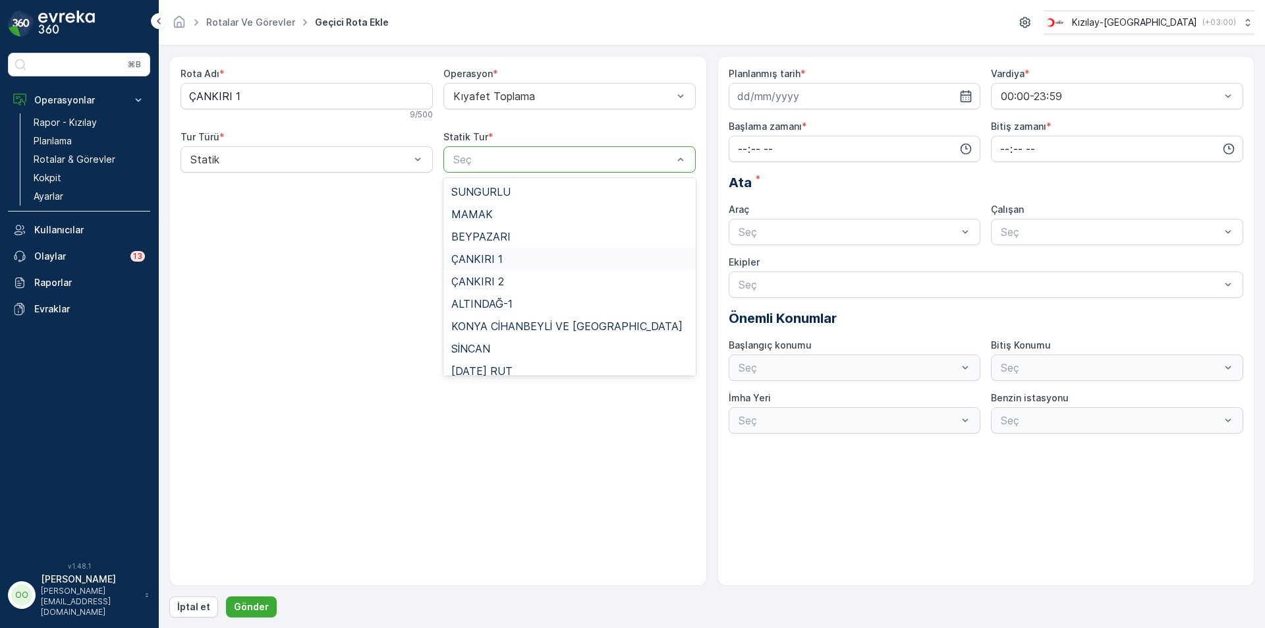
click at [501, 251] on div "ÇANKIRI 1" at bounding box center [569, 259] width 252 height 22
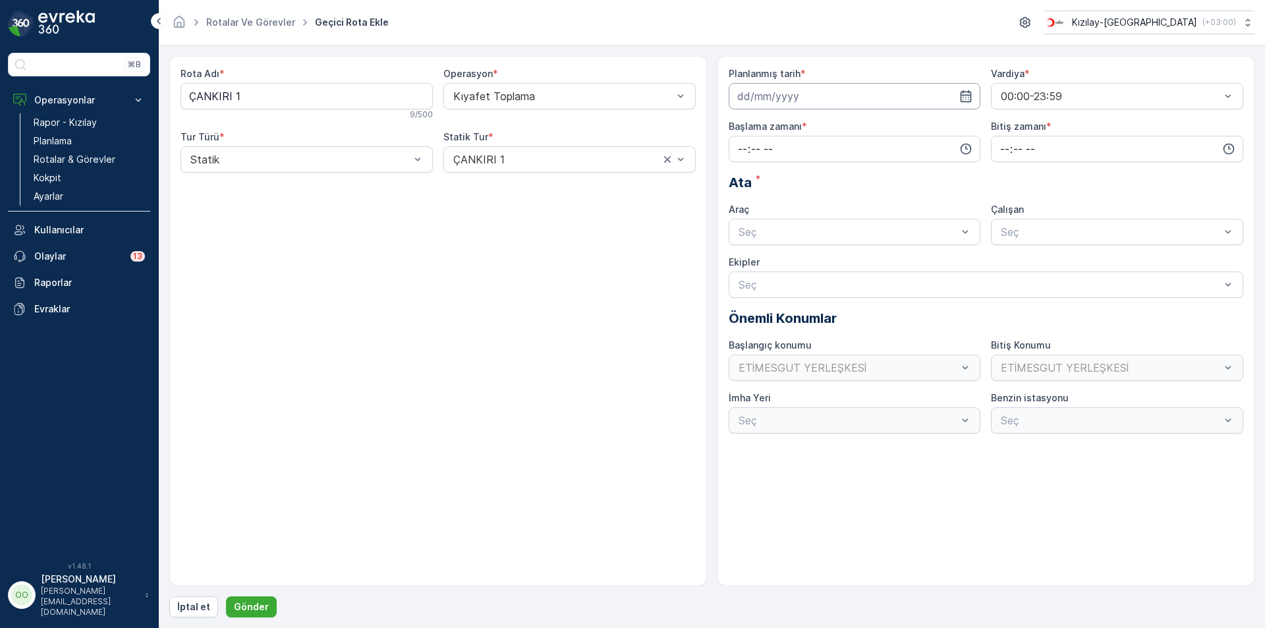
click at [806, 96] on input at bounding box center [855, 96] width 252 height 26
click at [823, 287] on div "28" at bounding box center [822, 285] width 21 height 21
type input "[DATE]"
click at [738, 152] on input "time" at bounding box center [855, 149] width 252 height 26
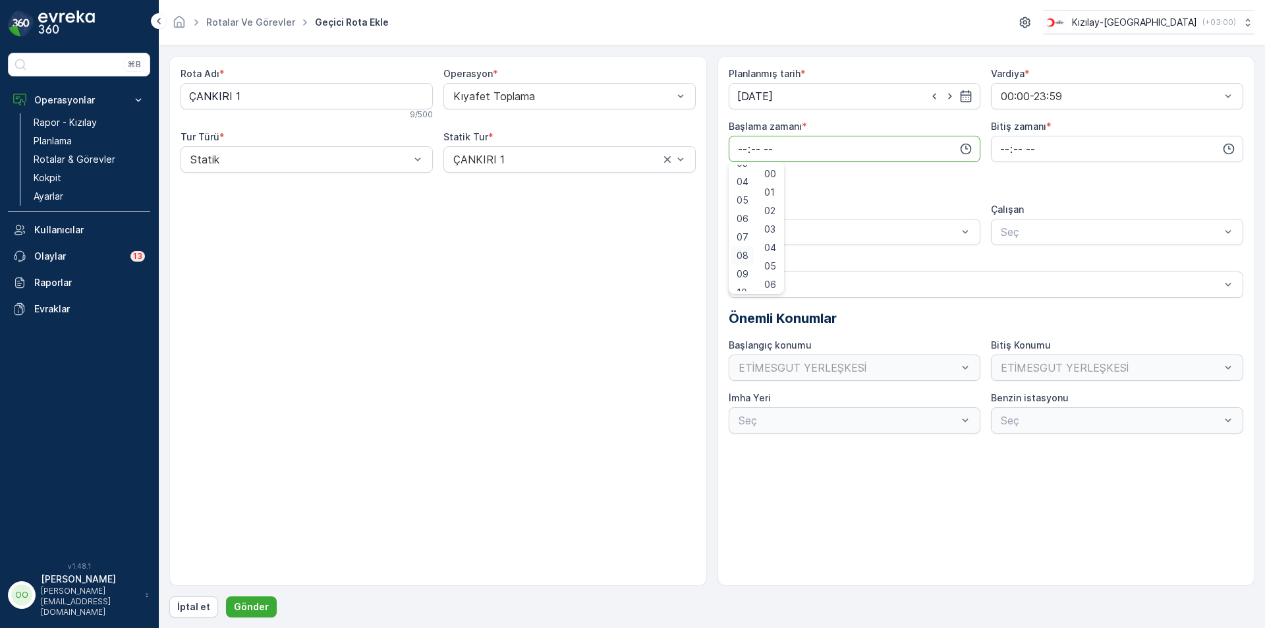
click at [742, 252] on span "08" at bounding box center [743, 255] width 12 height 13
type input "08:00"
click at [1001, 155] on input "time" at bounding box center [1117, 149] width 252 height 26
click at [1001, 227] on span "17" at bounding box center [1004, 223] width 11 height 13
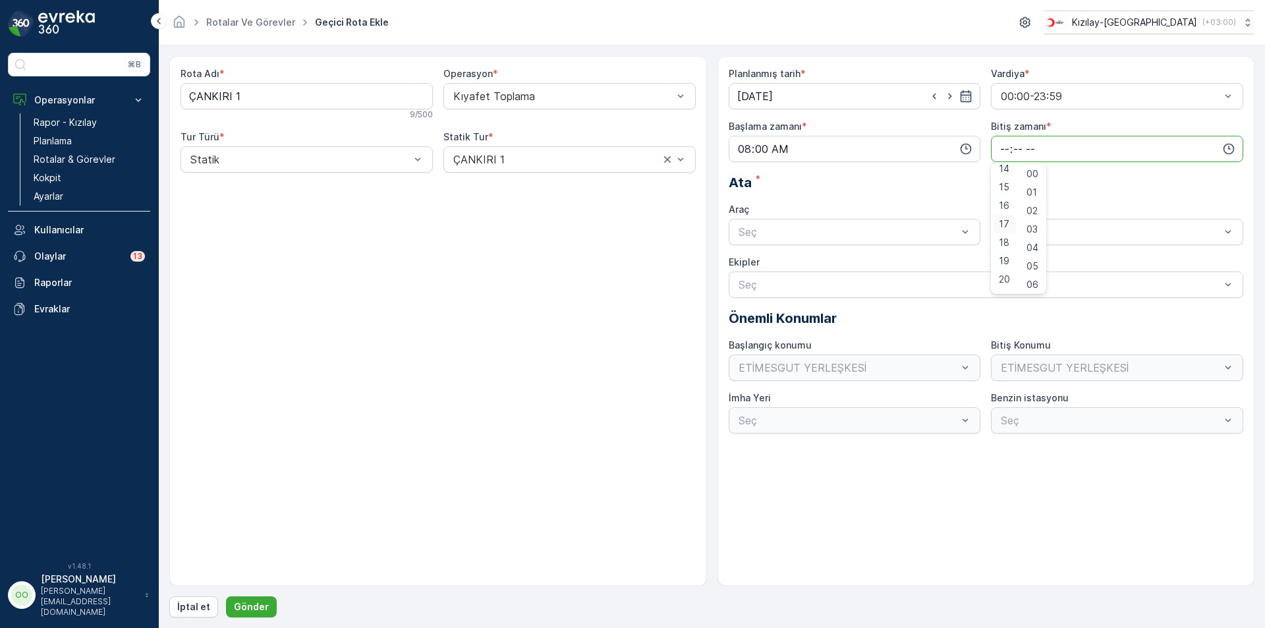
type input "17:00"
click at [824, 223] on div "Seç" at bounding box center [855, 232] width 252 height 26
click at [800, 258] on div "TABLET-1" at bounding box center [855, 264] width 252 height 22
click at [269, 613] on button "Gönder" at bounding box center [251, 606] width 51 height 21
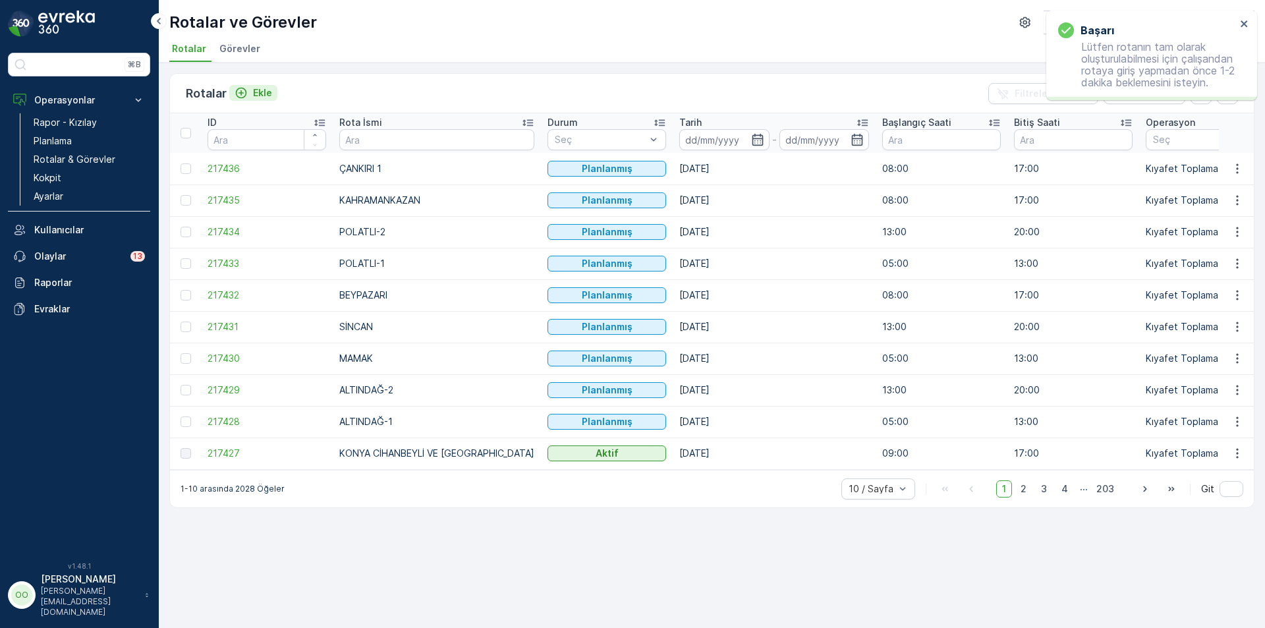
click at [267, 85] on button "Ekle" at bounding box center [253, 93] width 48 height 16
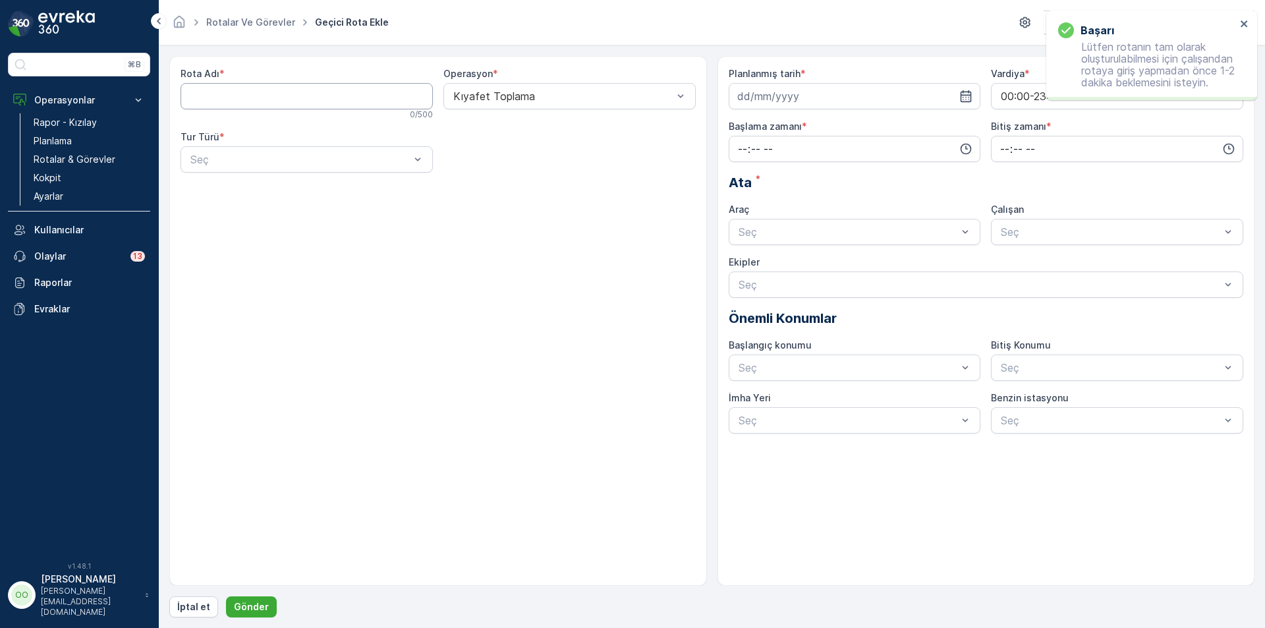
click at [267, 85] on Adı "Rota Adı" at bounding box center [307, 96] width 252 height 26
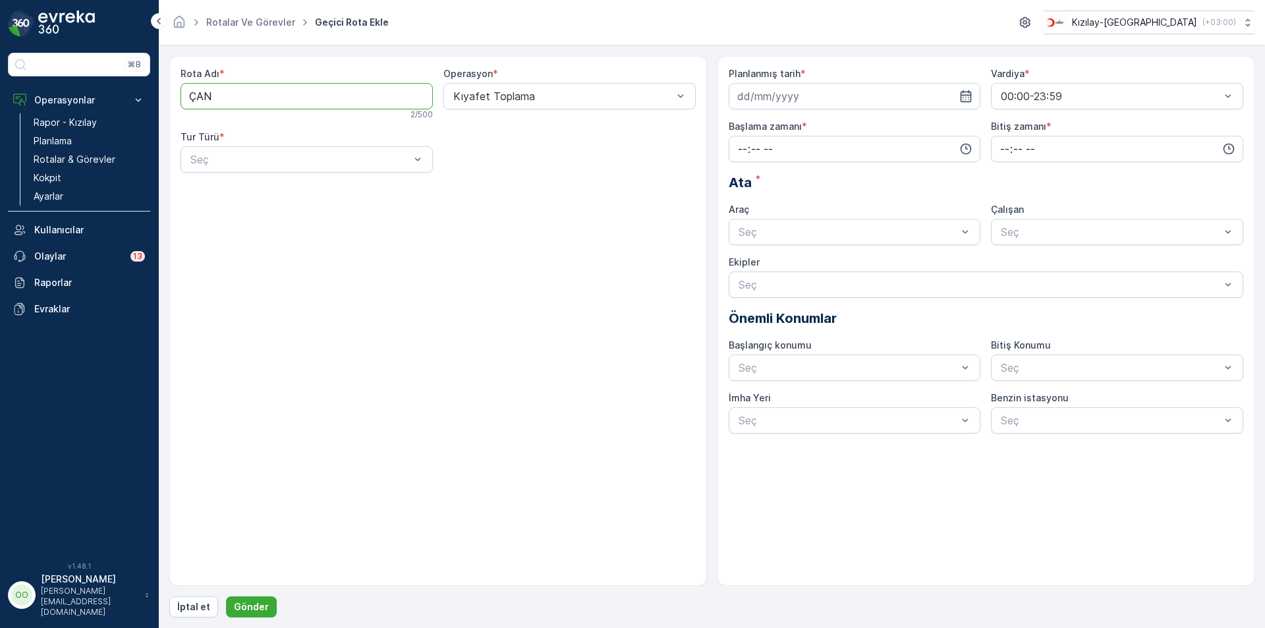
type Adı "ÇANK"
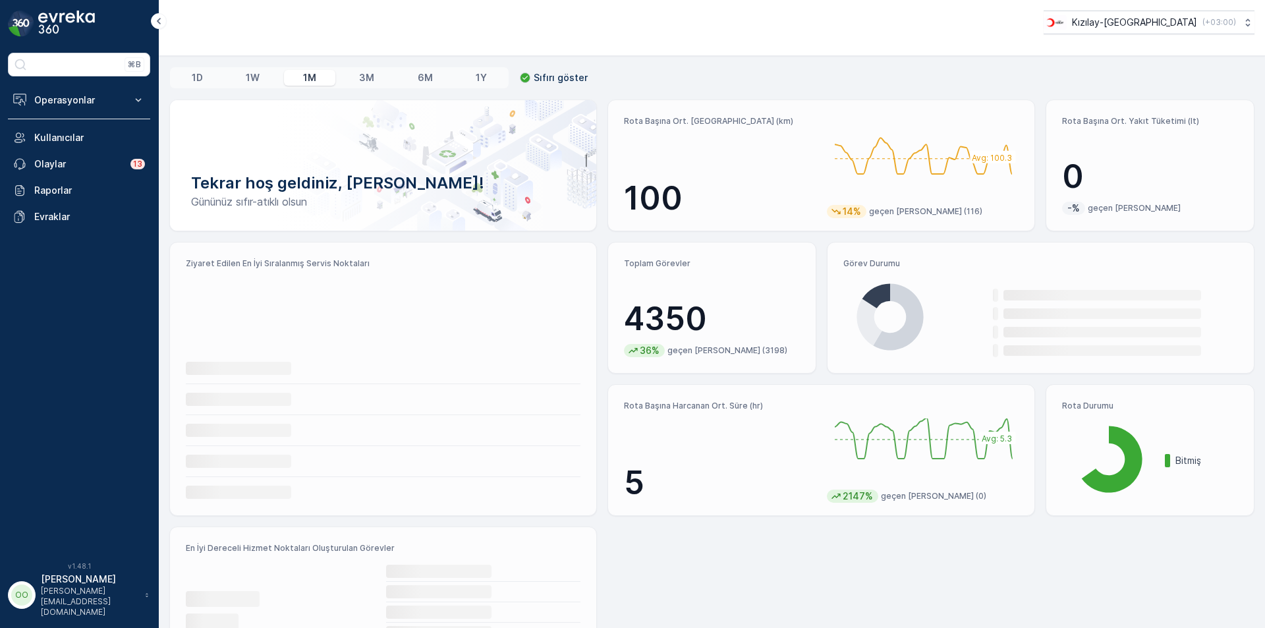
click at [106, 113] on div "Operasyonlar Rapor - Kızılay Planlama Rotalar & Görevler Kokpit Ayarlar Kullanı…" at bounding box center [79, 158] width 142 height 143
click at [96, 106] on p "Operasyonlar" at bounding box center [79, 100] width 90 height 13
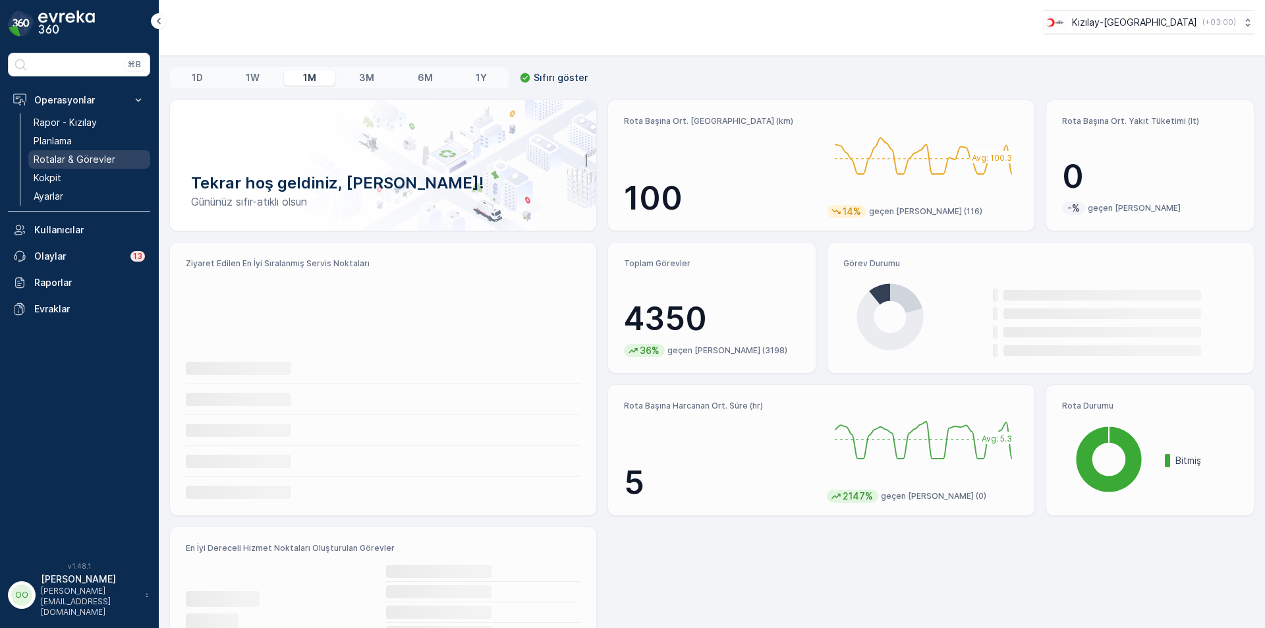
click at [90, 154] on p "Rotalar & Görevler" at bounding box center [75, 159] width 82 height 13
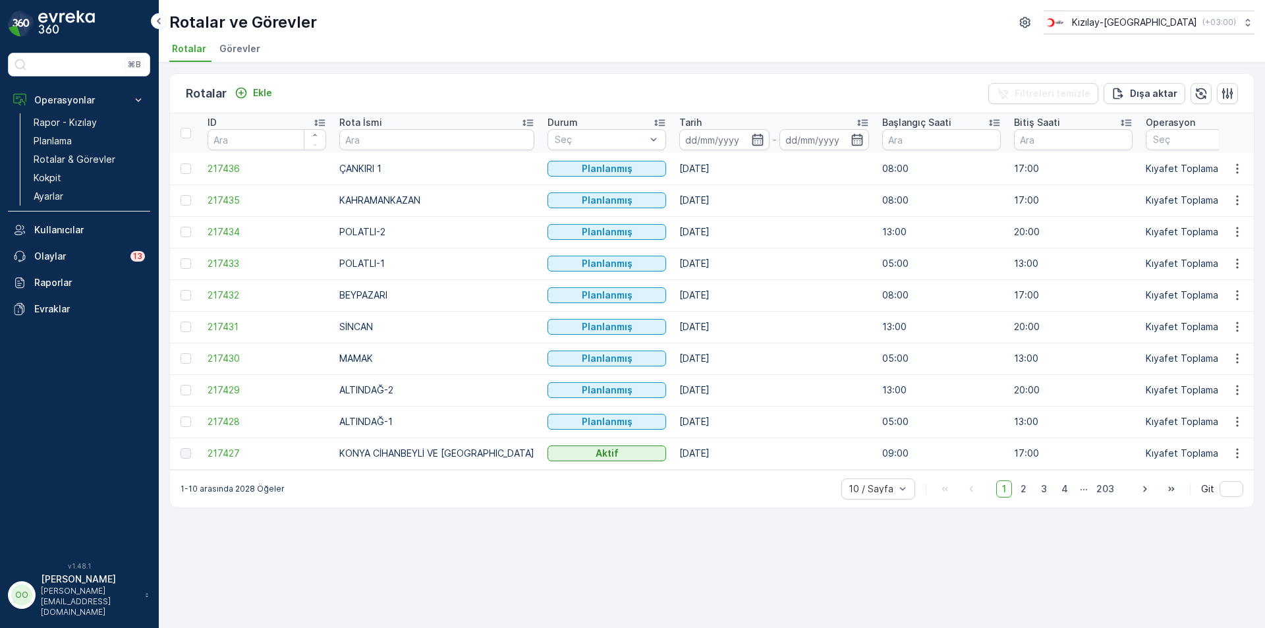
click at [285, 90] on div "Rotalar Ekle Filtreleri temizle Dışa aktar" at bounding box center [712, 94] width 1084 height 40
click at [274, 92] on button "Ekle" at bounding box center [253, 93] width 48 height 16
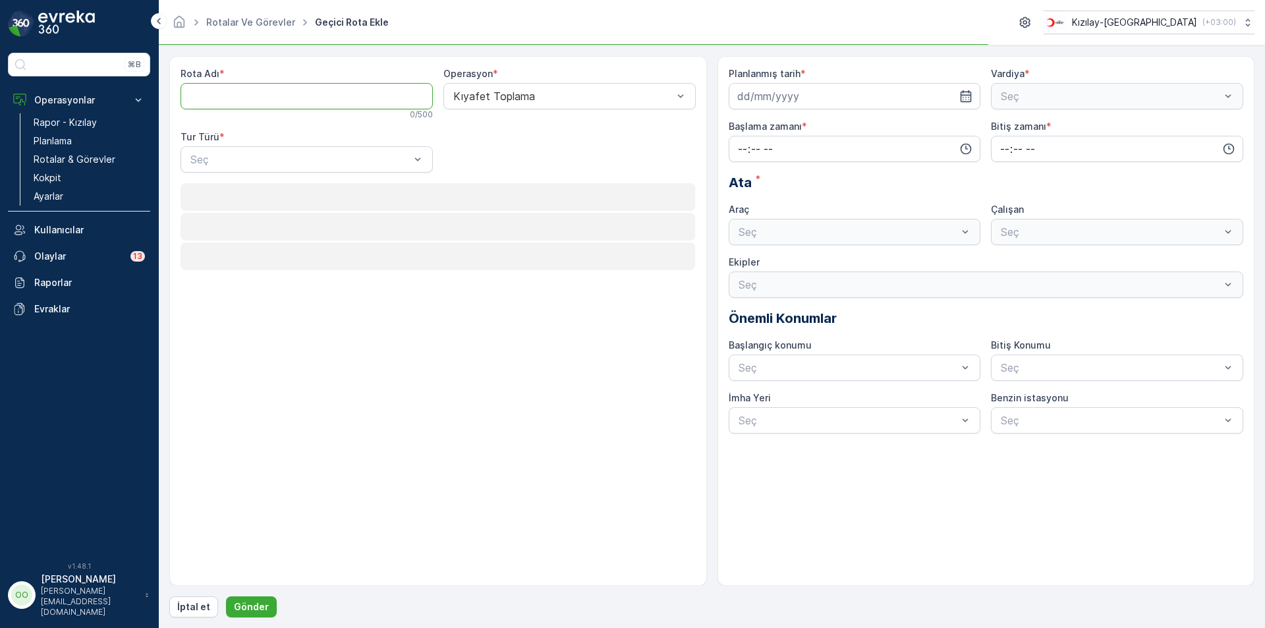
click at [274, 92] on Adı "Rota Adı" at bounding box center [307, 96] width 252 height 26
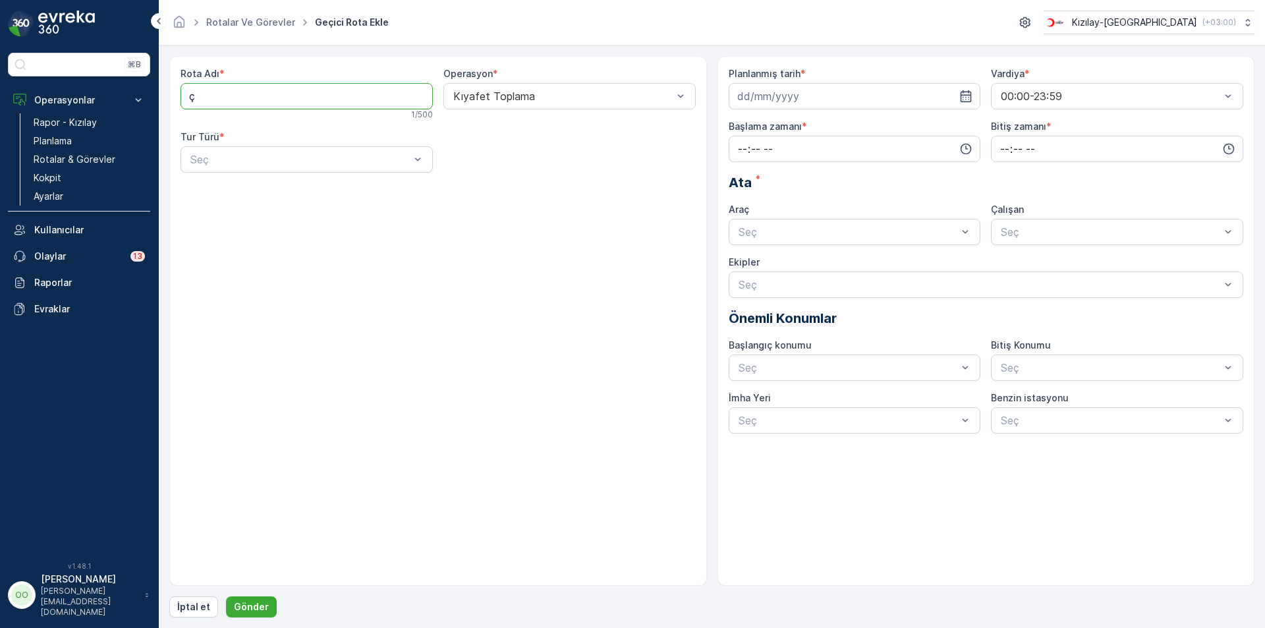
type Adı "ÇANKIRI 2"
click at [273, 163] on div at bounding box center [300, 160] width 222 height 12
click at [232, 184] on div "Statik" at bounding box center [307, 192] width 252 height 22
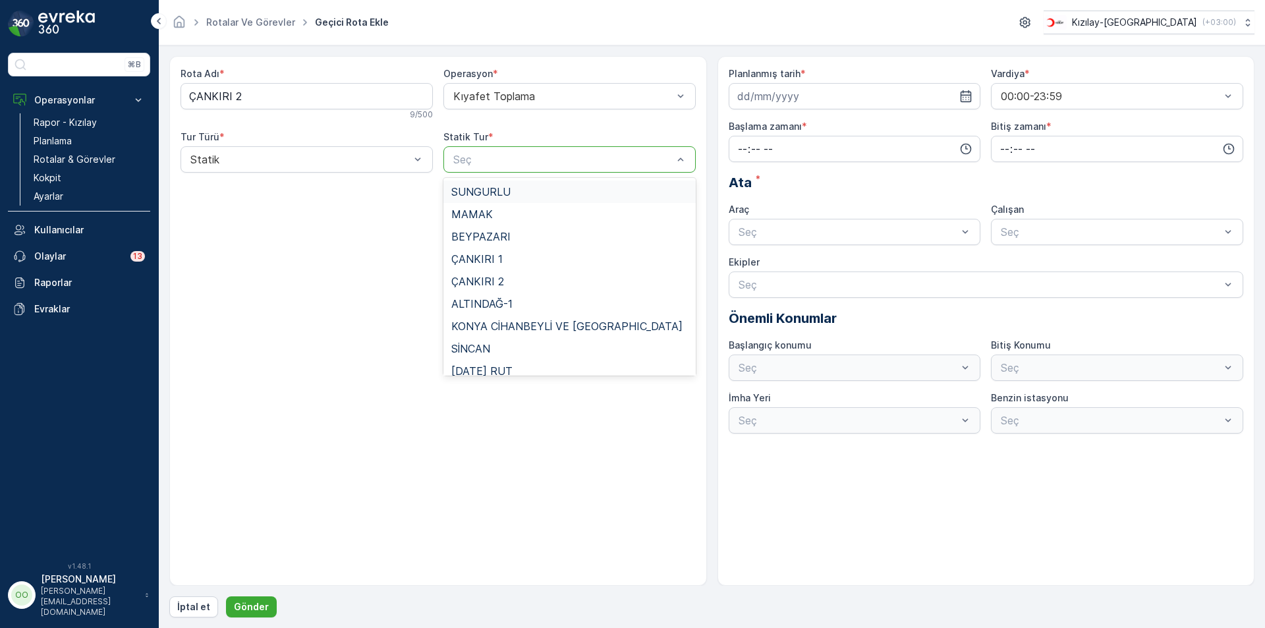
click at [466, 146] on div "Seç" at bounding box center [569, 159] width 252 height 26
click at [520, 277] on div "ÇANKIRI 2" at bounding box center [569, 281] width 237 height 12
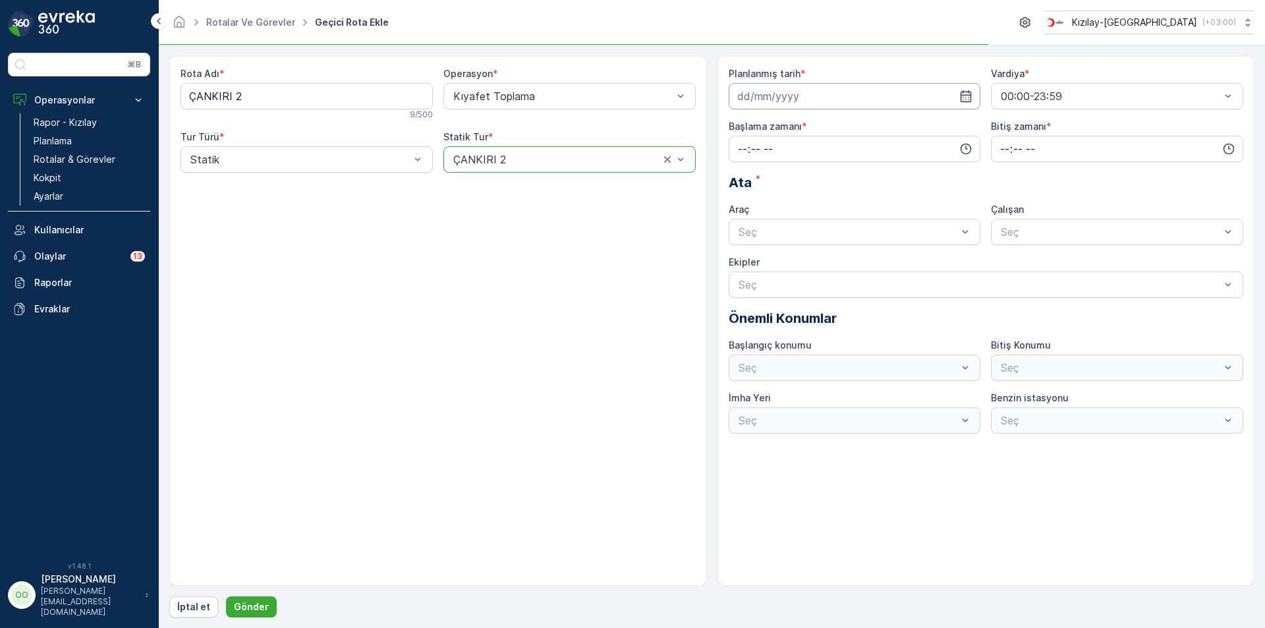
click at [781, 101] on input at bounding box center [855, 96] width 252 height 26
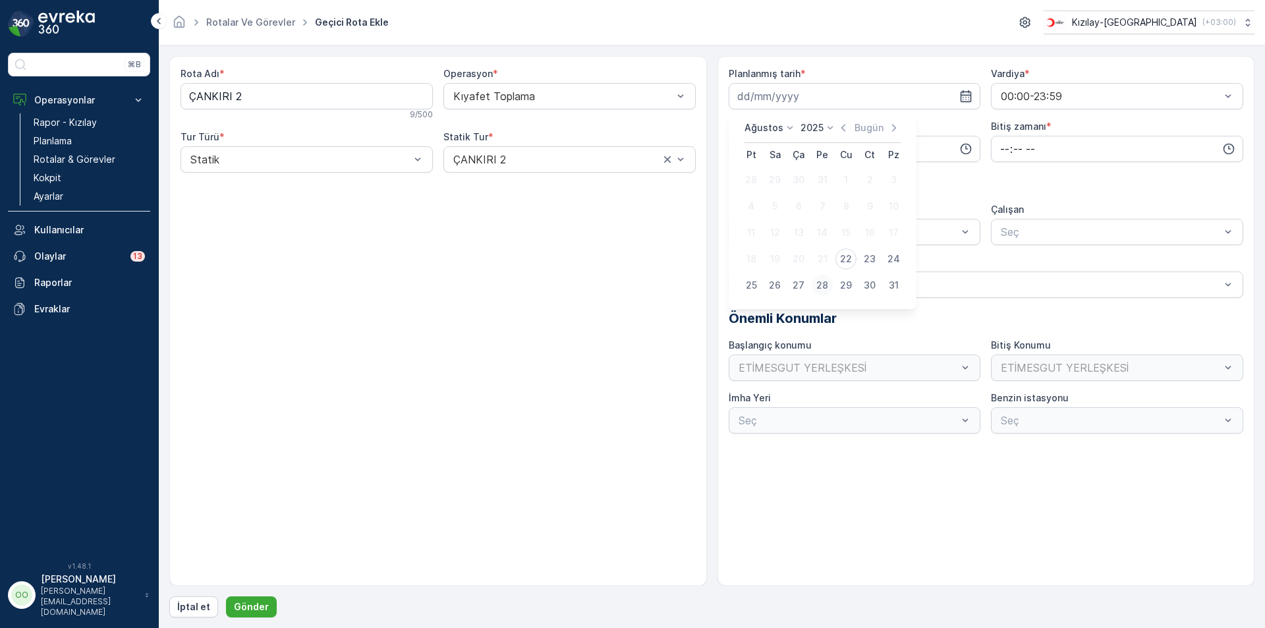
click at [817, 291] on div "28" at bounding box center [822, 285] width 21 height 21
type input "[DATE]"
click at [732, 154] on input "time" at bounding box center [855, 149] width 252 height 26
click at [738, 249] on span "08" at bounding box center [743, 252] width 12 height 13
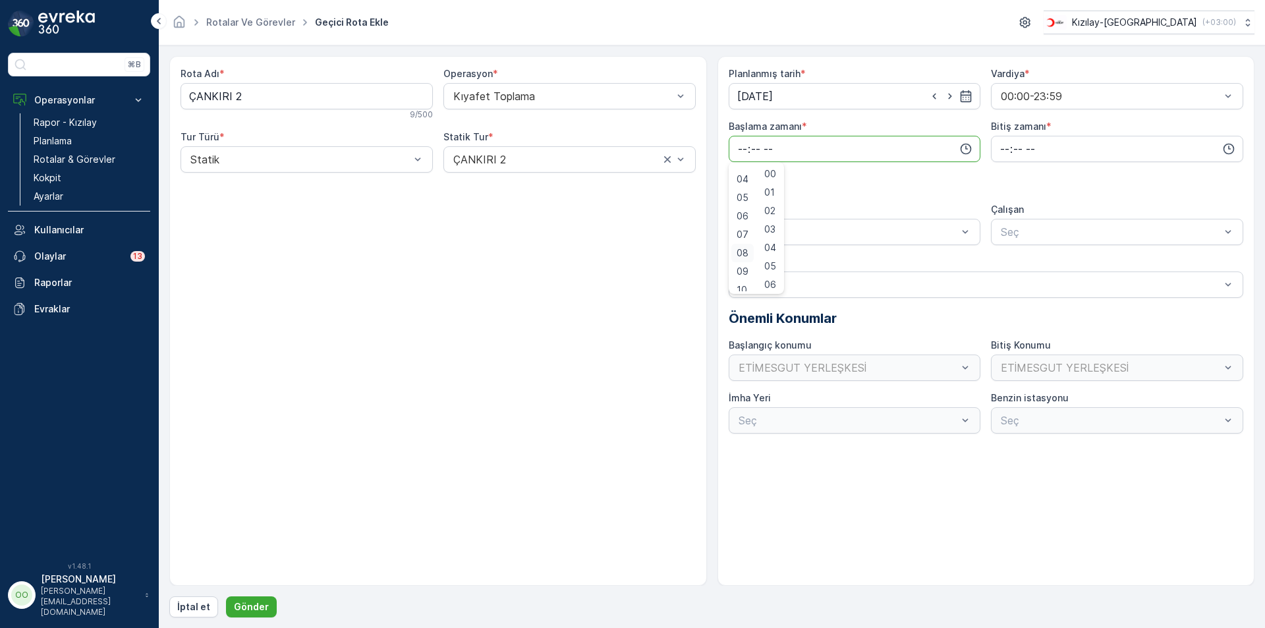
type input "08:00"
click at [1002, 150] on input "time" at bounding box center [1117, 149] width 252 height 26
click at [1006, 260] on span "17" at bounding box center [1004, 262] width 11 height 13
type input "17:00"
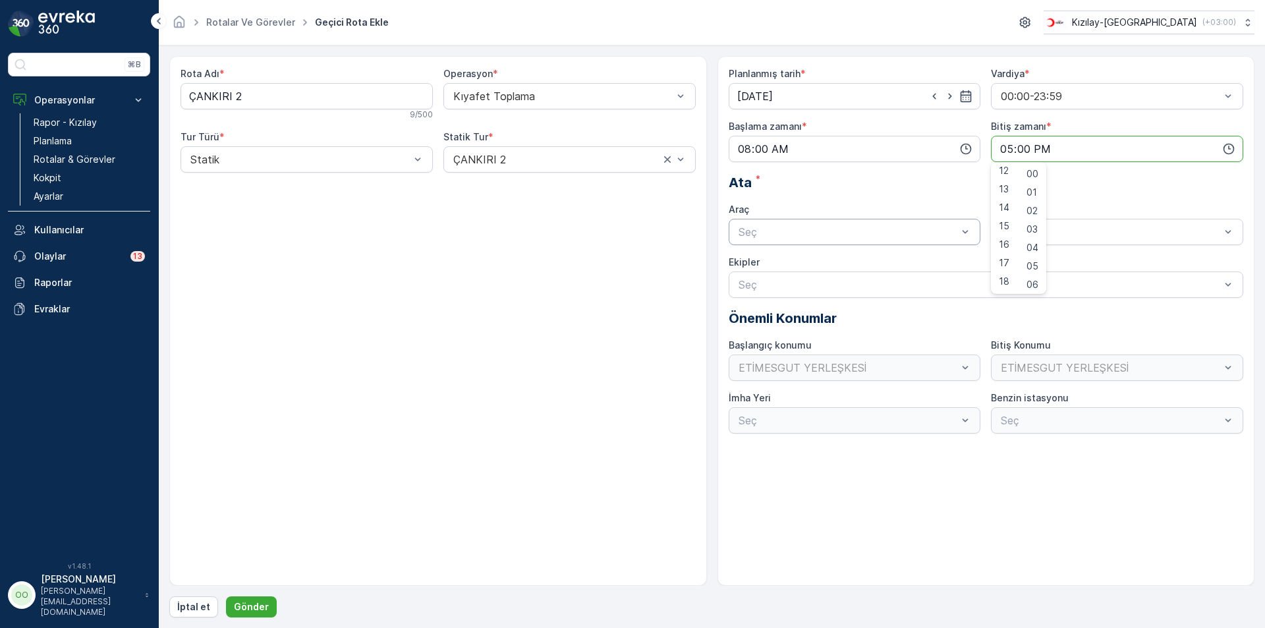
click at [903, 240] on div "Seç" at bounding box center [855, 232] width 252 height 26
click at [883, 262] on div "TABLET-1" at bounding box center [855, 264] width 237 height 12
click at [261, 602] on p "Gönder" at bounding box center [251, 606] width 35 height 13
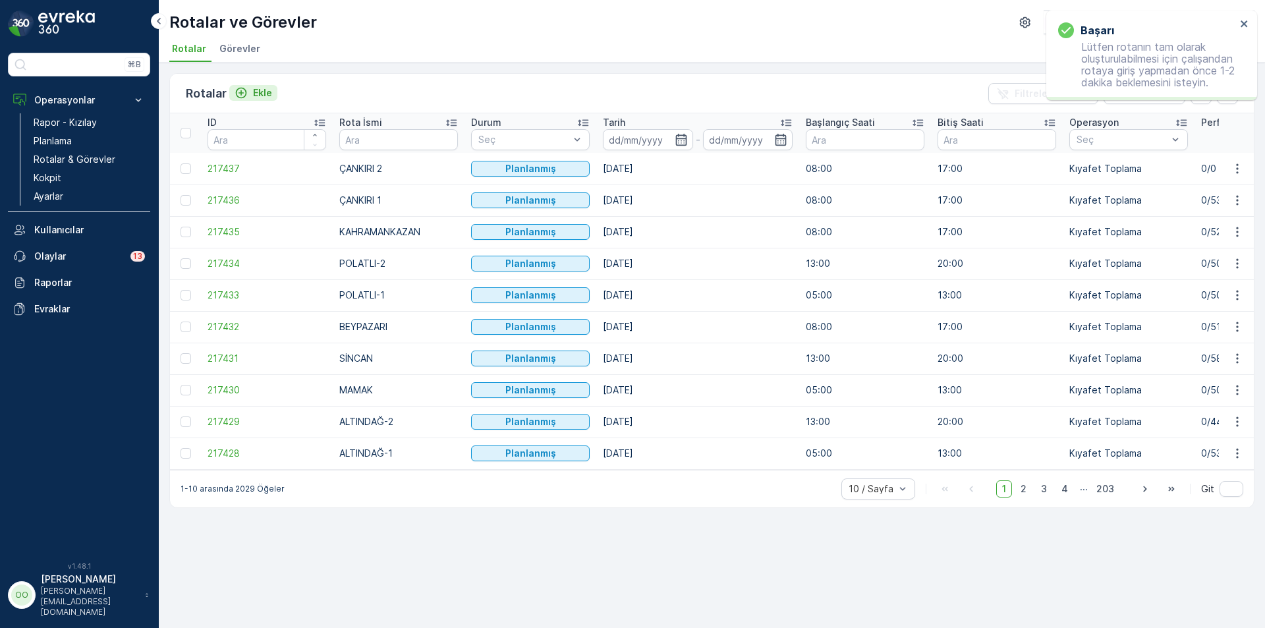
click at [247, 99] on button "Ekle" at bounding box center [253, 93] width 48 height 16
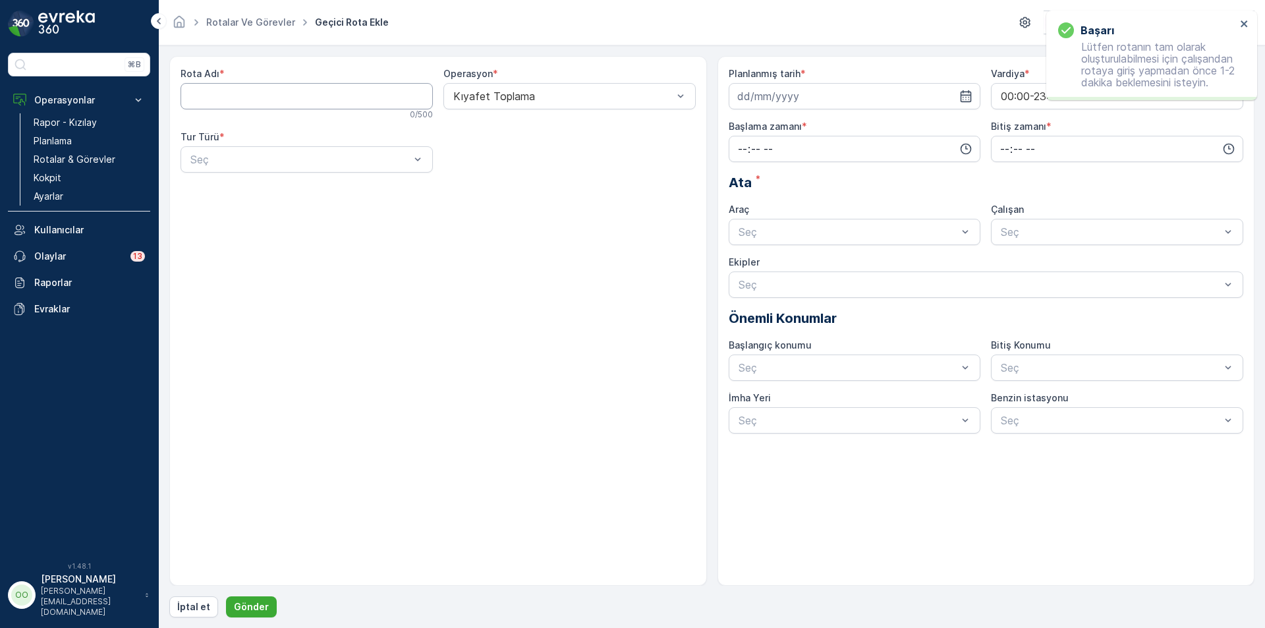
click at [247, 99] on Adı "Rota Adı" at bounding box center [307, 96] width 252 height 26
click at [283, 151] on div "Seç" at bounding box center [307, 159] width 252 height 26
click at [257, 185] on div "Statik" at bounding box center [307, 192] width 252 height 22
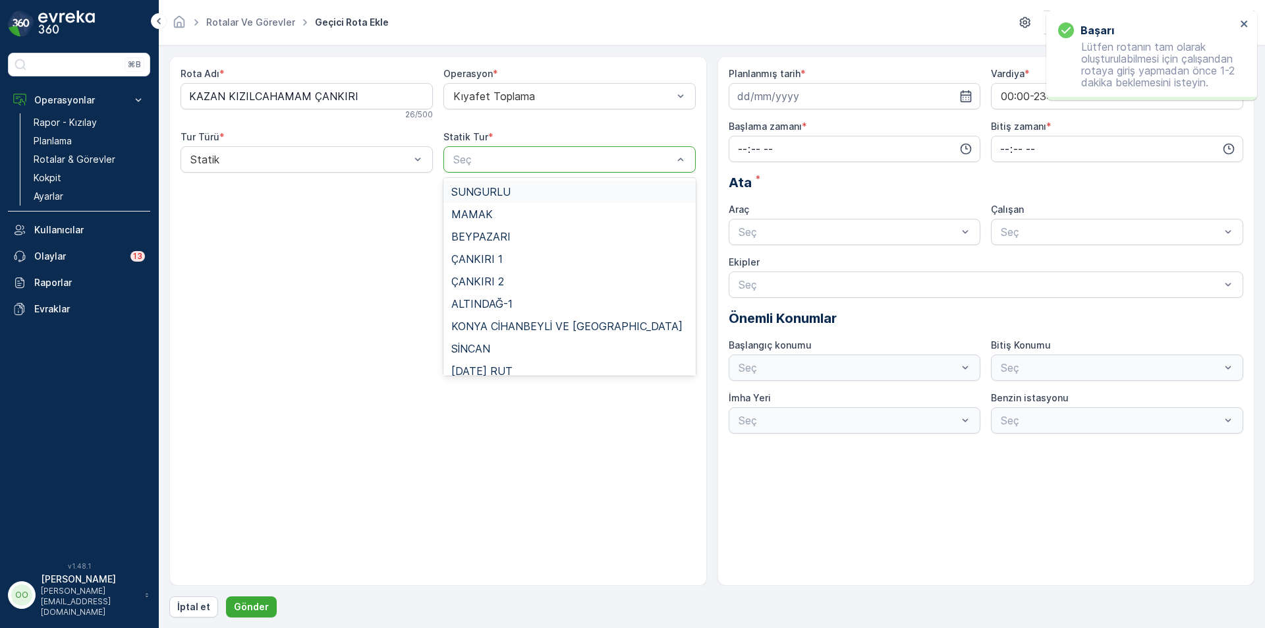
click at [500, 159] on div at bounding box center [563, 160] width 222 height 12
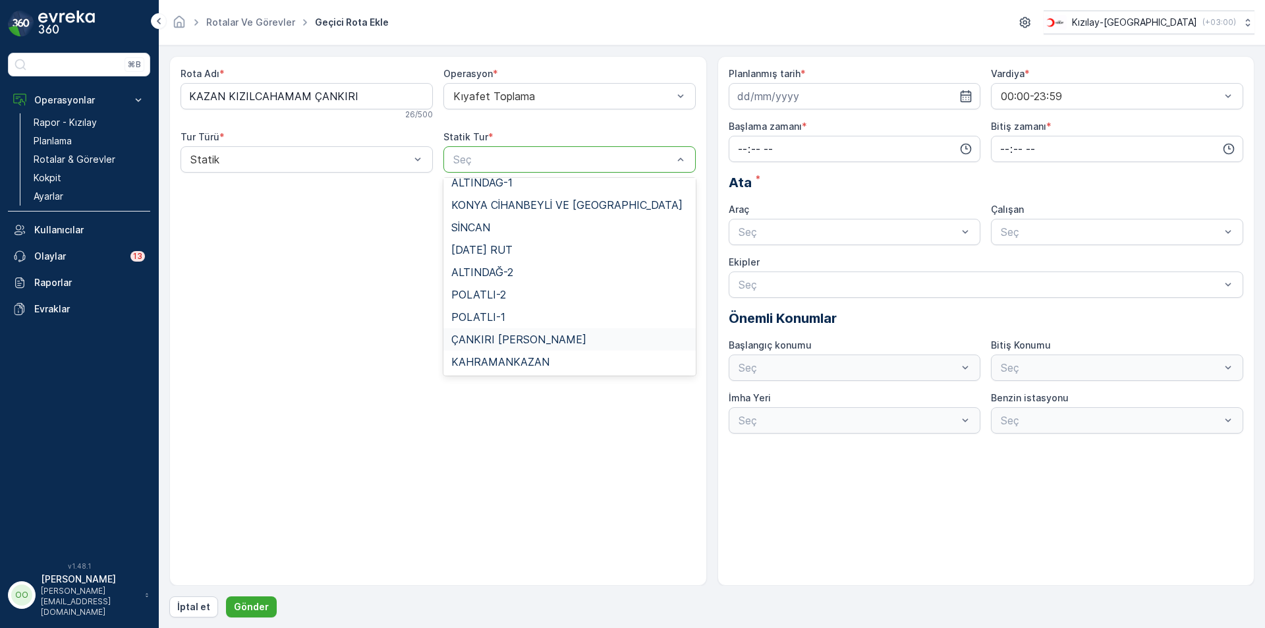
click at [526, 339] on span "ÇANKIRI [PERSON_NAME]" at bounding box center [518, 339] width 135 height 12
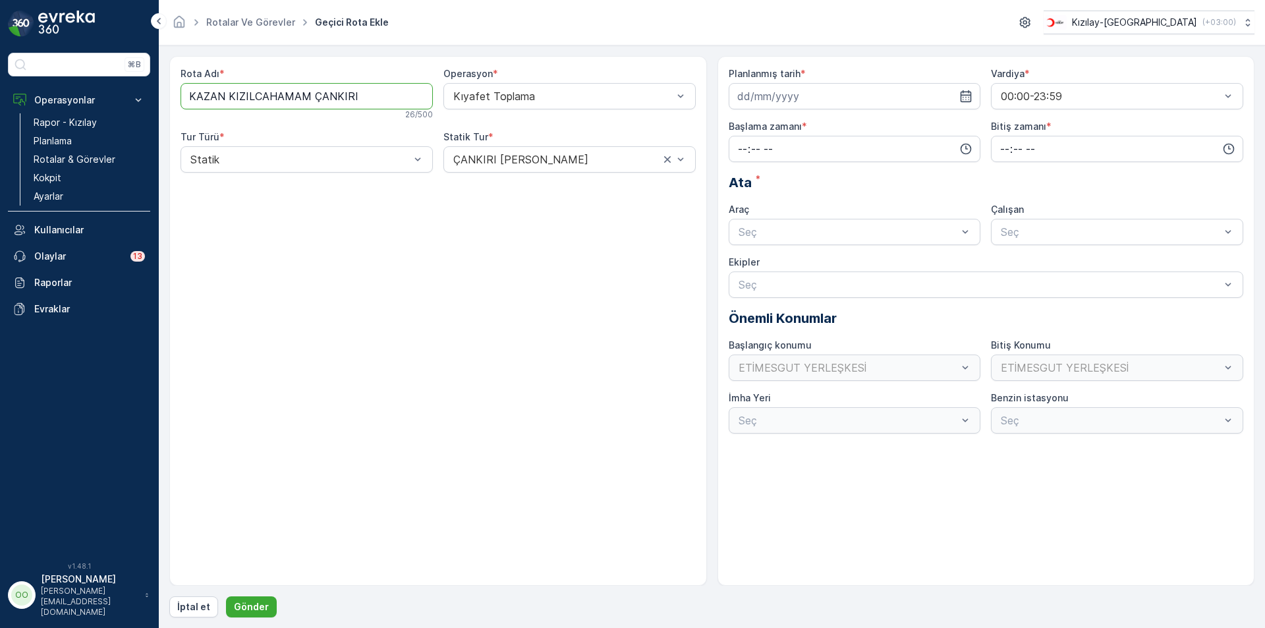
drag, startPoint x: 380, startPoint y: 102, endPoint x: 0, endPoint y: 74, distance: 381.1
click at [0, 74] on div "⌘B Operasyonlar Rapor - Kızılay Planlama Rotalar & Görevler Kokpit Ayarlar Kull…" at bounding box center [632, 314] width 1265 height 628
type Adı "k"
type Adı "KIZILCIHAMAM ÇANKIRI"
click at [833, 87] on input at bounding box center [855, 96] width 252 height 26
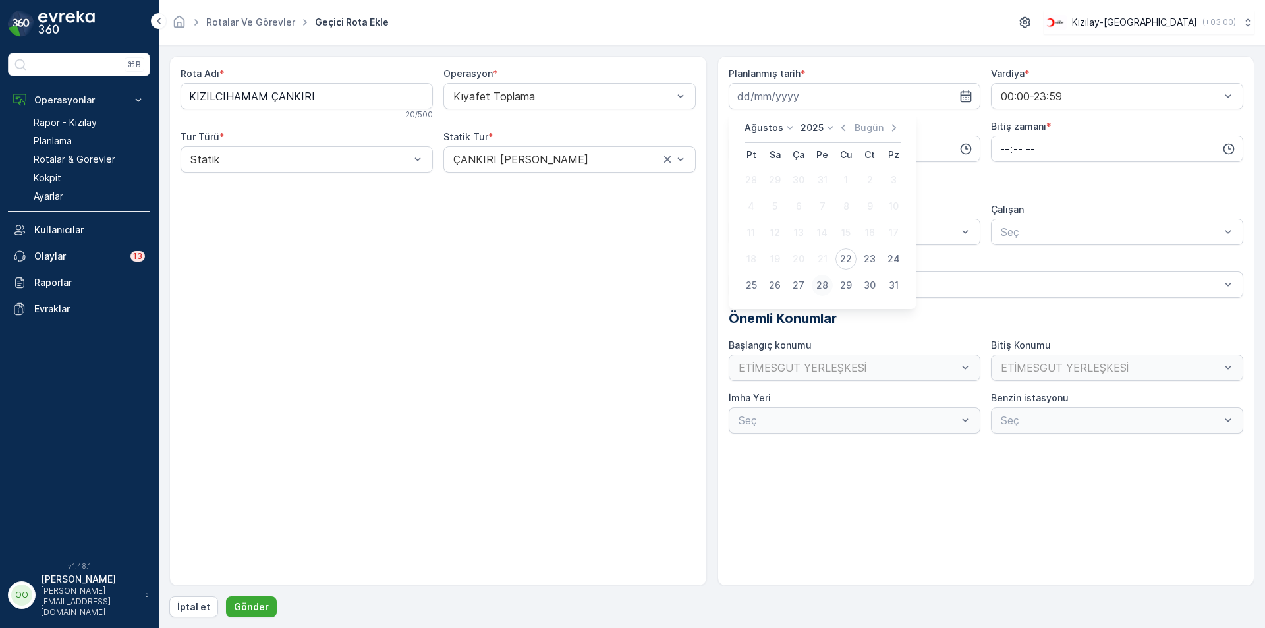
click at [825, 289] on div "28" at bounding box center [822, 285] width 21 height 21
type input "[DATE]"
click at [746, 152] on input "time" at bounding box center [855, 149] width 252 height 26
click at [744, 190] on span "08" at bounding box center [743, 189] width 12 height 13
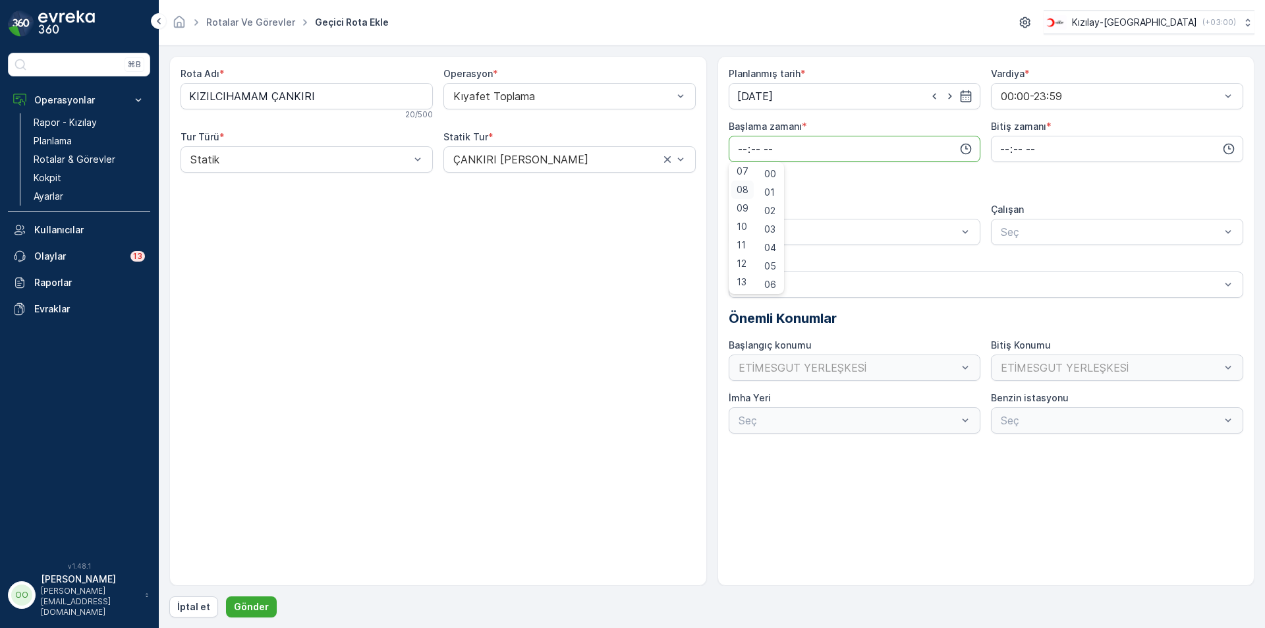
type input "08:00"
click at [1005, 151] on input "time" at bounding box center [1117, 149] width 252 height 26
click at [1000, 285] on span "17" at bounding box center [1004, 281] width 11 height 13
type input "17:00"
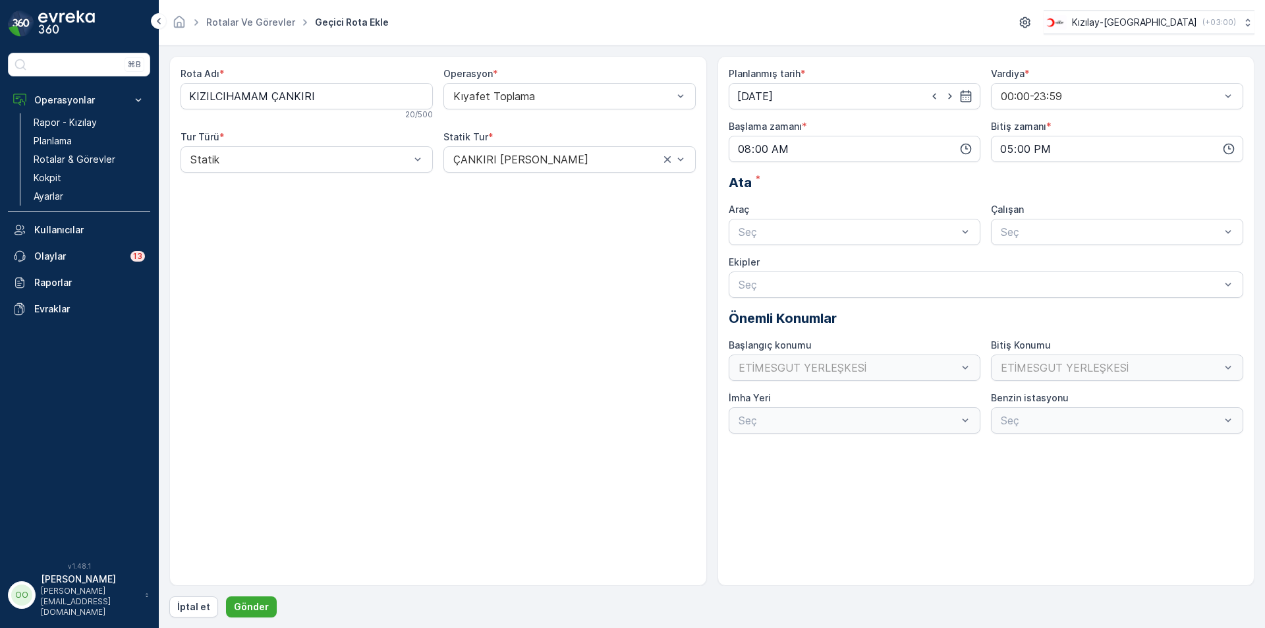
click at [867, 246] on div "Planlanmış tarih * 28.08.2025 Vardiya * 00:00-23:59 Başlama zamanı * 08:00 Biti…" at bounding box center [986, 250] width 515 height 366
click at [814, 268] on div "TABLET-1" at bounding box center [855, 264] width 237 height 12
click at [256, 615] on button "Gönder" at bounding box center [251, 606] width 51 height 21
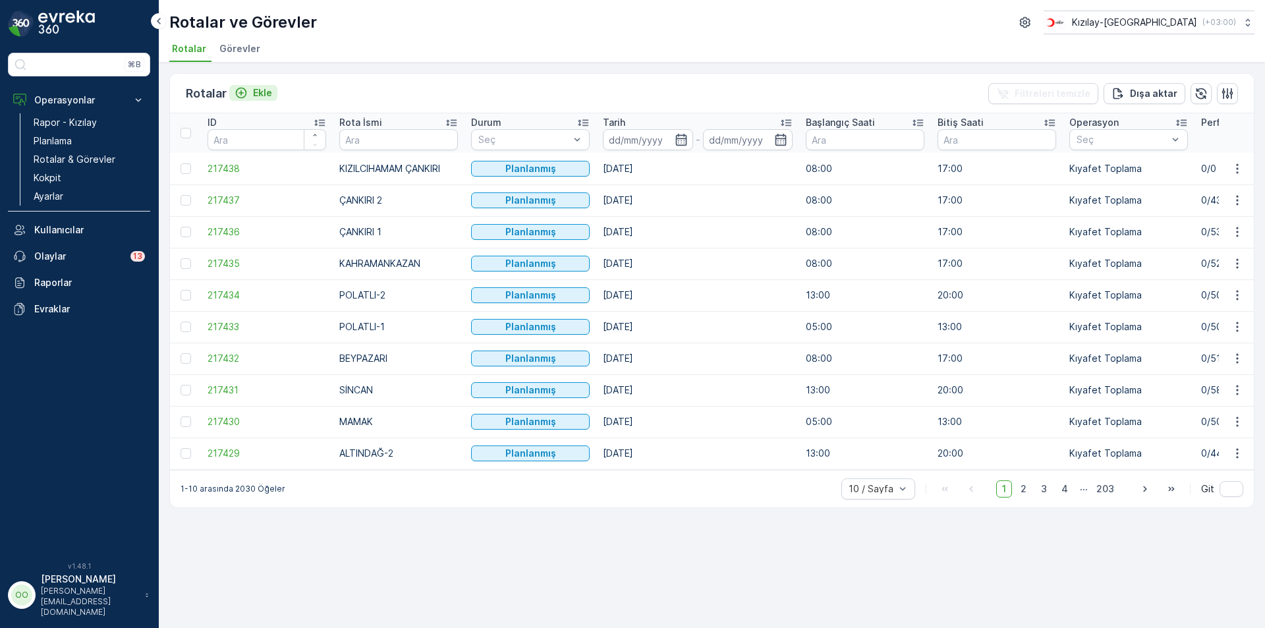
click at [250, 97] on div "Ekle" at bounding box center [254, 92] width 38 height 13
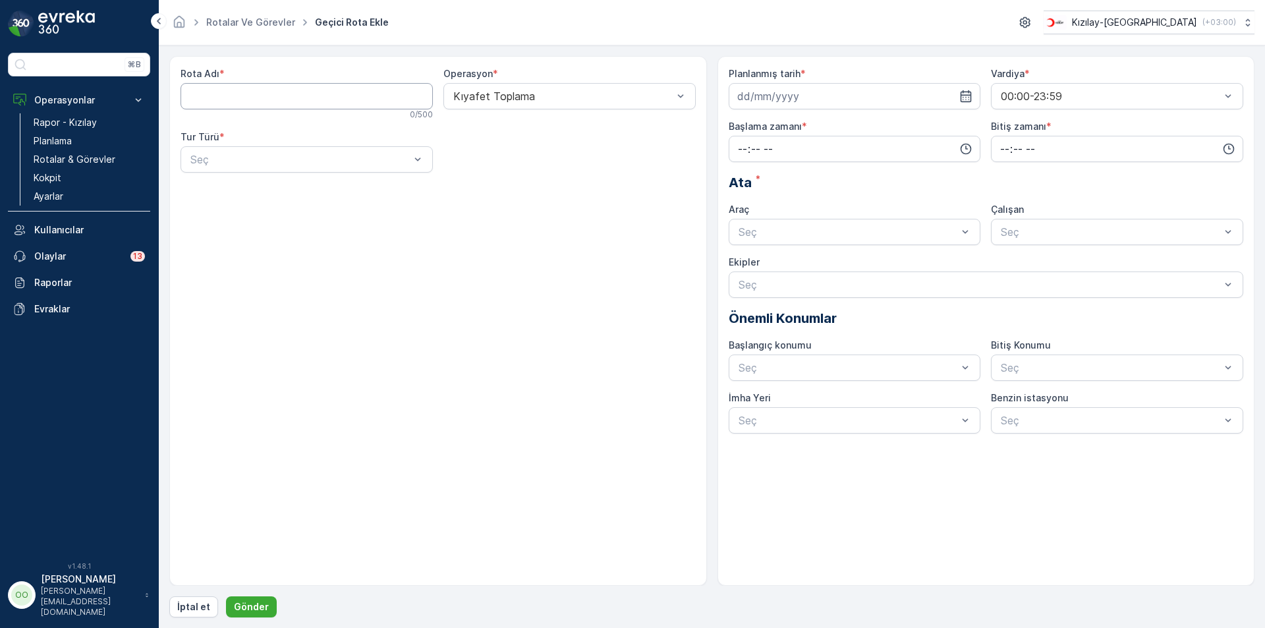
click at [282, 104] on Adı "Rota Adı" at bounding box center [307, 96] width 252 height 26
type Adı "ALTINDAĞ-1"
click at [251, 159] on div at bounding box center [300, 160] width 222 height 12
click at [223, 194] on div "Statik" at bounding box center [306, 192] width 237 height 12
click at [492, 154] on div at bounding box center [563, 160] width 222 height 12
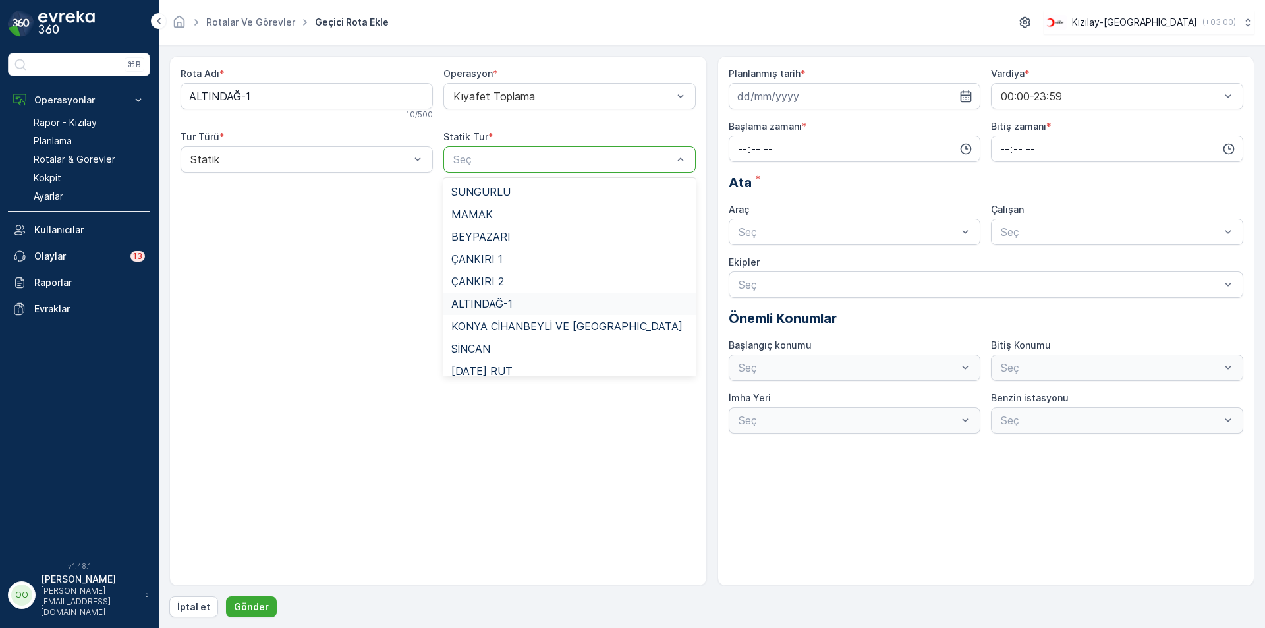
click at [493, 304] on span "ALTINDAĞ-1" at bounding box center [481, 304] width 61 height 12
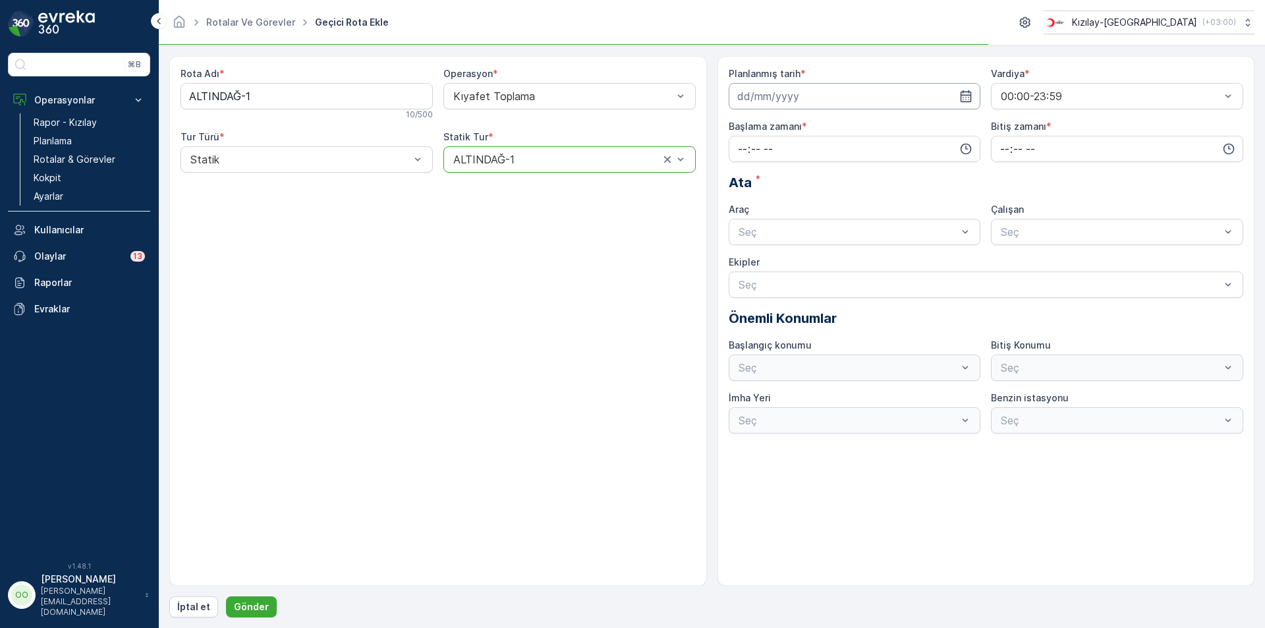
click at [776, 99] on input at bounding box center [855, 96] width 252 height 26
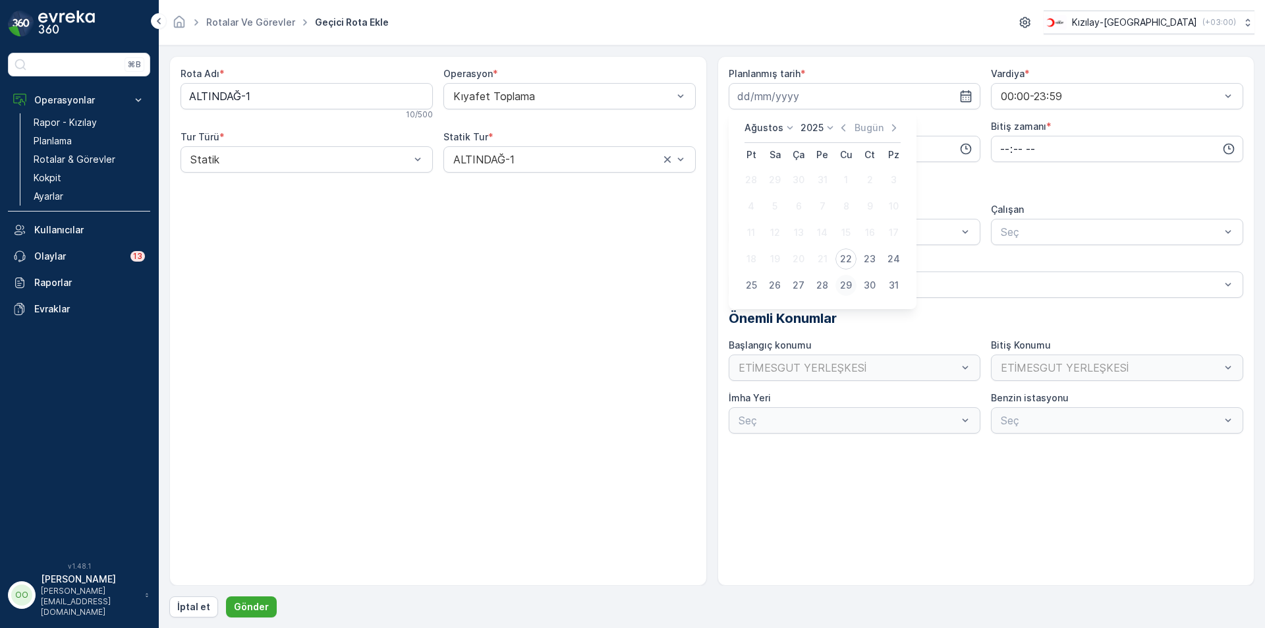
click at [851, 284] on div "29" at bounding box center [845, 285] width 21 height 21
type input "29.08.2025"
click at [739, 149] on input "time" at bounding box center [855, 149] width 252 height 26
click at [743, 253] on span "08" at bounding box center [743, 252] width 12 height 13
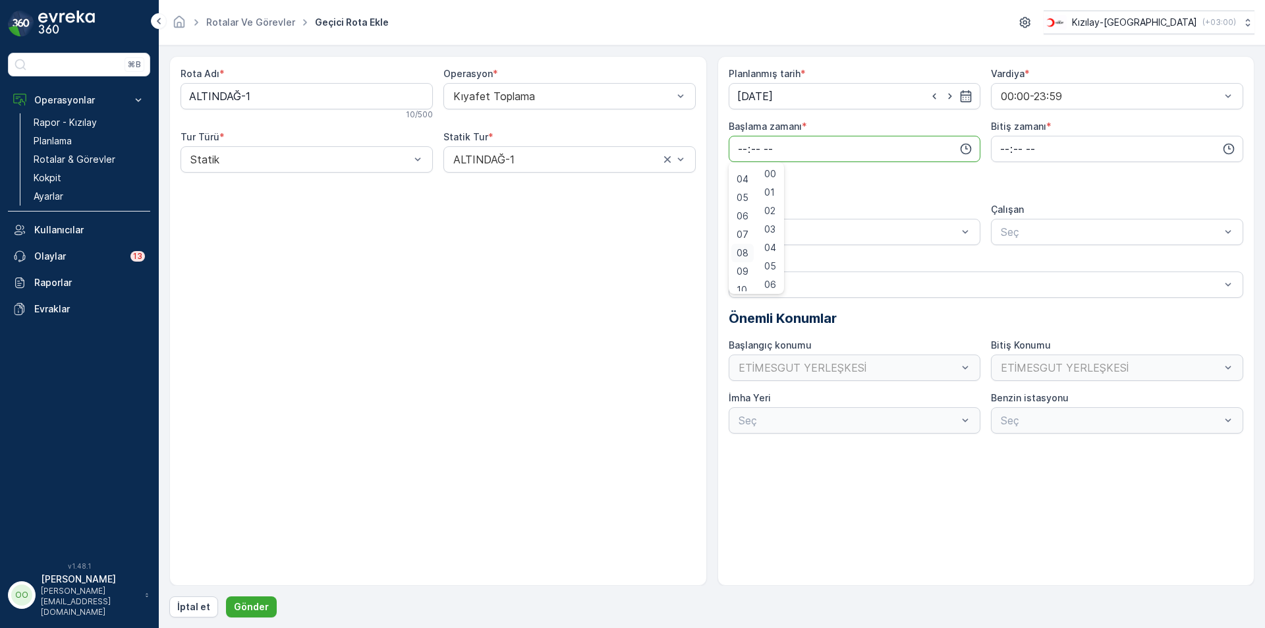
type input "08:00"
click at [1004, 146] on input "time" at bounding box center [1117, 149] width 252 height 26
click at [1003, 283] on span "17" at bounding box center [1004, 281] width 11 height 13
type input "17:00"
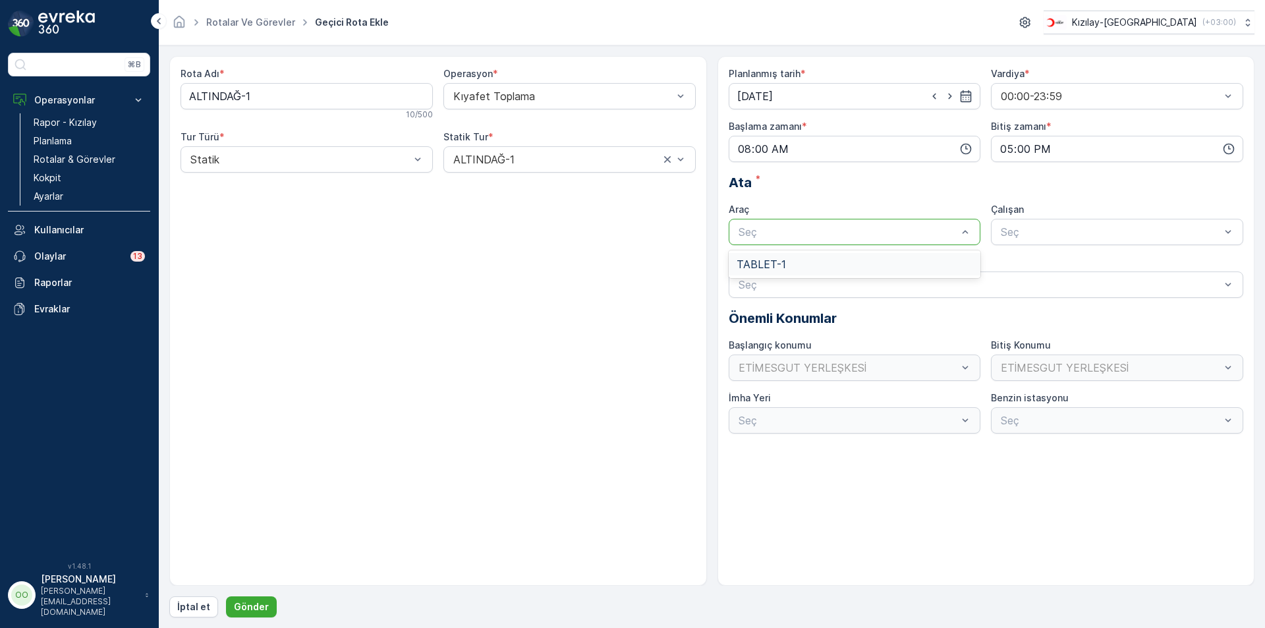
click at [810, 231] on div at bounding box center [848, 232] width 222 height 12
click at [763, 270] on span "TABLET-1" at bounding box center [761, 264] width 49 height 12
click at [782, 152] on input "08:00" at bounding box center [855, 149] width 252 height 26
click at [737, 223] on span "07" at bounding box center [743, 226] width 12 height 13
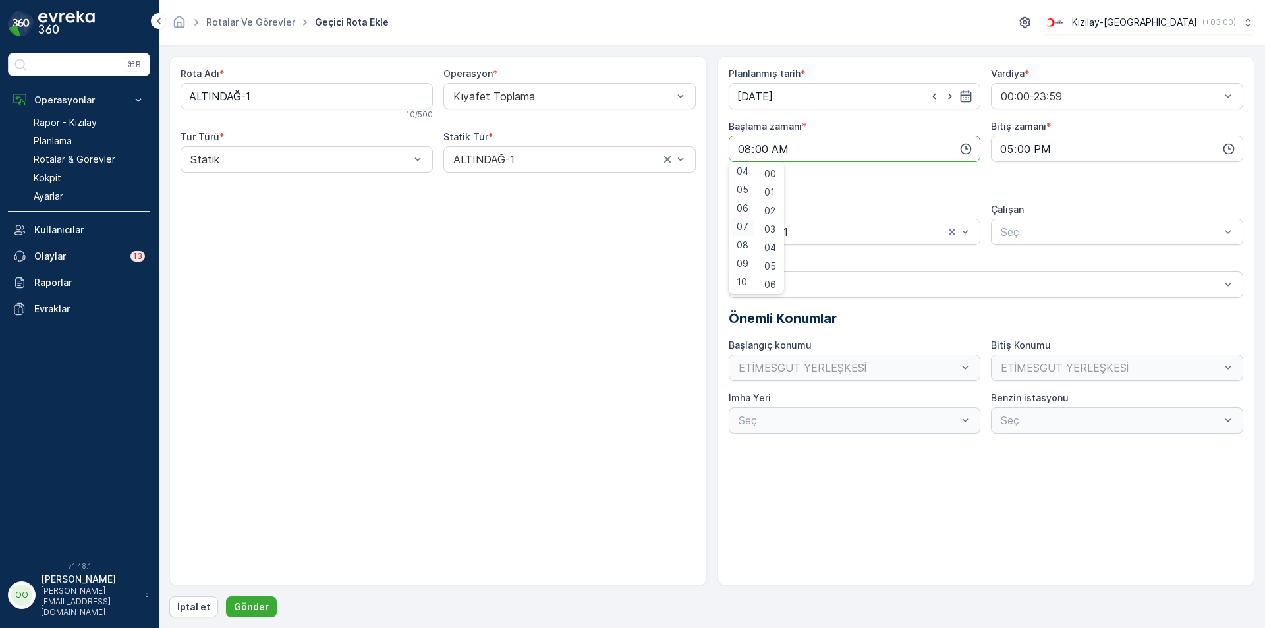
type input "07:00"
click at [250, 601] on p "Gönder" at bounding box center [251, 606] width 35 height 13
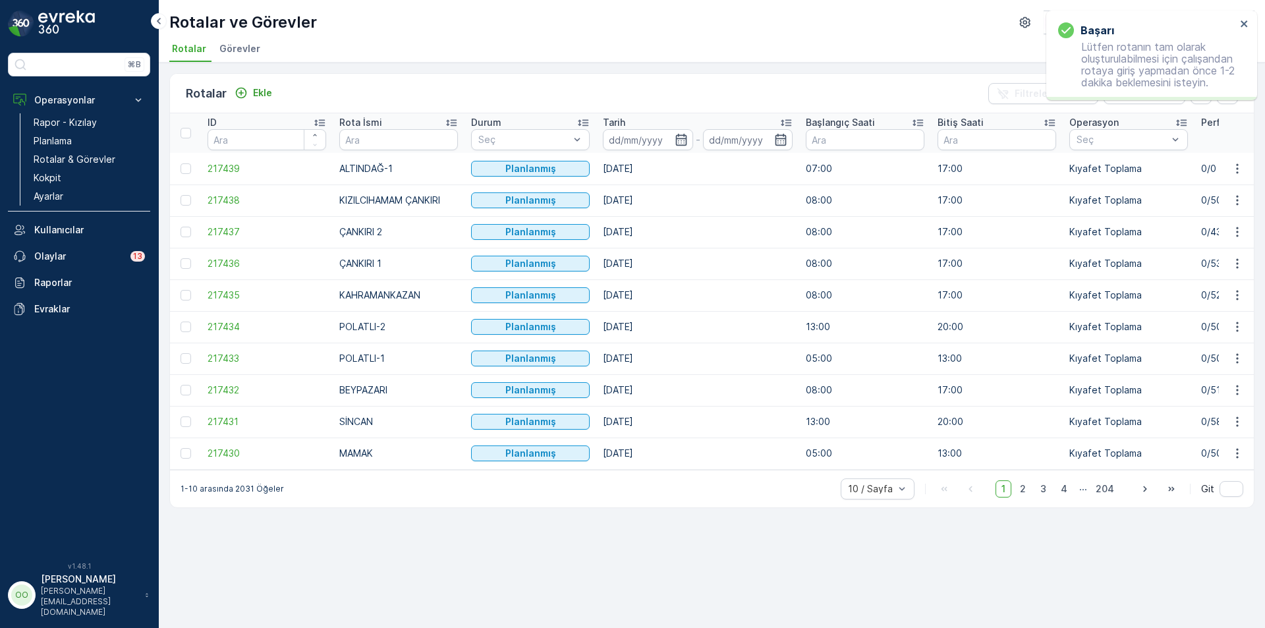
click at [243, 106] on div "Rotalar Ekle Filtreleri temizle Dışa aktar" at bounding box center [712, 94] width 1084 height 40
click at [244, 104] on div "Rotalar Ekle Filtreleri temizle Dışa aktar" at bounding box center [712, 94] width 1084 height 40
click at [241, 103] on div "Rotalar Ekle Filtreleri temizle Dışa aktar" at bounding box center [712, 94] width 1084 height 40
click at [239, 99] on button "Ekle" at bounding box center [253, 93] width 48 height 16
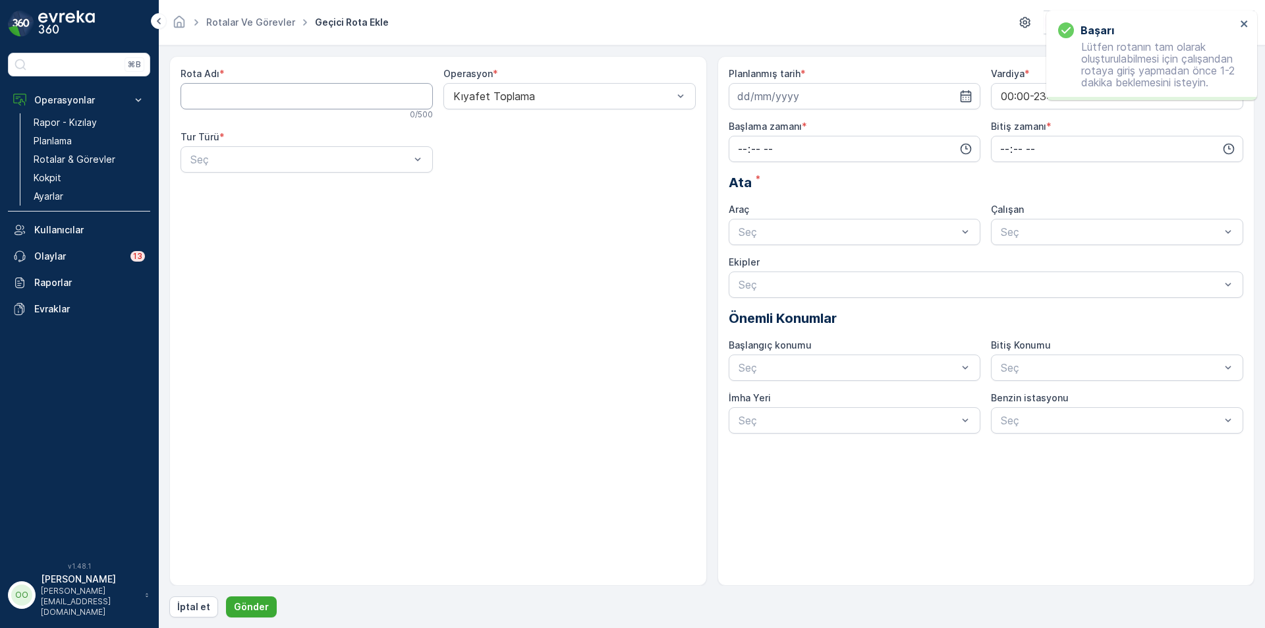
click at [239, 99] on Adı "Rota Adı" at bounding box center [307, 96] width 252 height 26
type Adı "ALTINDAĞ-2"
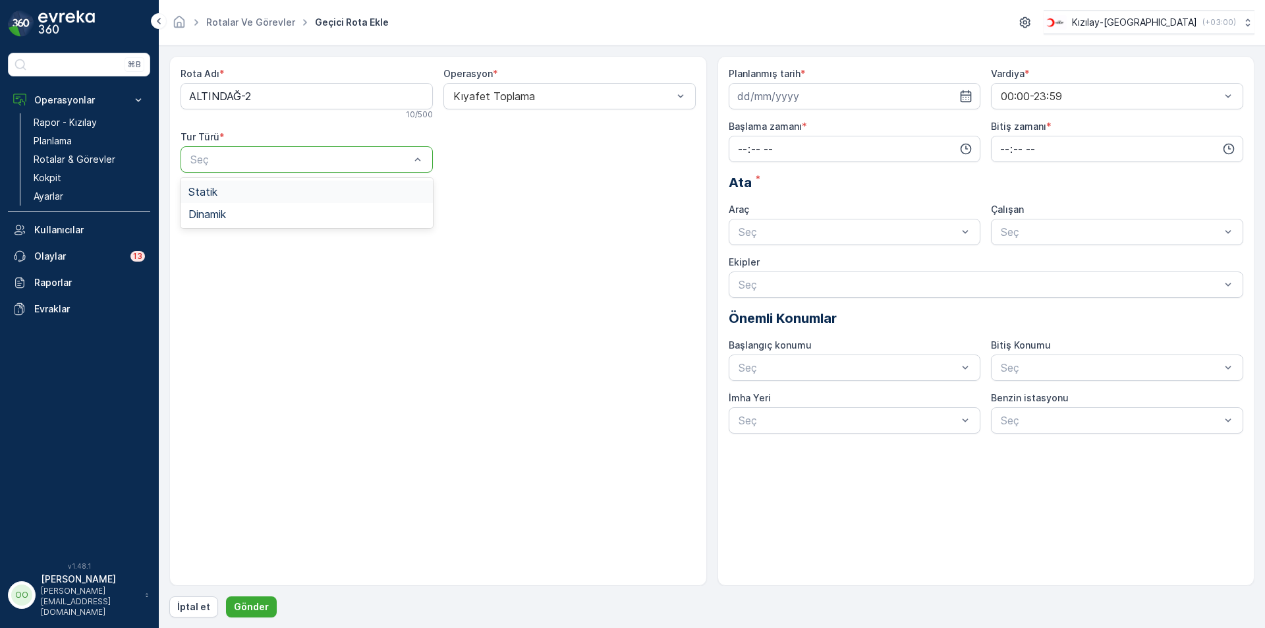
click at [223, 161] on div at bounding box center [300, 160] width 222 height 12
click at [229, 190] on div "Statik" at bounding box center [306, 192] width 237 height 12
click at [493, 159] on div at bounding box center [563, 160] width 222 height 12
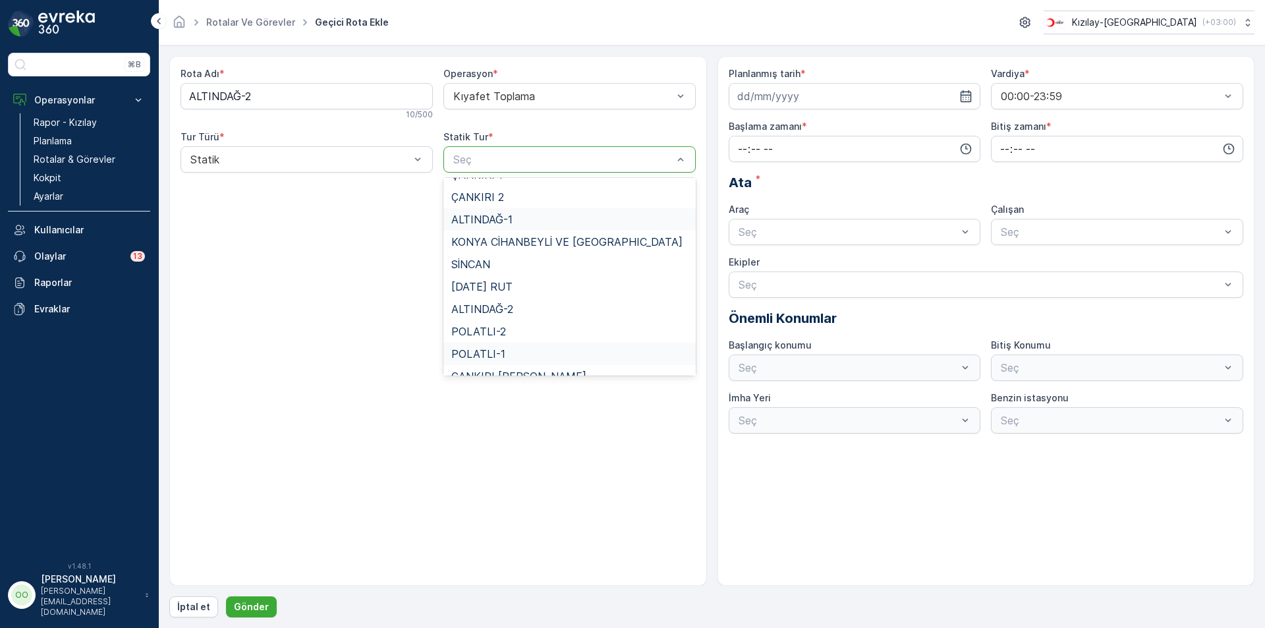
scroll to position [121, 0]
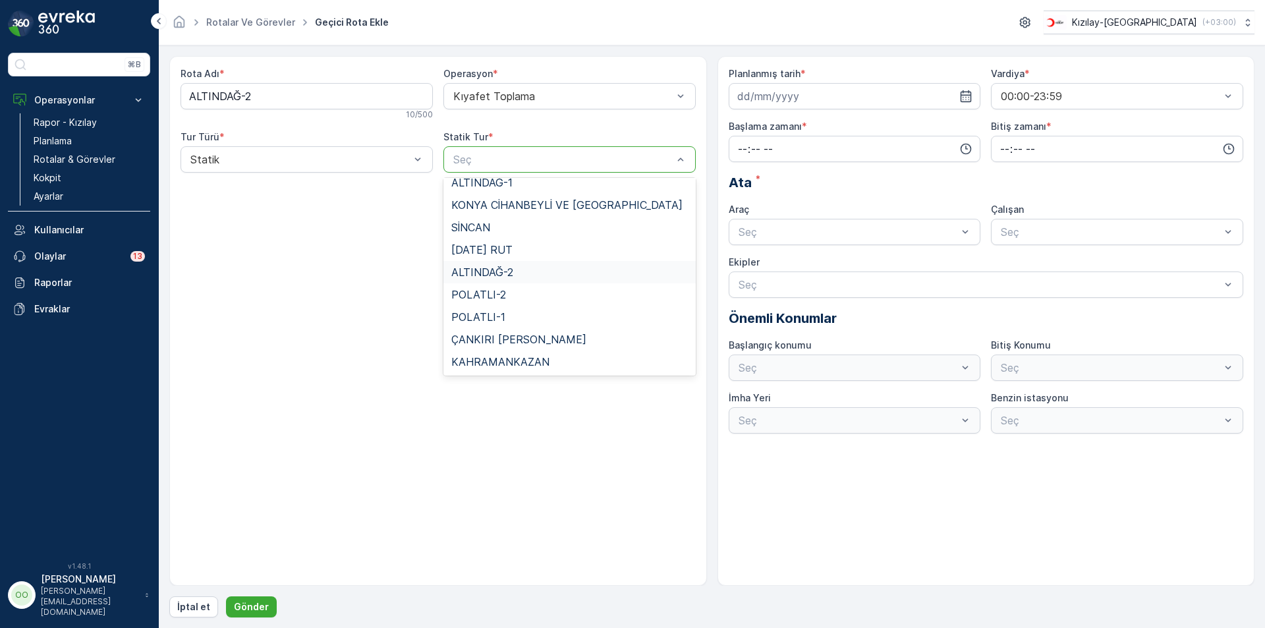
click at [518, 270] on div "ALTINDAĞ-2" at bounding box center [569, 272] width 237 height 12
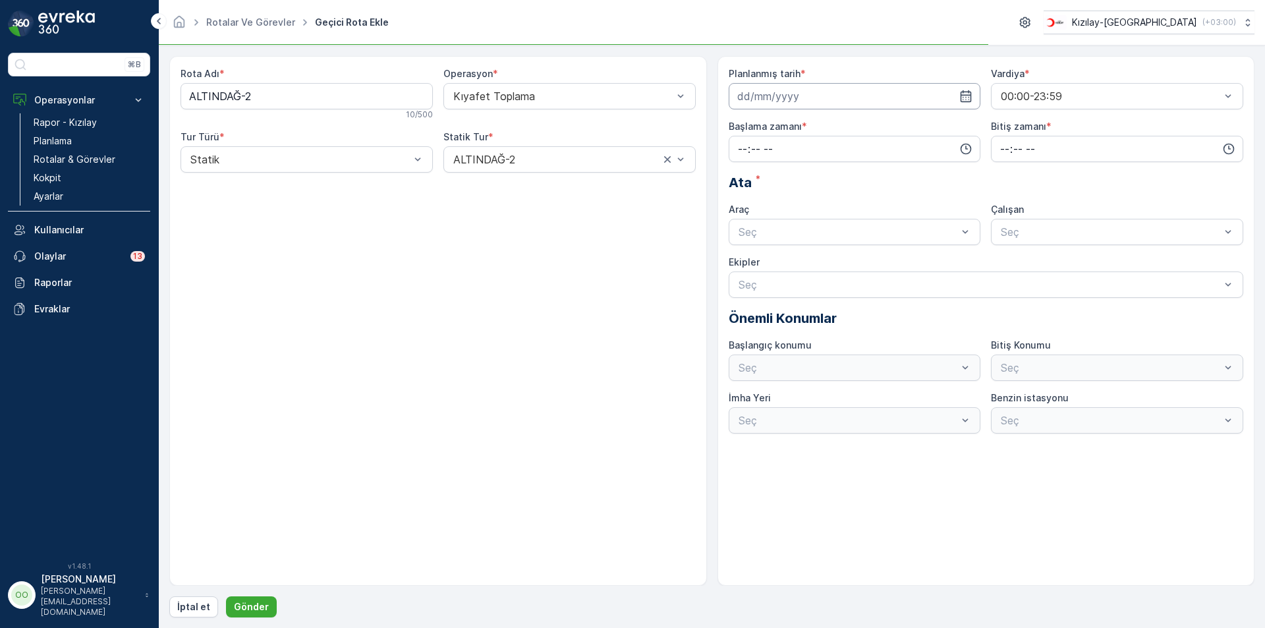
click at [825, 103] on input at bounding box center [855, 96] width 252 height 26
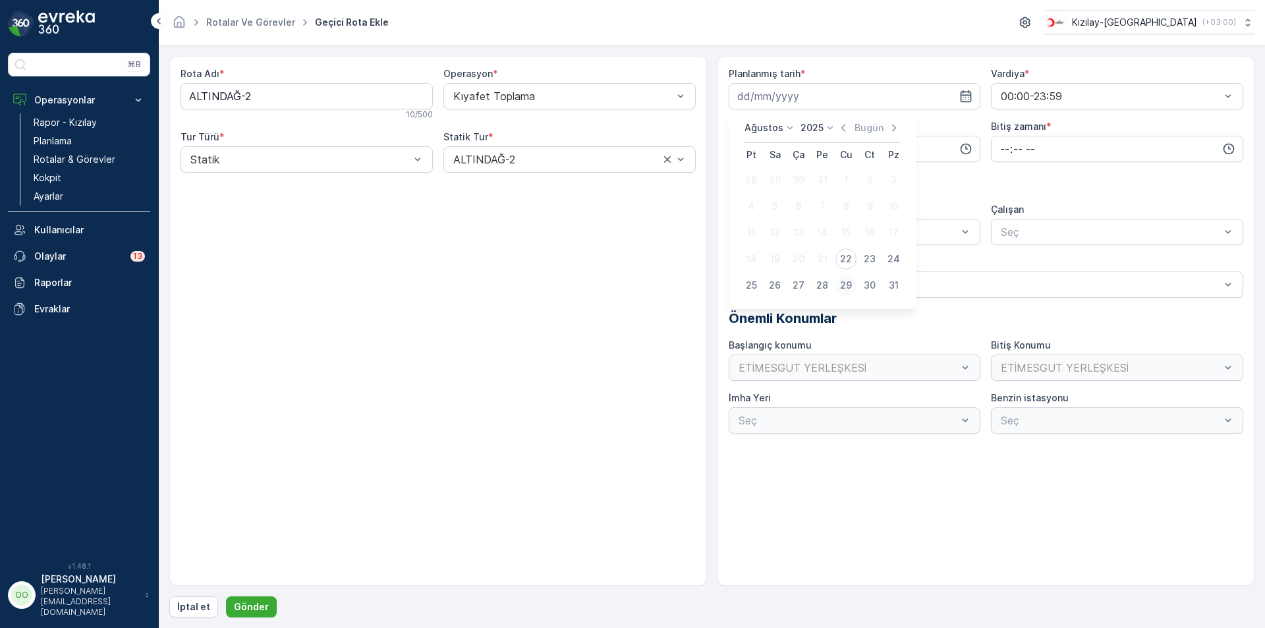
click at [846, 288] on div "29" at bounding box center [845, 285] width 21 height 21
type input "29.08.2025"
click at [735, 153] on input "time" at bounding box center [855, 149] width 252 height 26
click at [750, 236] on div "07" at bounding box center [742, 237] width 22 height 18
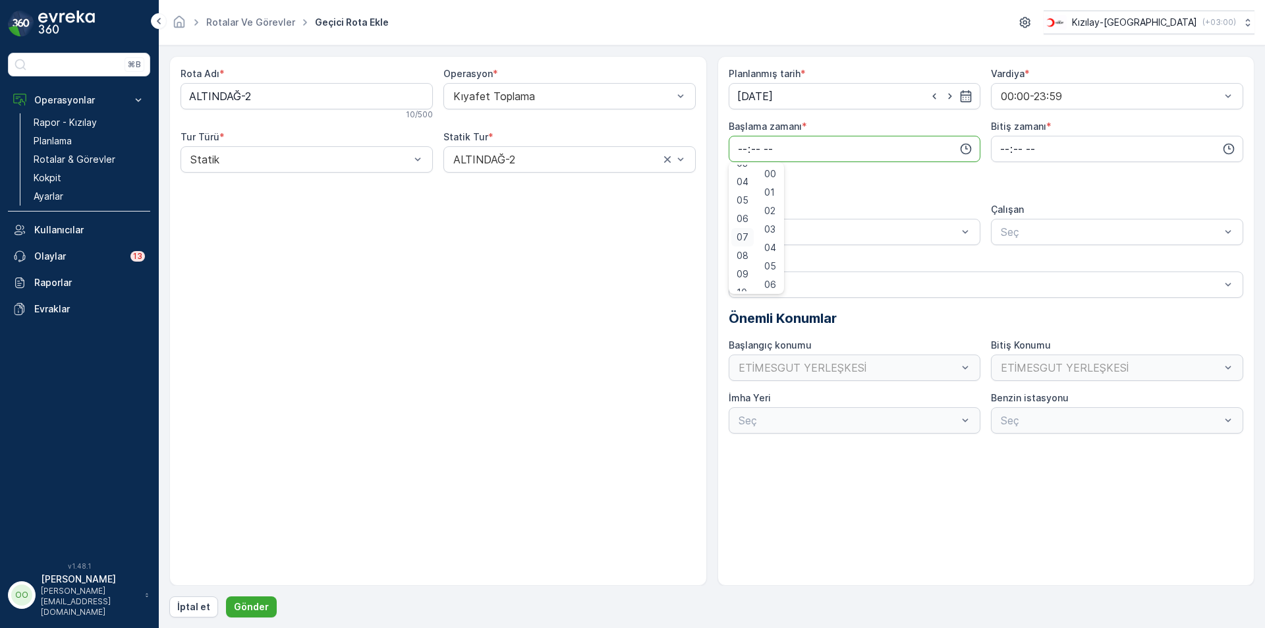
type input "07:00"
click at [995, 149] on input "time" at bounding box center [1117, 149] width 252 height 26
click at [1003, 227] on span "17" at bounding box center [1004, 223] width 11 height 13
type input "17:00"
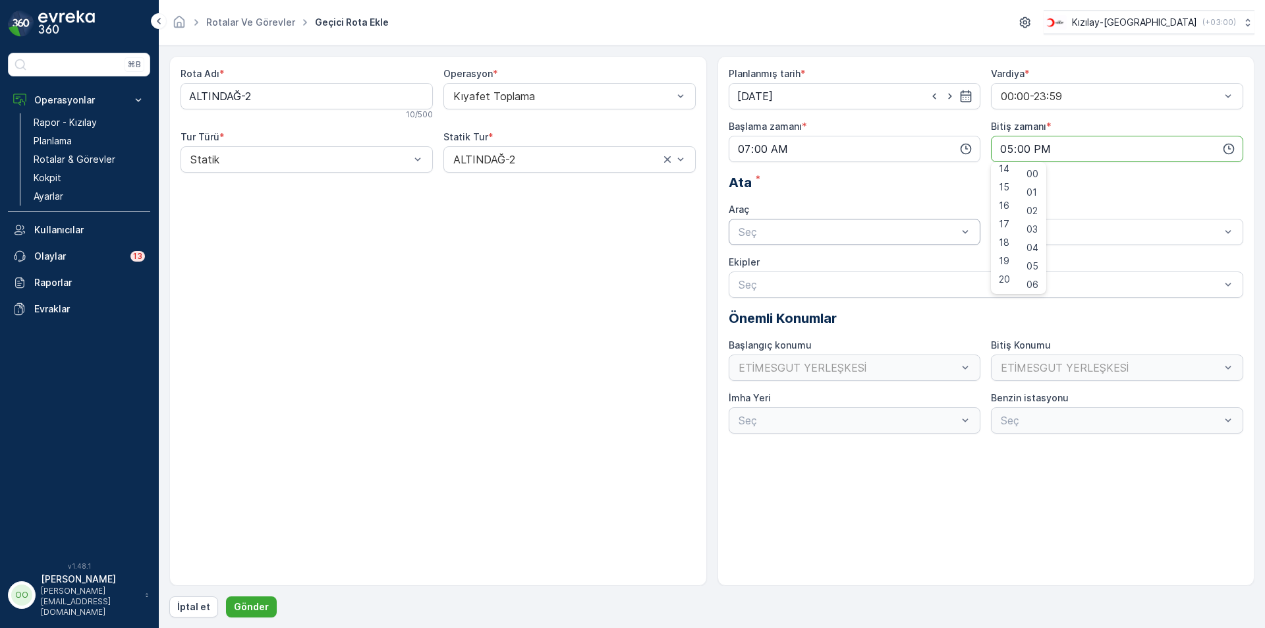
click at [915, 240] on div "Seç" at bounding box center [855, 232] width 252 height 26
click at [881, 256] on div "TABLET-1" at bounding box center [855, 264] width 252 height 22
click at [254, 604] on p "Gönder" at bounding box center [251, 606] width 35 height 13
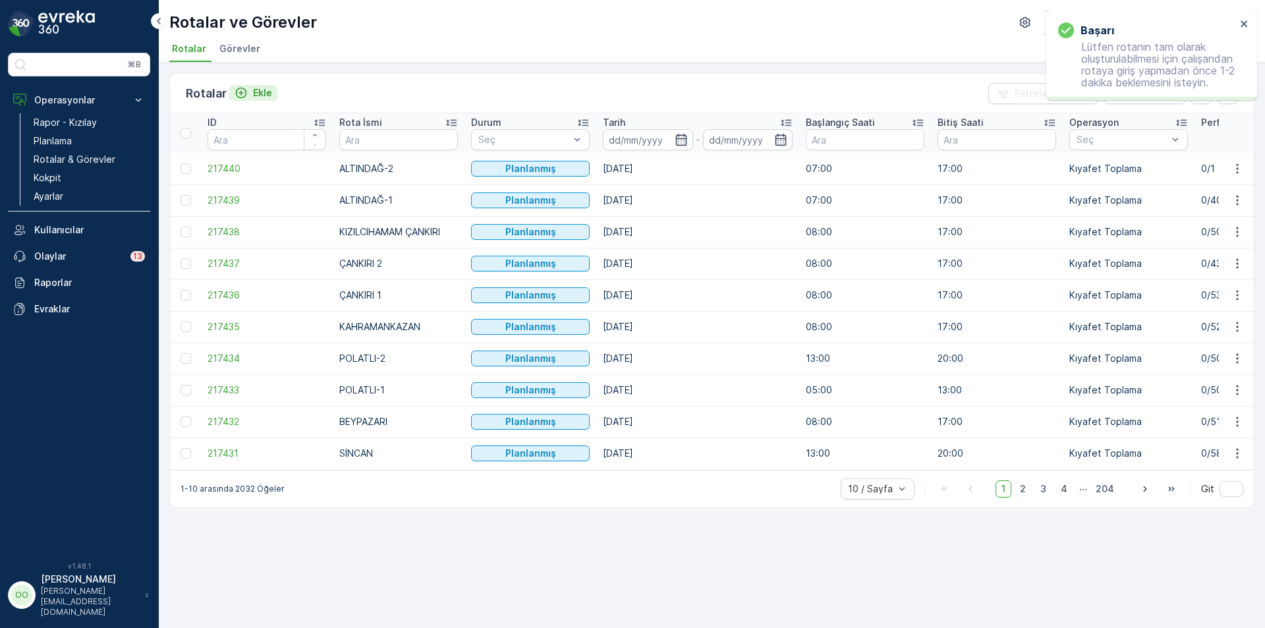
click at [258, 98] on p "Ekle" at bounding box center [262, 92] width 19 height 13
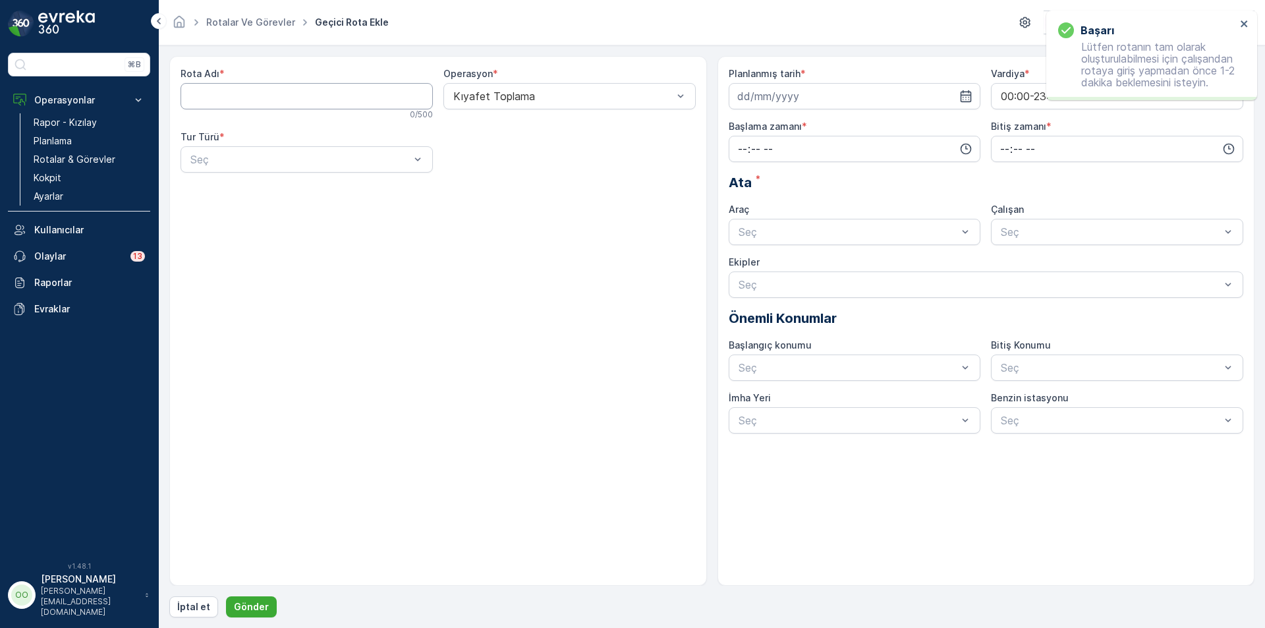
click at [258, 98] on Adı "Rota Adı" at bounding box center [307, 96] width 252 height 26
type Adı "MAMAK"
click at [296, 192] on div "Statik" at bounding box center [306, 192] width 237 height 12
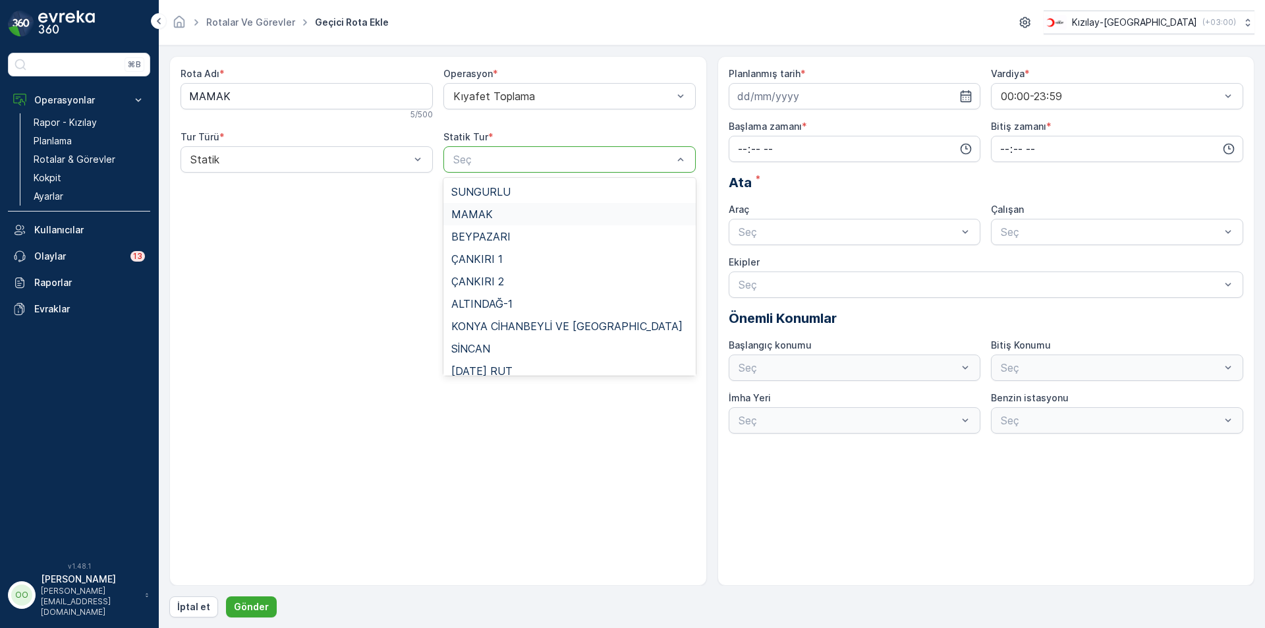
click at [497, 222] on div "MAMAK" at bounding box center [569, 214] width 252 height 22
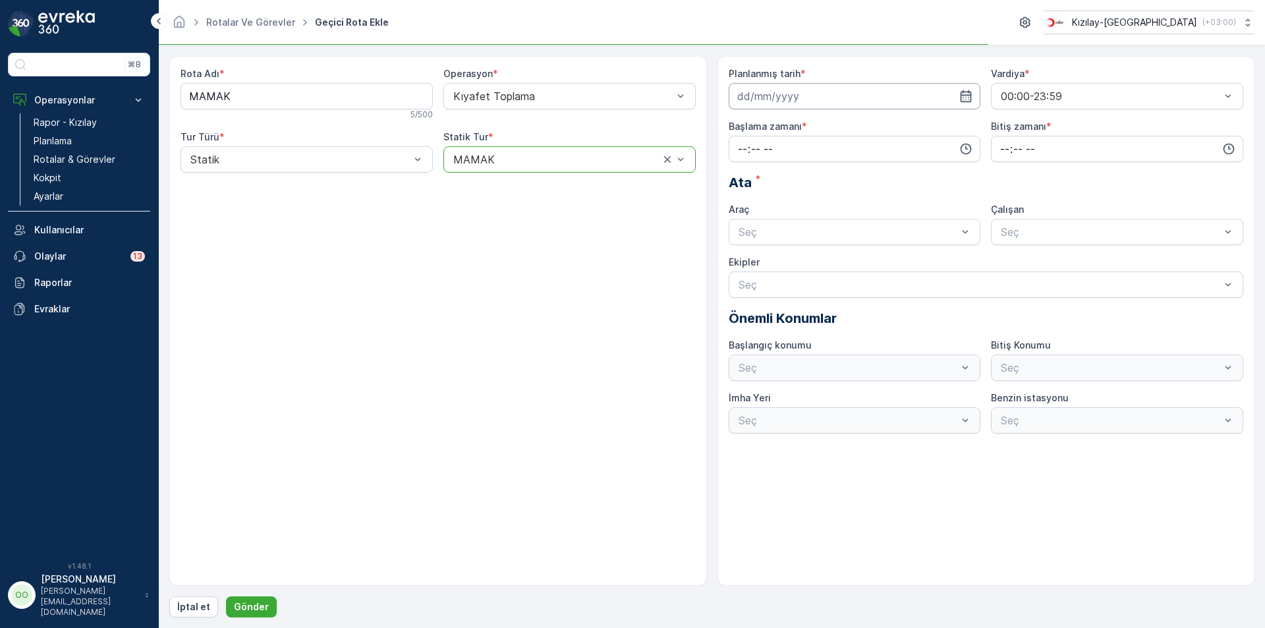
click at [837, 93] on input at bounding box center [855, 96] width 252 height 26
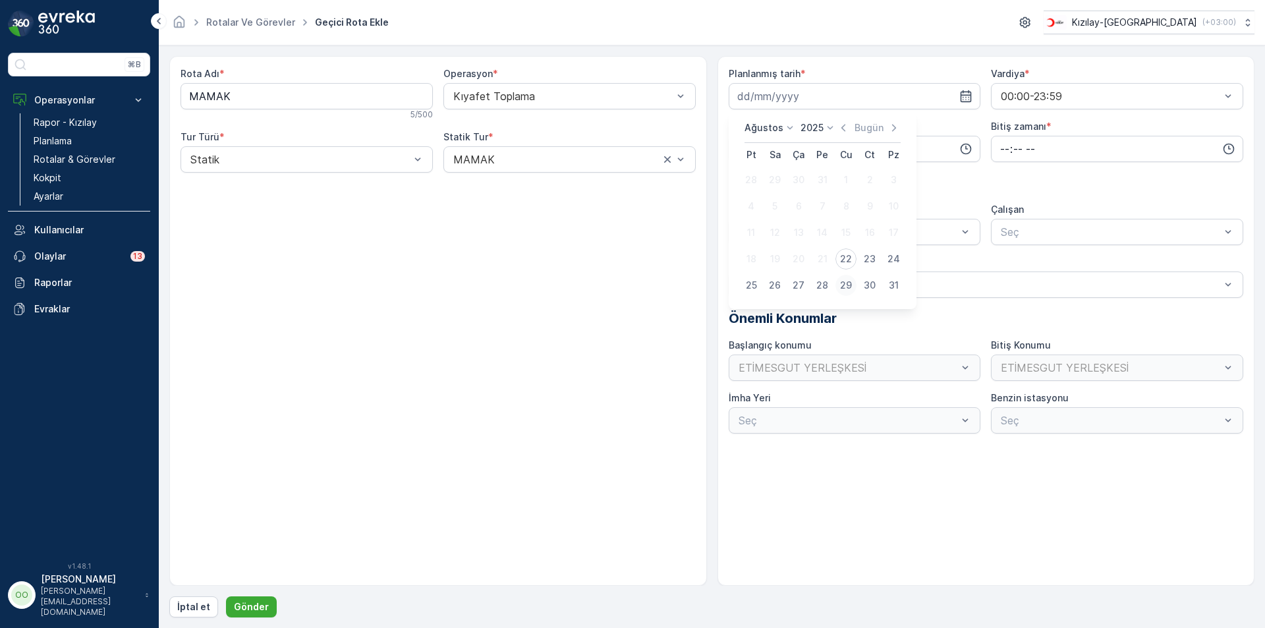
click at [845, 291] on div "29" at bounding box center [845, 285] width 21 height 21
type input "29.08.2025"
click at [744, 148] on input "time" at bounding box center [855, 149] width 252 height 26
click at [750, 167] on div "07" at bounding box center [742, 174] width 22 height 18
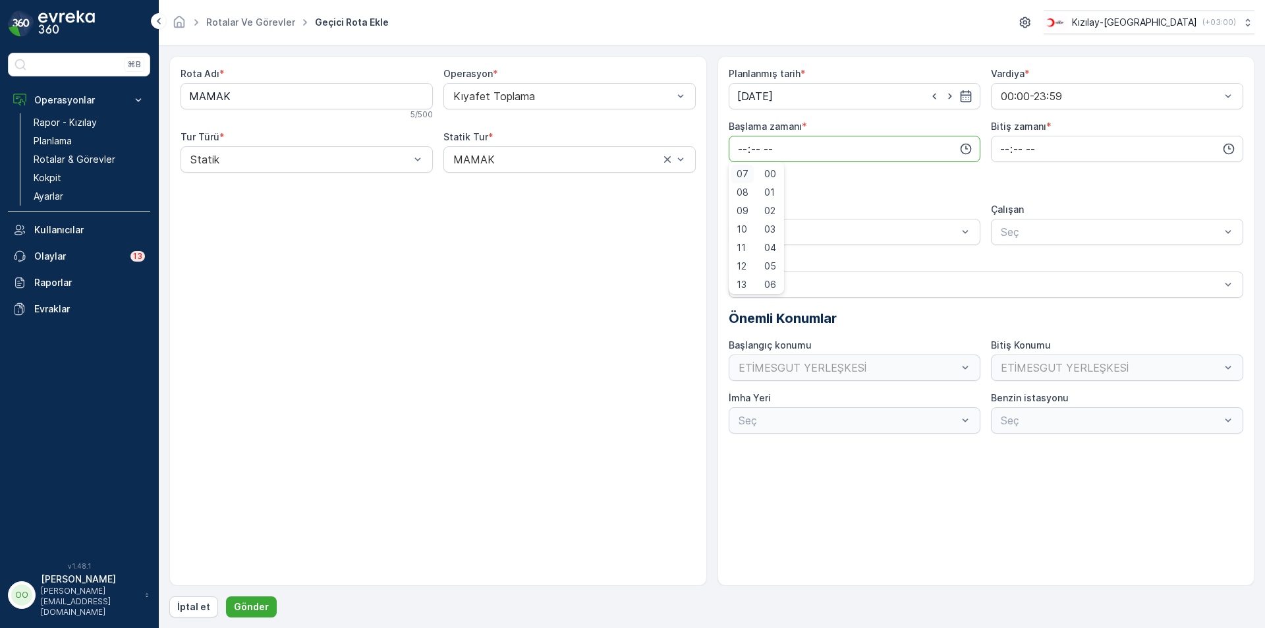
type input "07:00"
click at [996, 158] on input "time" at bounding box center [1117, 149] width 252 height 26
click at [999, 287] on span "17" at bounding box center [1004, 287] width 11 height 13
type input "17:00"
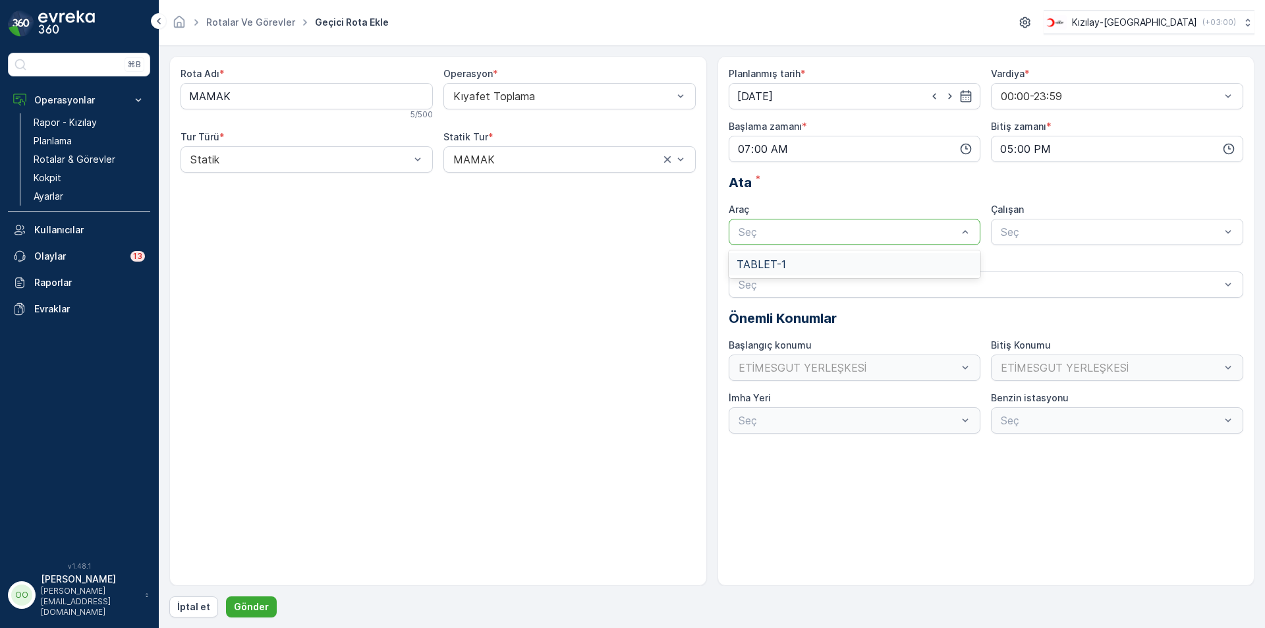
click at [770, 242] on div "Seç" at bounding box center [855, 232] width 252 height 26
click at [764, 258] on span "TABLET-1" at bounding box center [761, 264] width 49 height 12
click at [251, 609] on p "Gönder" at bounding box center [251, 606] width 35 height 13
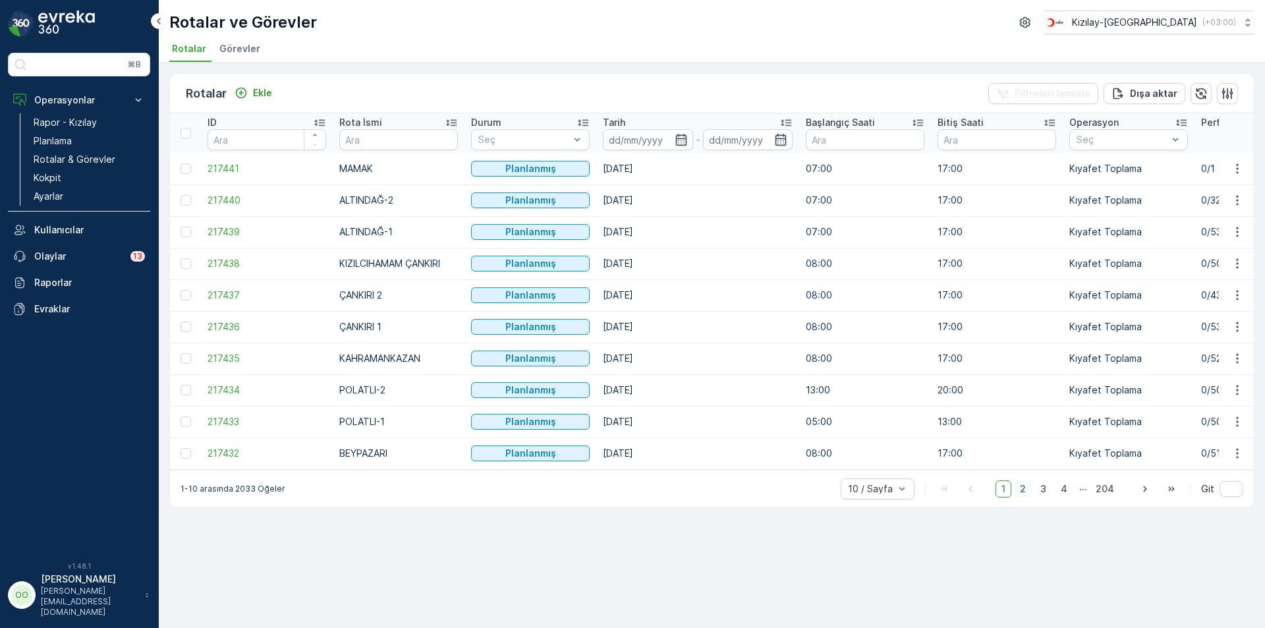
click at [1029, 494] on span "2" at bounding box center [1023, 488] width 18 height 17
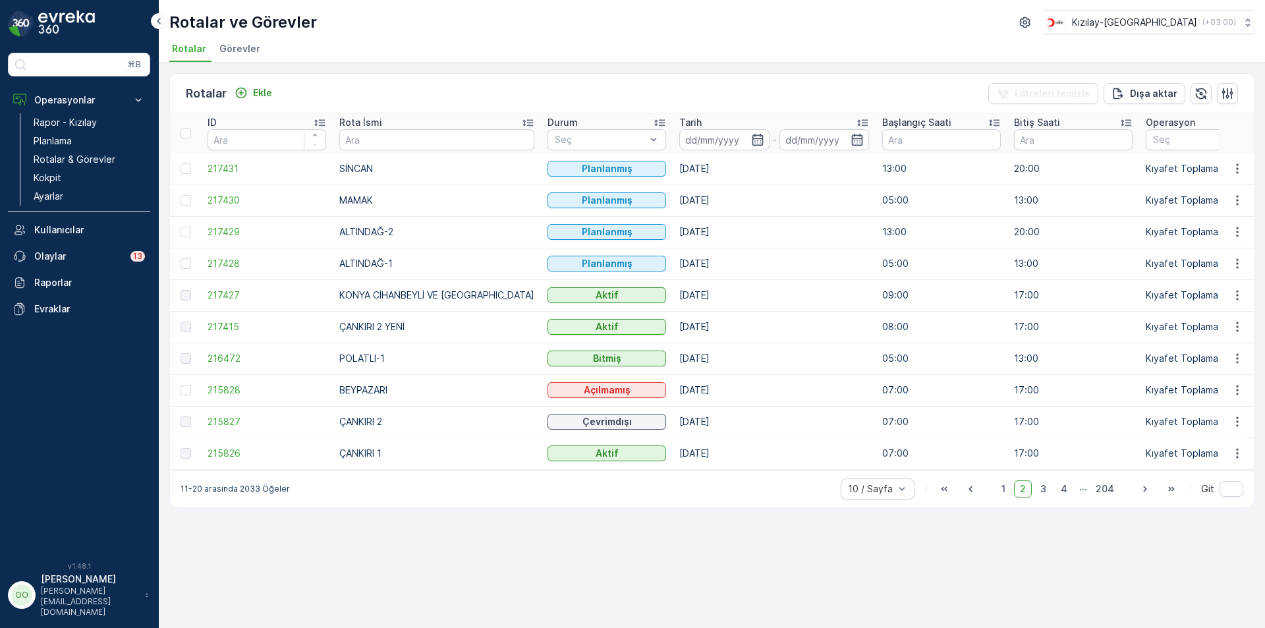
scroll to position [0, 103]
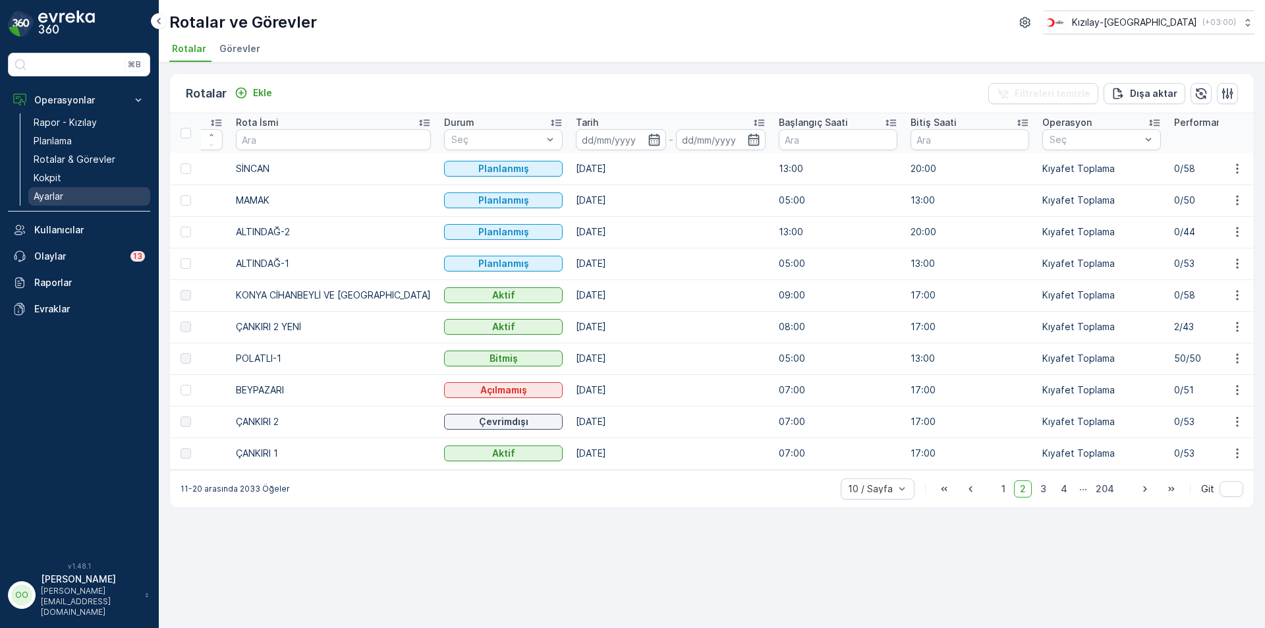
click at [83, 188] on link "Ayarlar" at bounding box center [89, 196] width 122 height 18
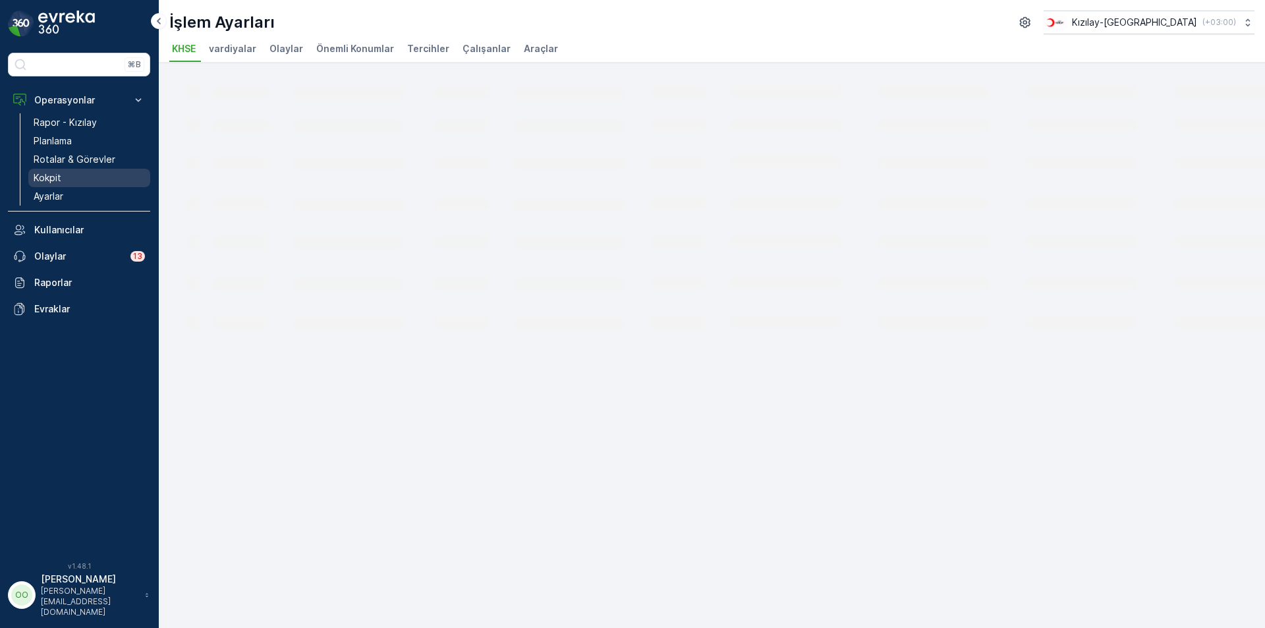
click at [60, 175] on p "Kokpit" at bounding box center [48, 177] width 28 height 13
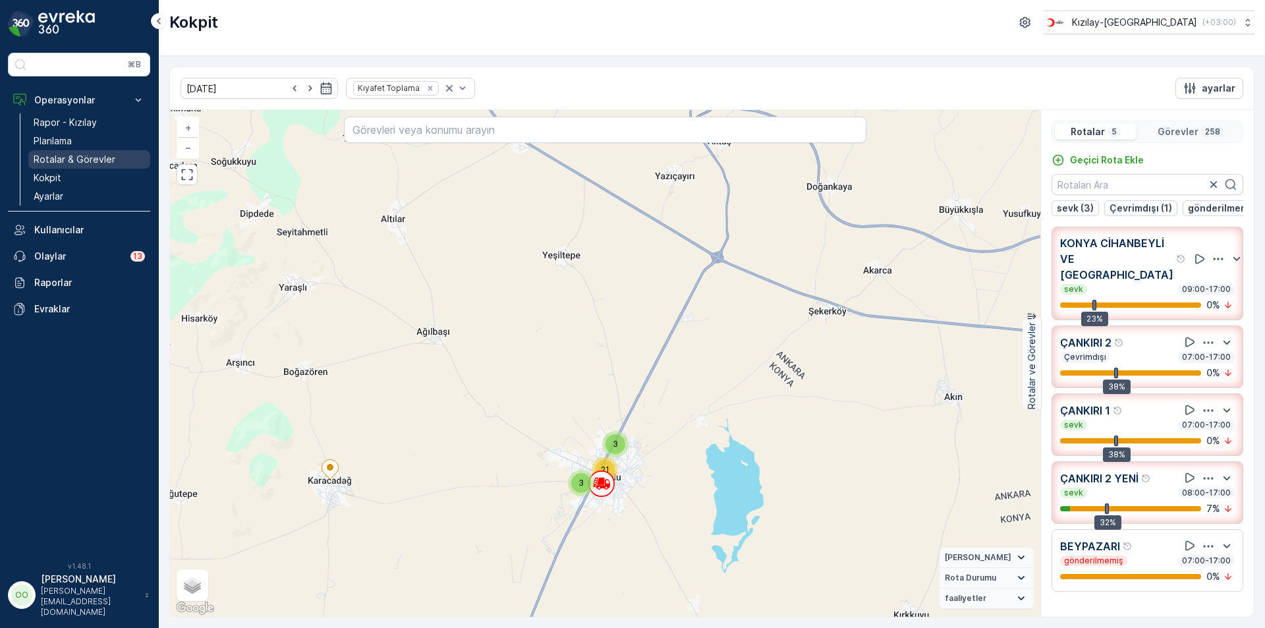
click at [50, 167] on link "Rotalar & Görevler" at bounding box center [89, 159] width 122 height 18
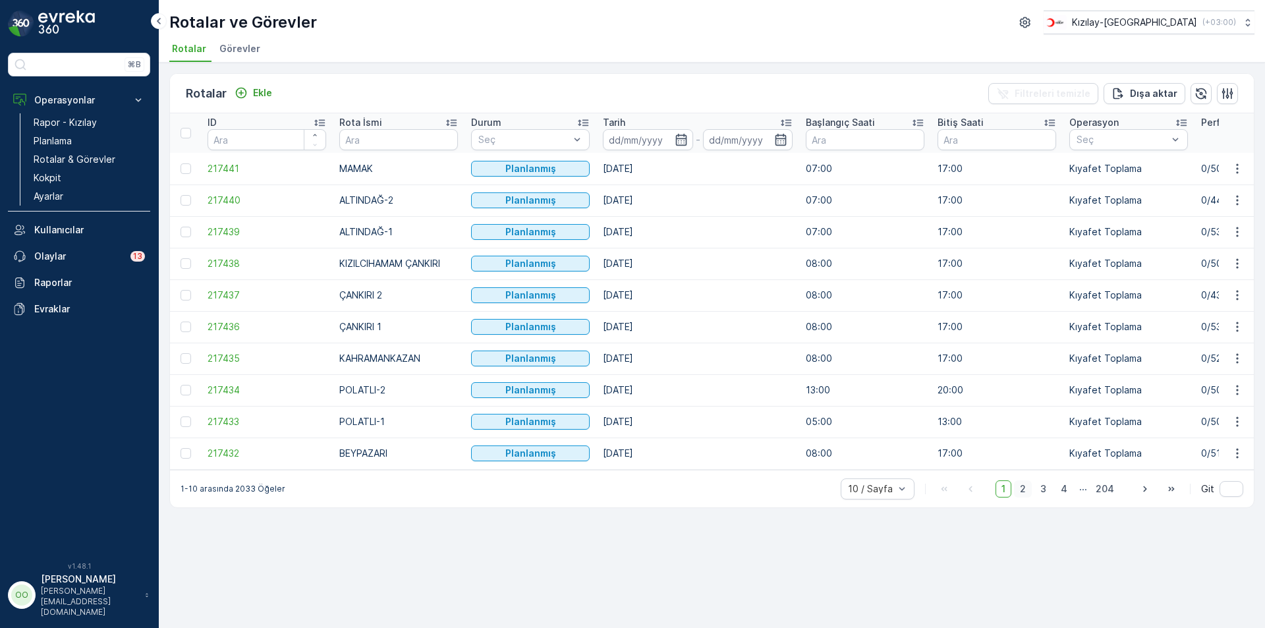
click at [1022, 497] on span "2" at bounding box center [1023, 488] width 18 height 17
